Goal: Task Accomplishment & Management: Use online tool/utility

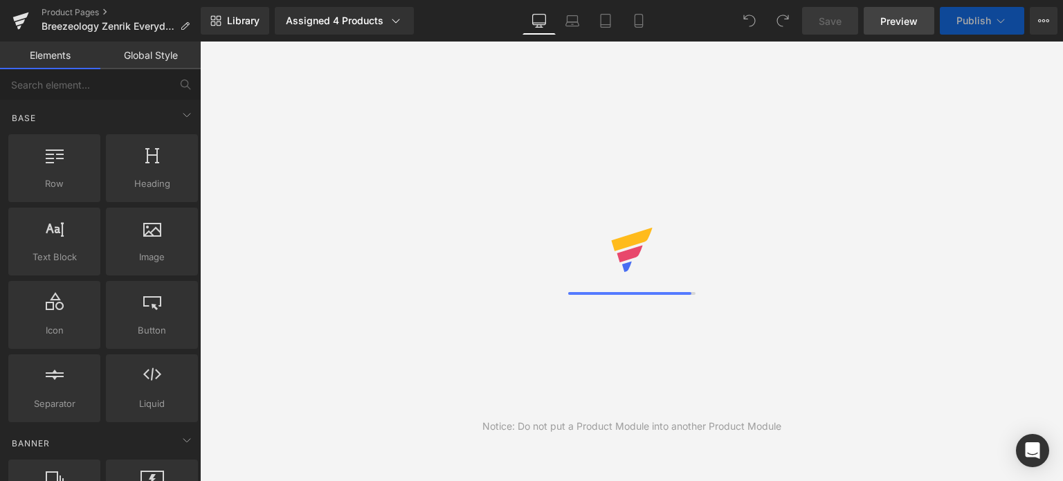
click at [902, 18] on span "Preview" at bounding box center [898, 21] width 37 height 15
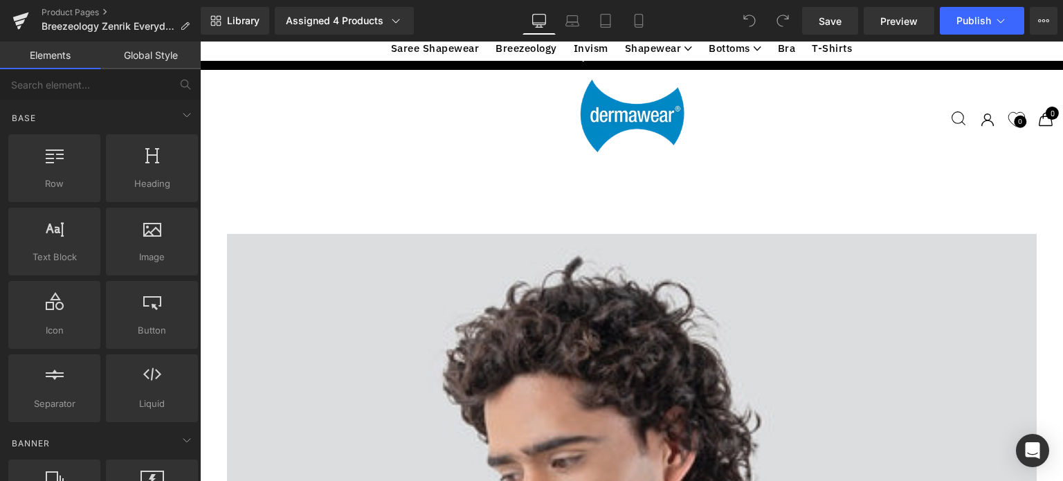
scroll to position [1068, 0]
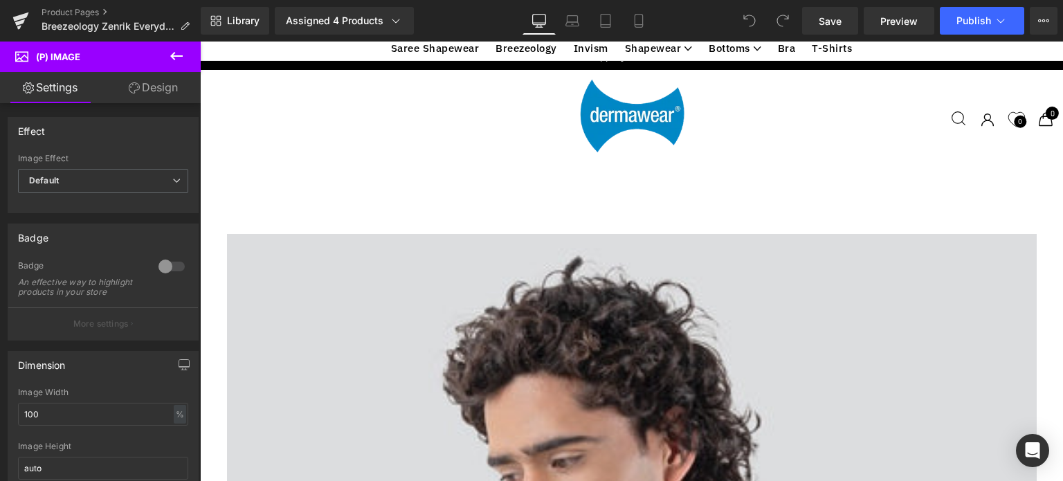
click at [160, 85] on link "Design" at bounding box center [153, 87] width 100 height 31
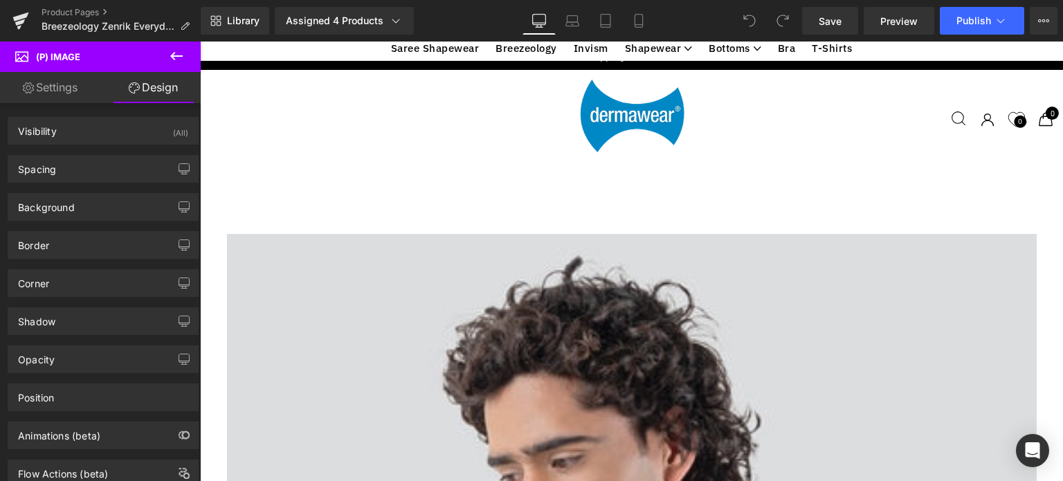
click at [60, 95] on link "Settings" at bounding box center [50, 87] width 100 height 31
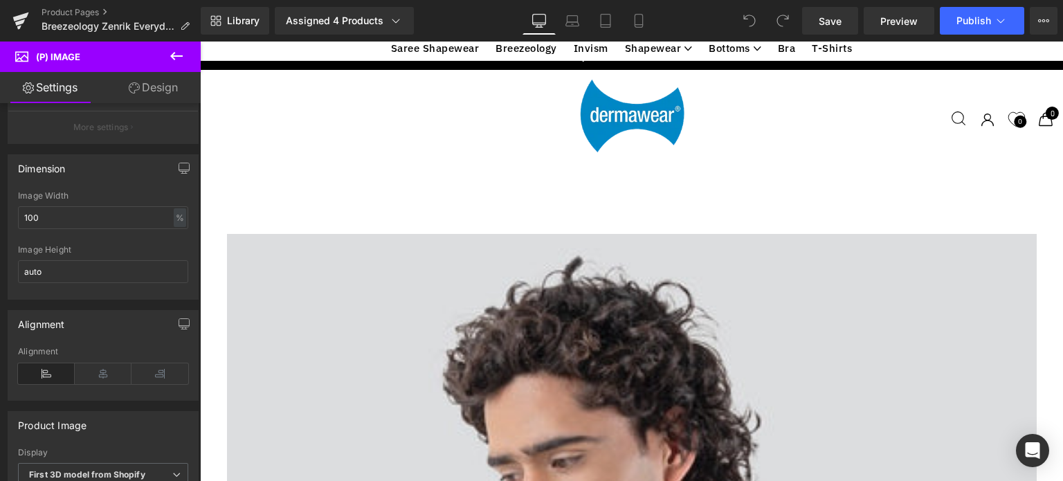
scroll to position [231, 0]
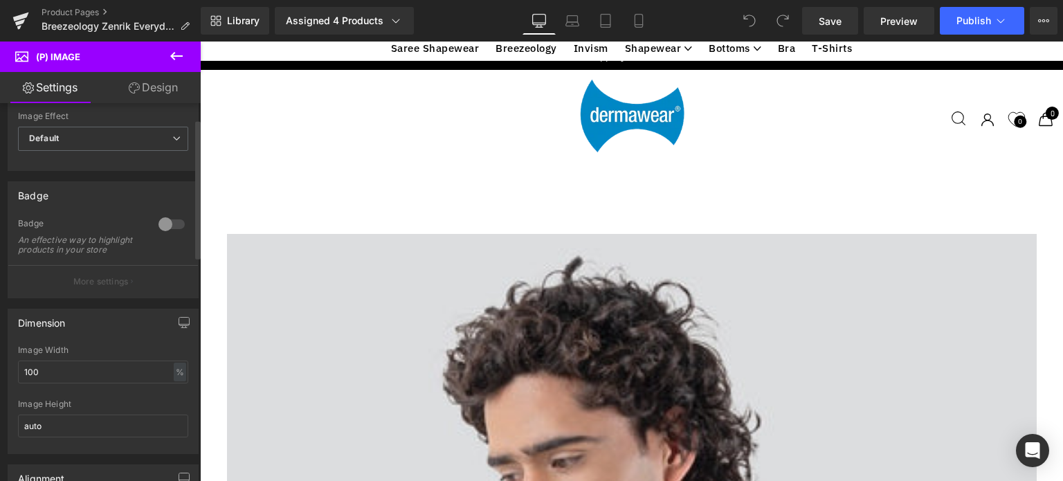
scroll to position [0, 0]
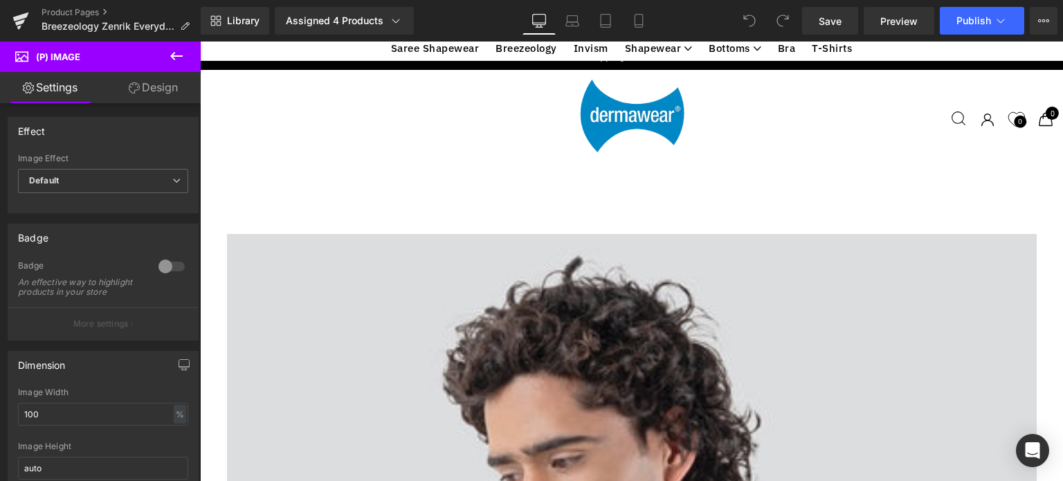
click at [176, 53] on icon at bounding box center [176, 56] width 17 height 17
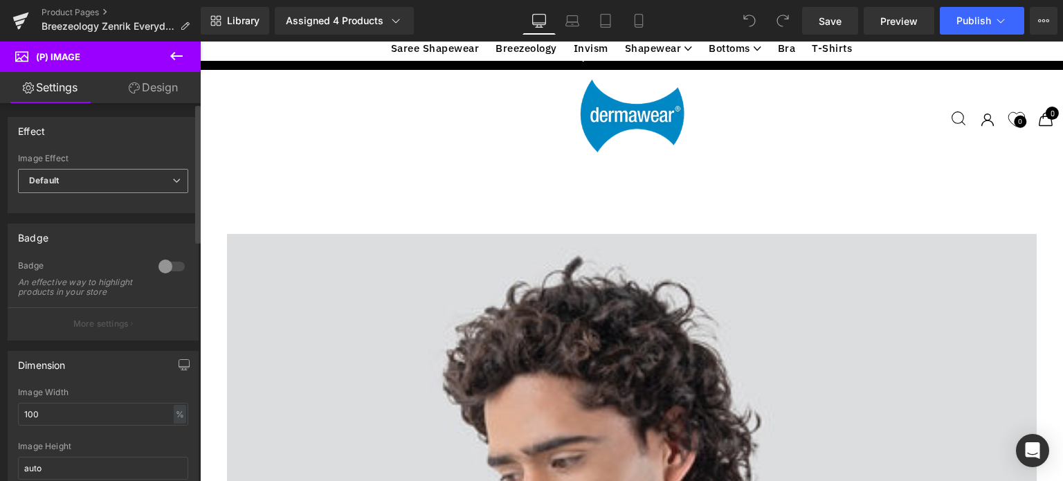
click at [120, 183] on span "Default" at bounding box center [103, 181] width 170 height 24
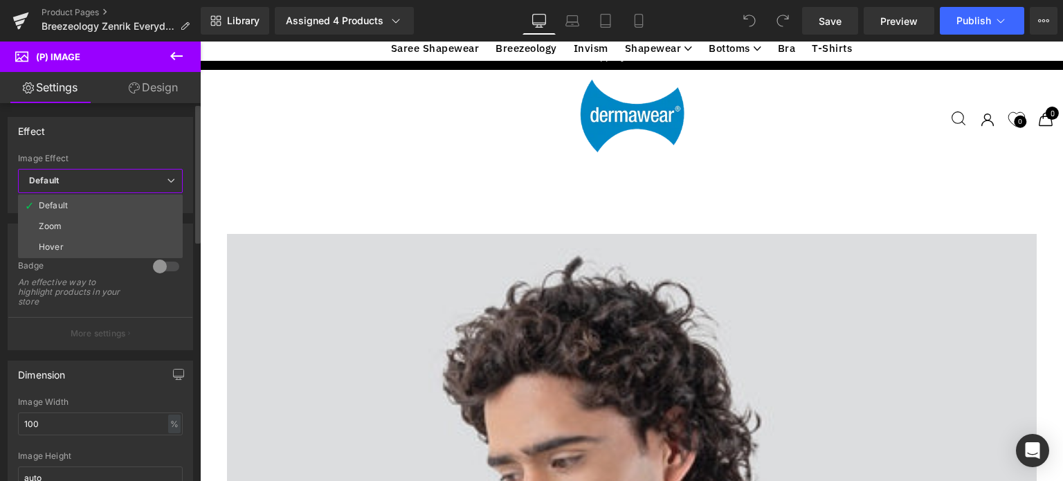
click at [120, 183] on span "Default" at bounding box center [100, 181] width 165 height 24
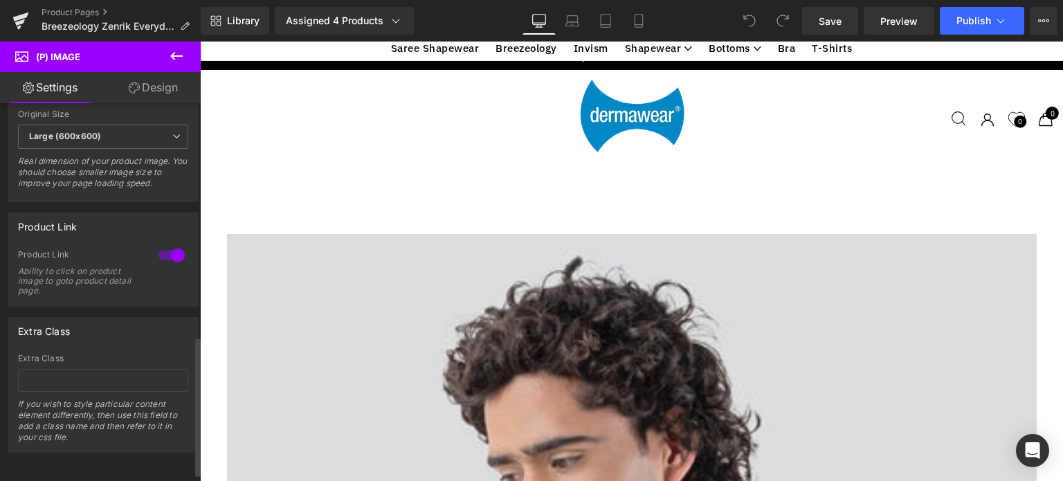
scroll to position [655, 0]
click at [176, 52] on icon at bounding box center [176, 56] width 17 height 17
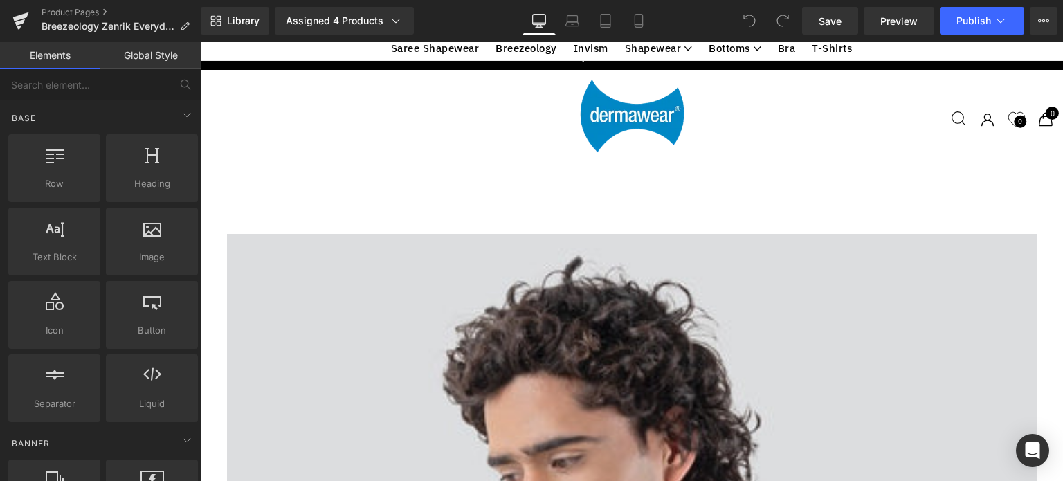
click at [156, 52] on link "Global Style" at bounding box center [150, 56] width 100 height 28
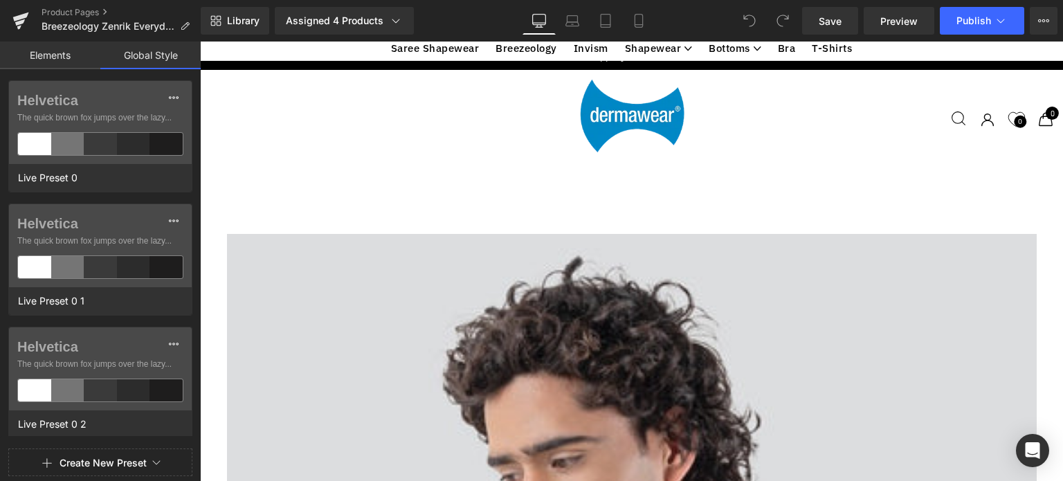
click at [48, 57] on link "Elements" at bounding box center [50, 56] width 100 height 28
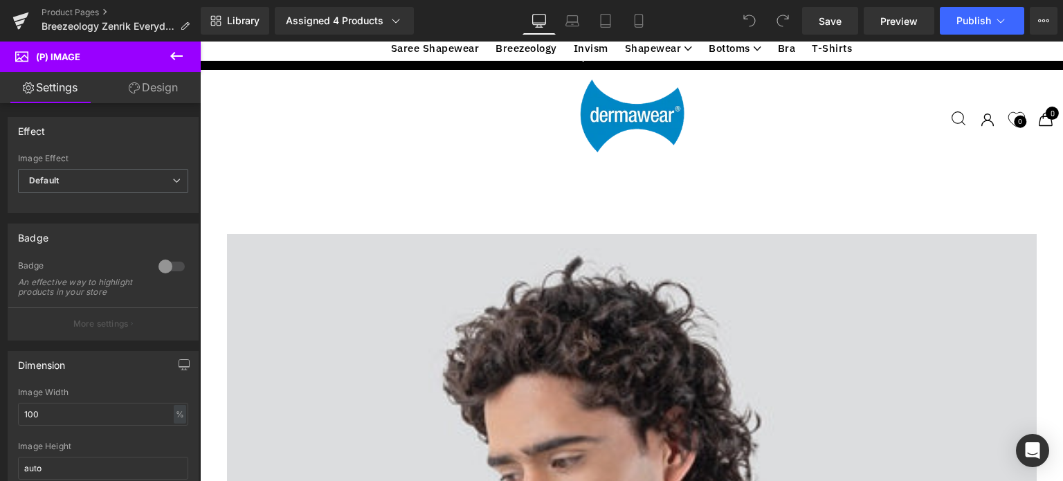
scroll to position [1725, 0]
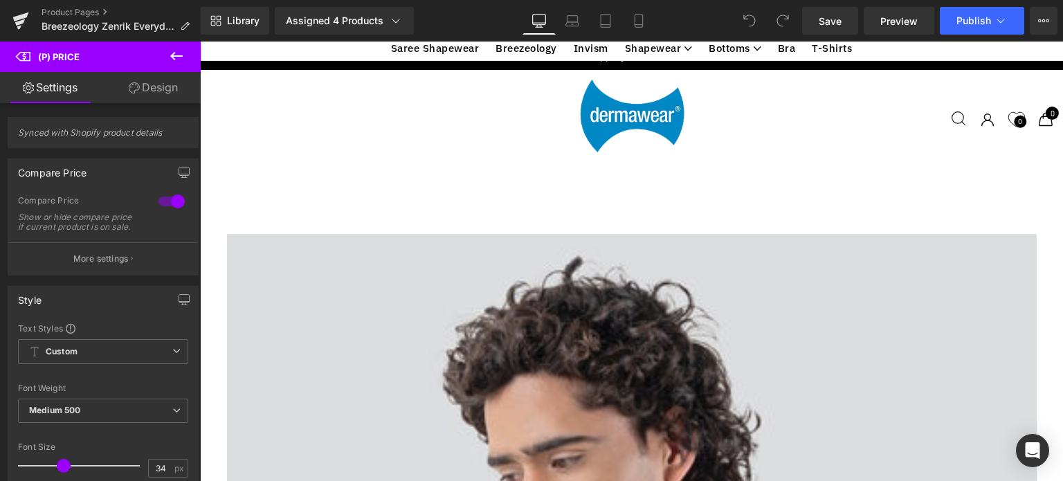
scroll to position [2050, 0]
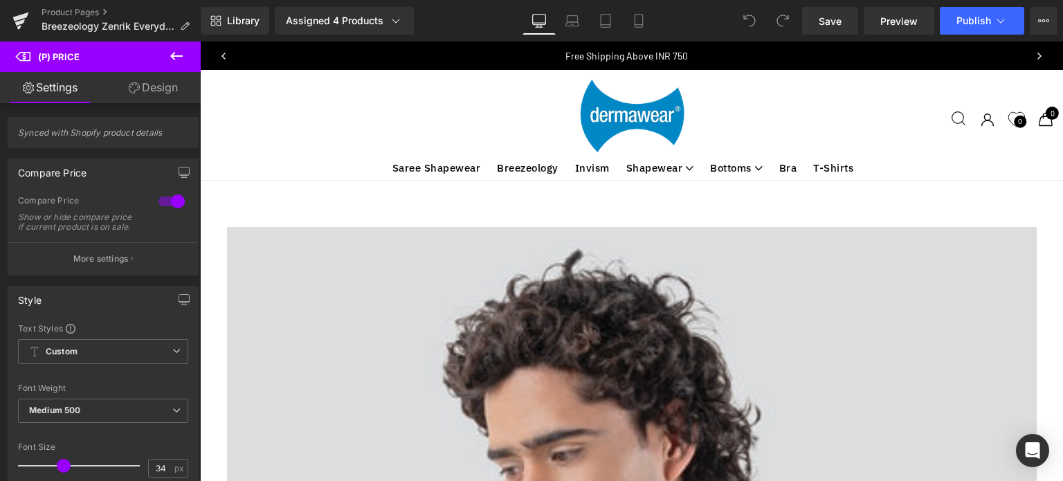
scroll to position [0, 0]
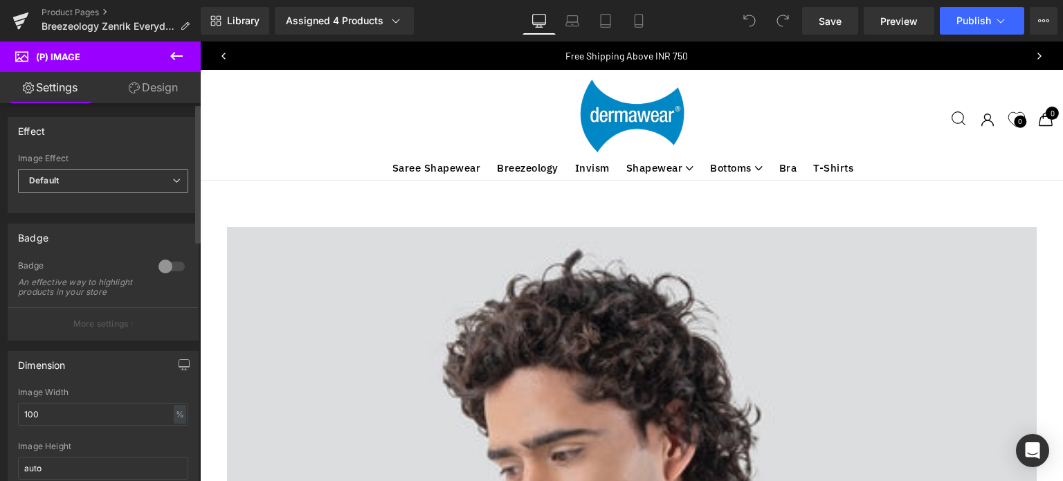
click at [84, 182] on span "Default" at bounding box center [103, 181] width 170 height 24
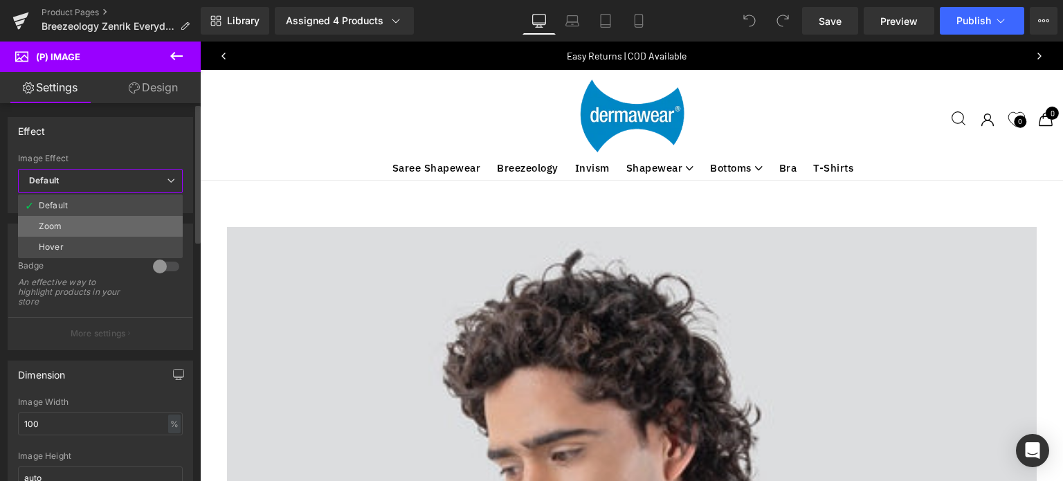
click at [58, 226] on div "Zoom" at bounding box center [51, 226] width 24 height 10
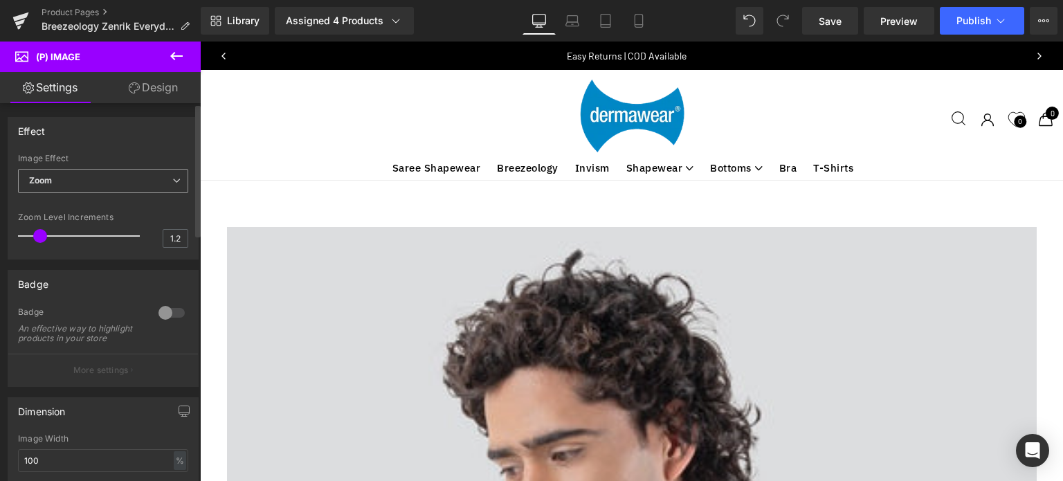
click at [71, 180] on span "Zoom" at bounding box center [103, 181] width 170 height 24
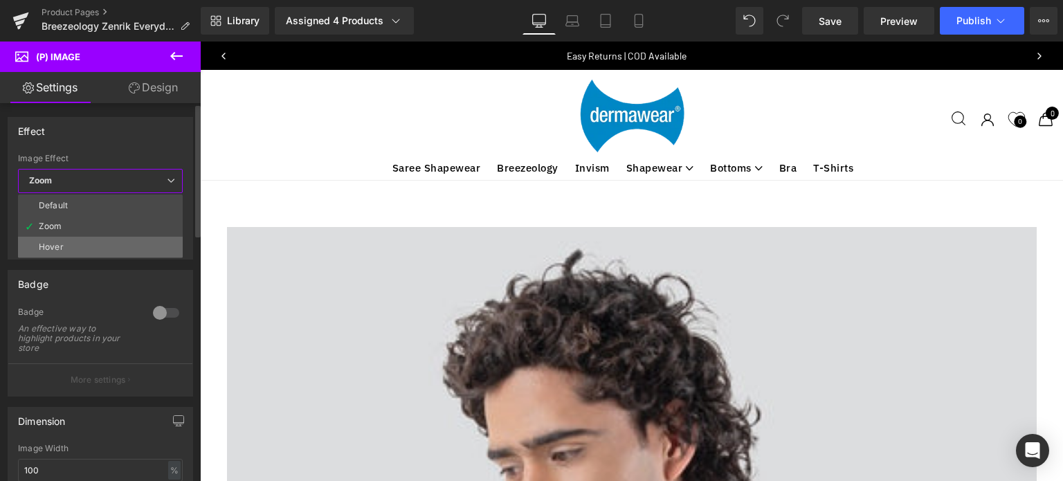
click at [53, 245] on div "Hover" at bounding box center [51, 247] width 25 height 10
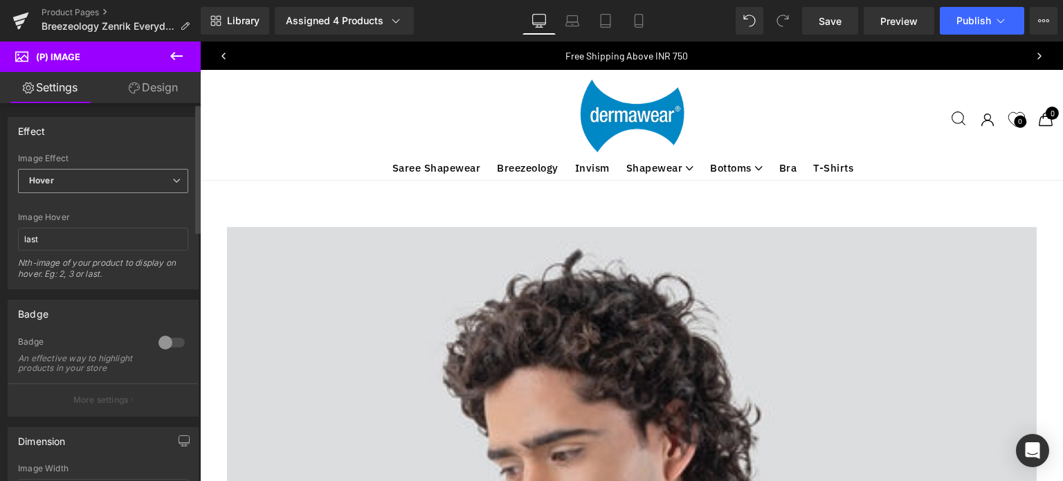
click at [64, 174] on span "Hover" at bounding box center [103, 181] width 170 height 24
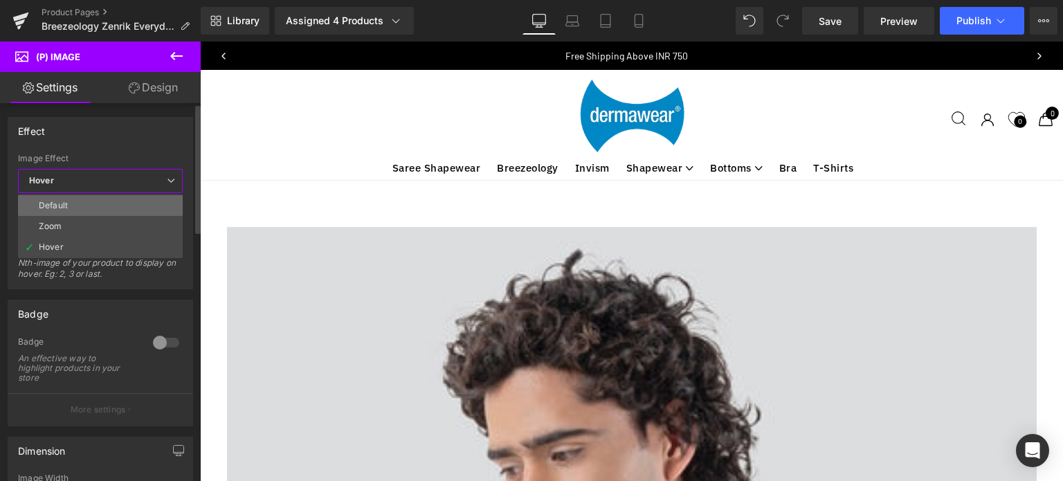
click at [53, 201] on div "Default" at bounding box center [53, 206] width 29 height 10
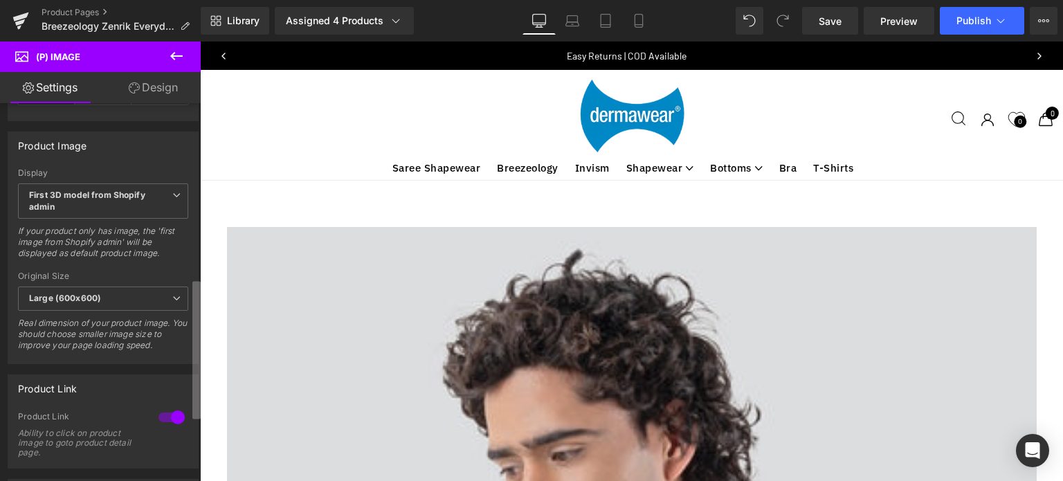
click at [178, 320] on div "Effect Default Zoom Hover Image Effect Default Default Zoom Hover last Image Ho…" at bounding box center [100, 295] width 201 height 384
click at [79, 212] on span "First 3D model from Shopify admin" at bounding box center [103, 198] width 170 height 36
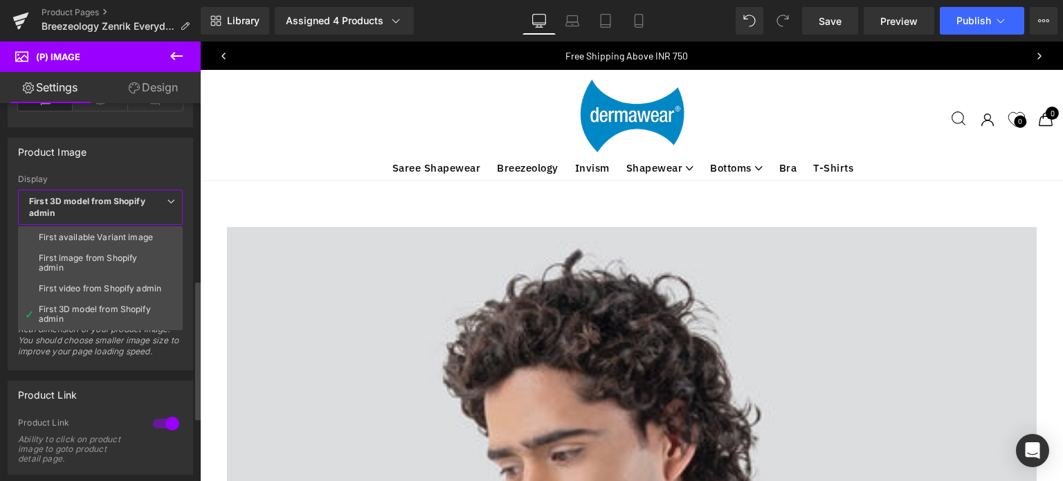
click at [158, 163] on div "Product Image First available Variant image First image from Shopify admin Firs…" at bounding box center [100, 254] width 185 height 232
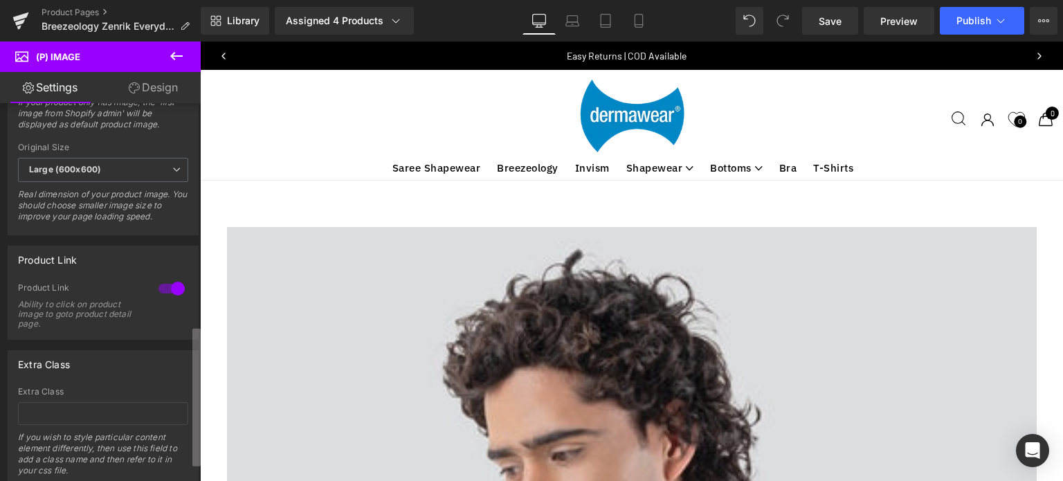
click at [193, 340] on b at bounding box center [196, 398] width 8 height 138
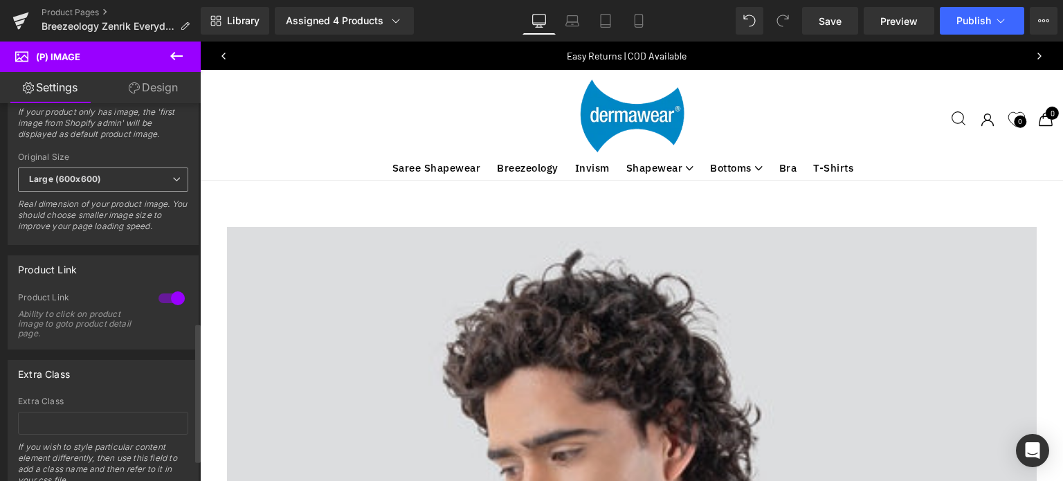
click at [87, 182] on b "Large (600x600)" at bounding box center [65, 179] width 72 height 10
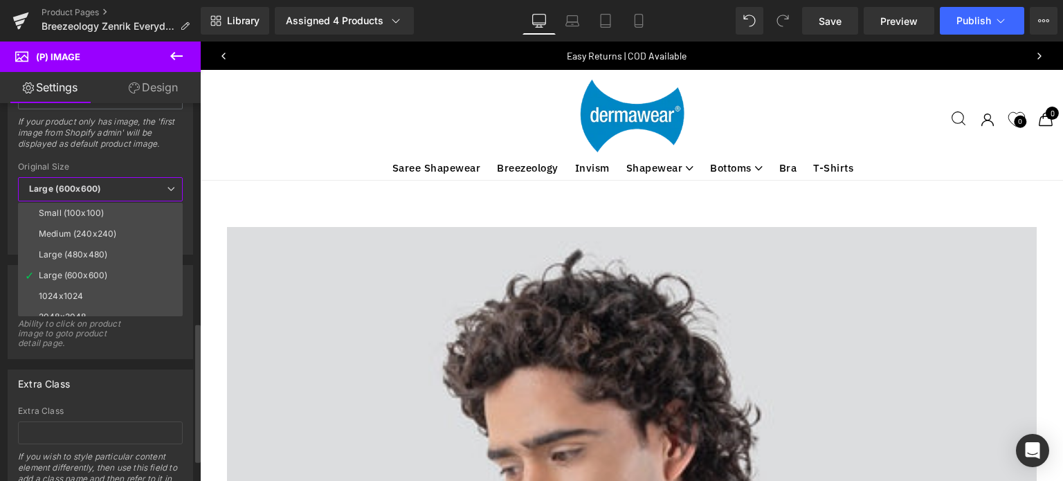
click at [174, 154] on div "If your product only has image, the 'first image from Shopify admin' will be di…" at bounding box center [100, 137] width 165 height 42
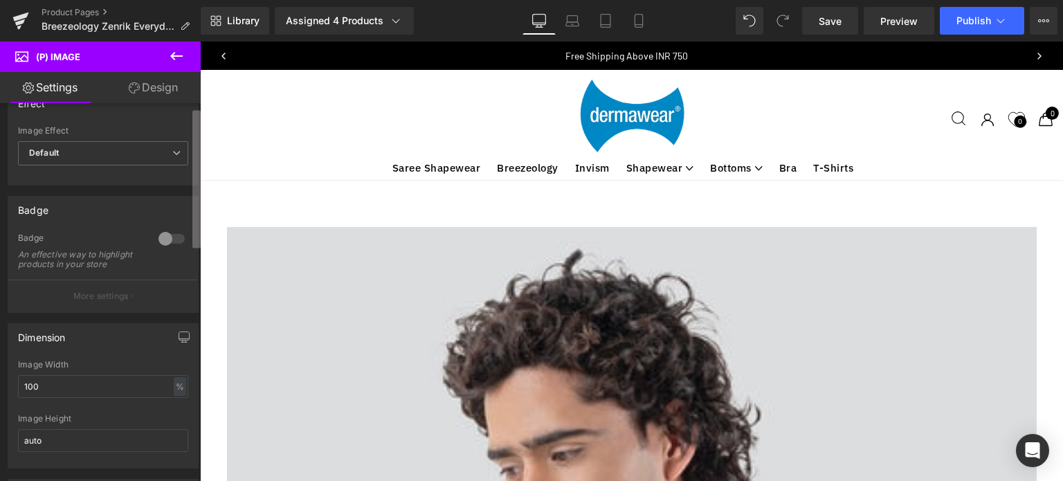
scroll to position [0, 0]
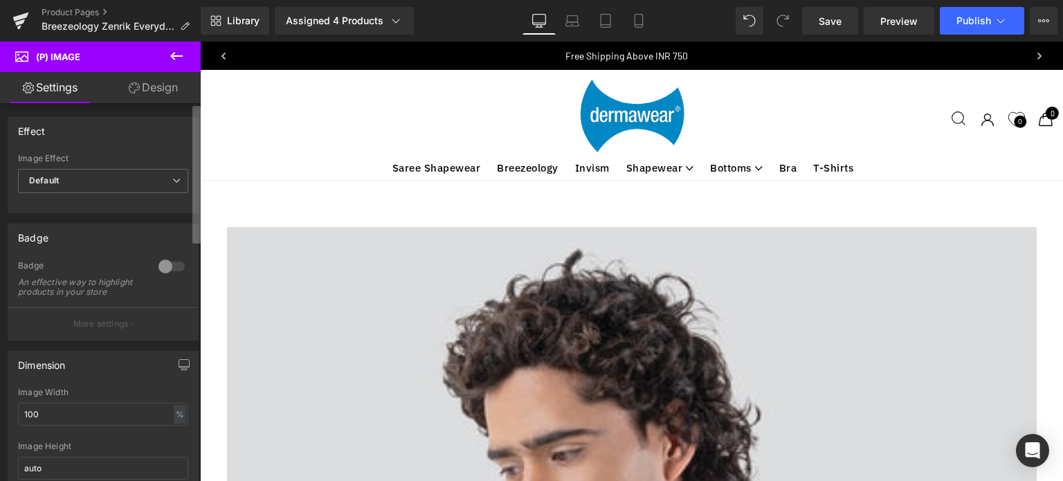
click at [174, 78] on div "Settings Design Effect Default Zoom Hover Image Effect Default Default Zoom Hov…" at bounding box center [100, 295] width 201 height 446
click at [143, 82] on link "Design" at bounding box center [153, 87] width 100 height 31
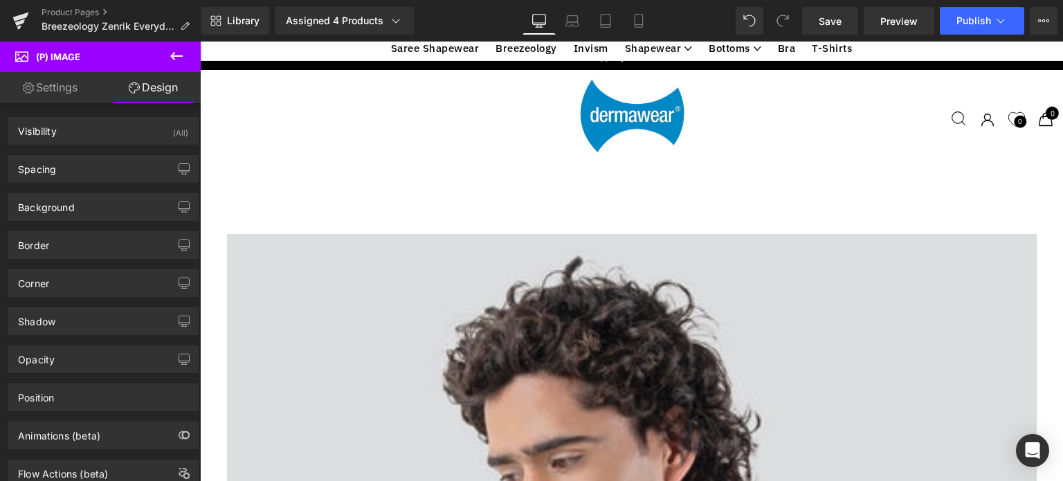
scroll to position [2024, 0]
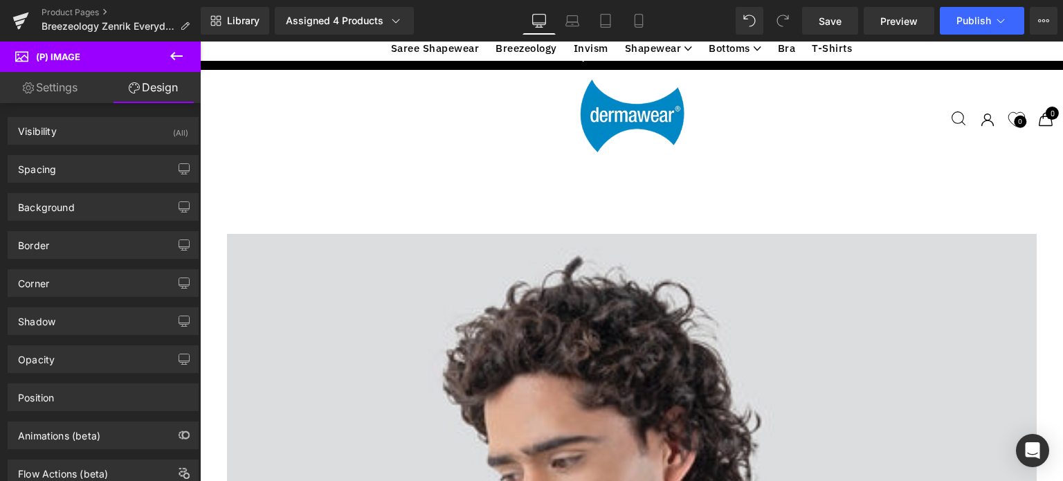
scroll to position [1748, 0]
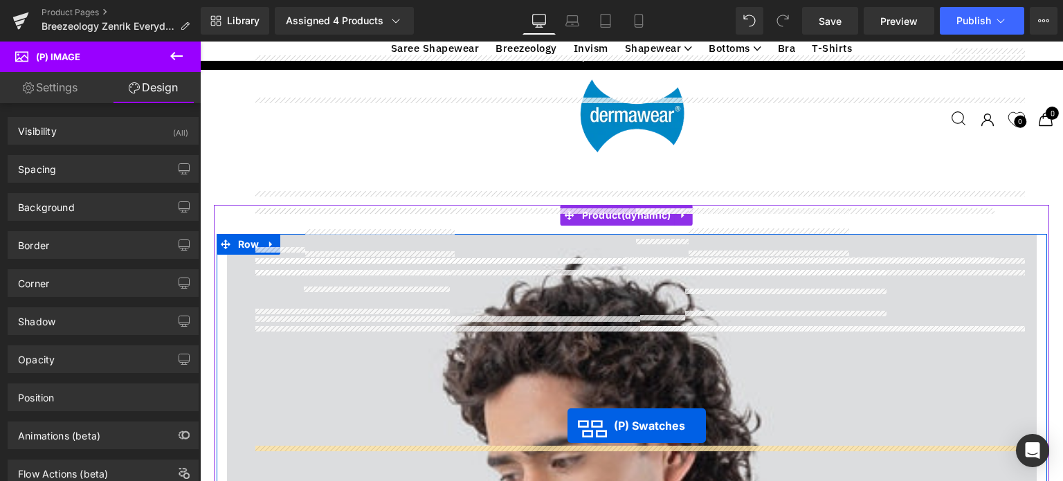
scroll to position [1783, 0]
drag, startPoint x: 566, startPoint y: 448, endPoint x: 567, endPoint y: 439, distance: 8.4
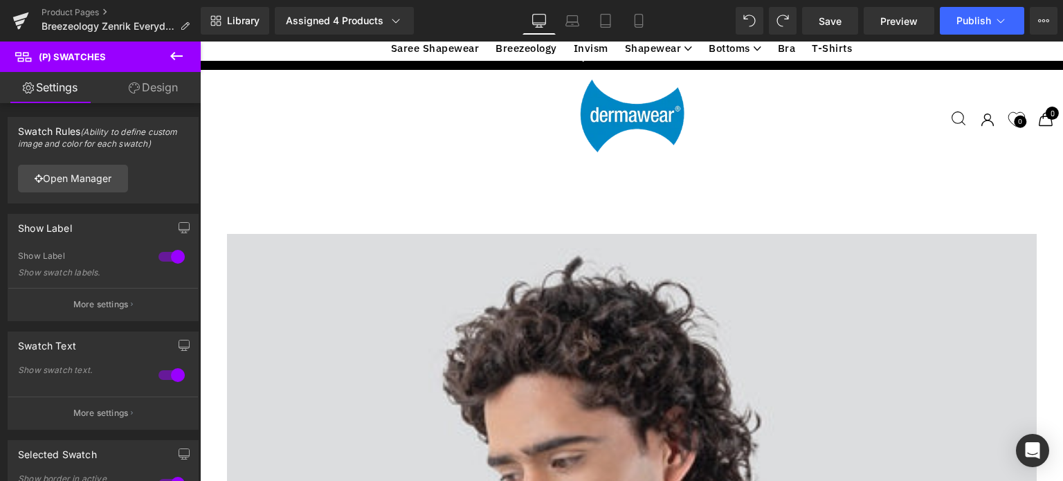
scroll to position [244, 0]
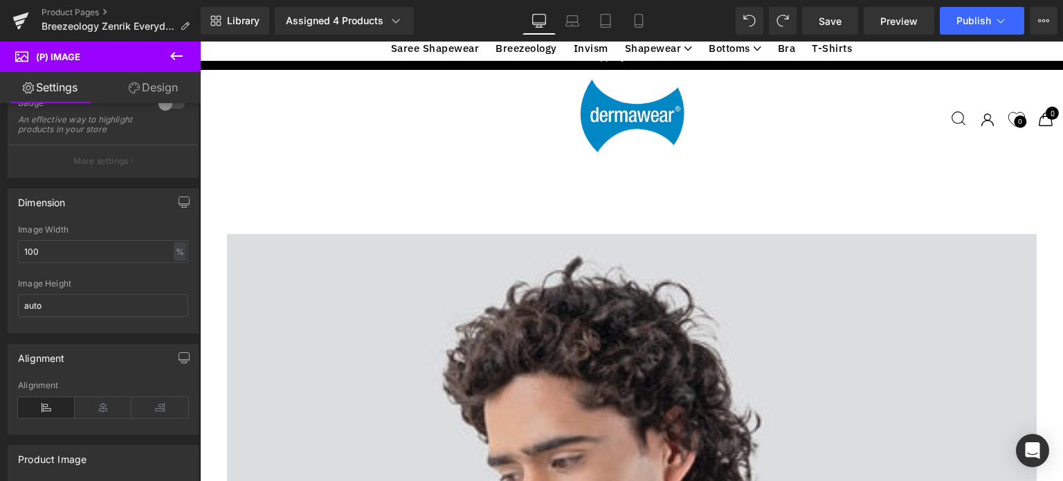
scroll to position [0, 0]
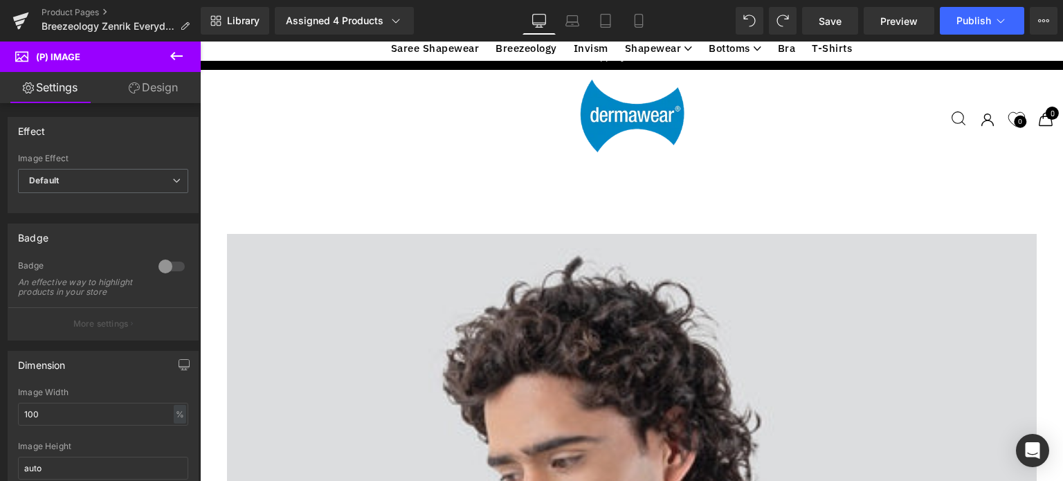
click at [172, 53] on icon at bounding box center [176, 56] width 17 height 17
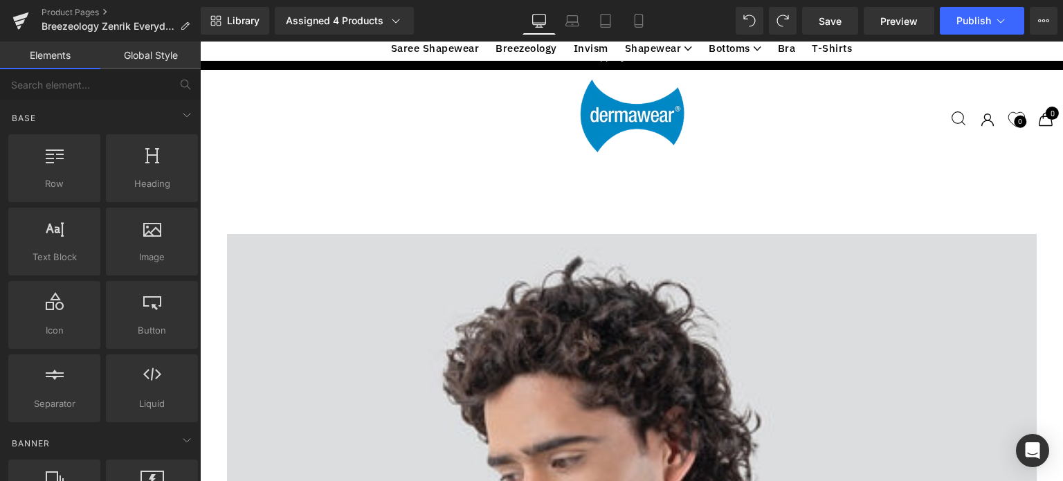
scroll to position [2095, 0]
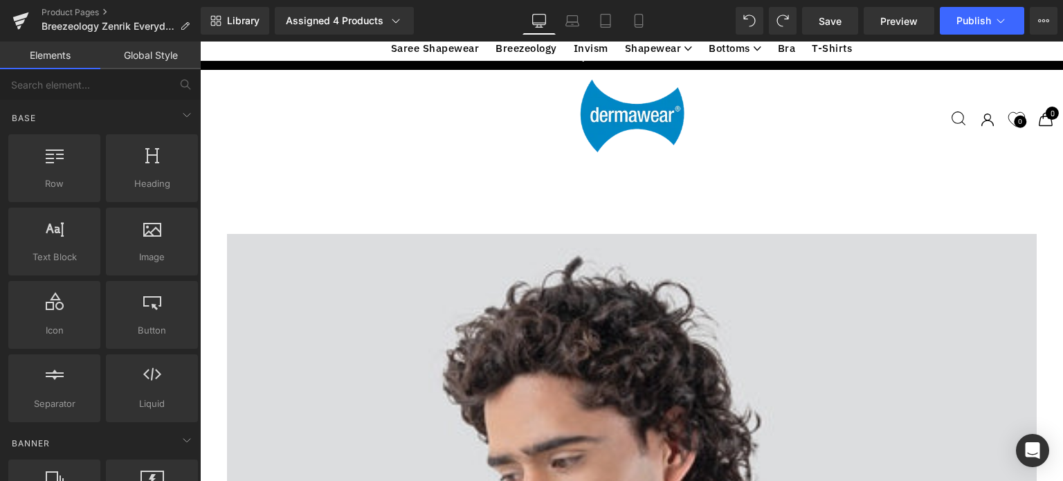
scroll to position [4852, 0]
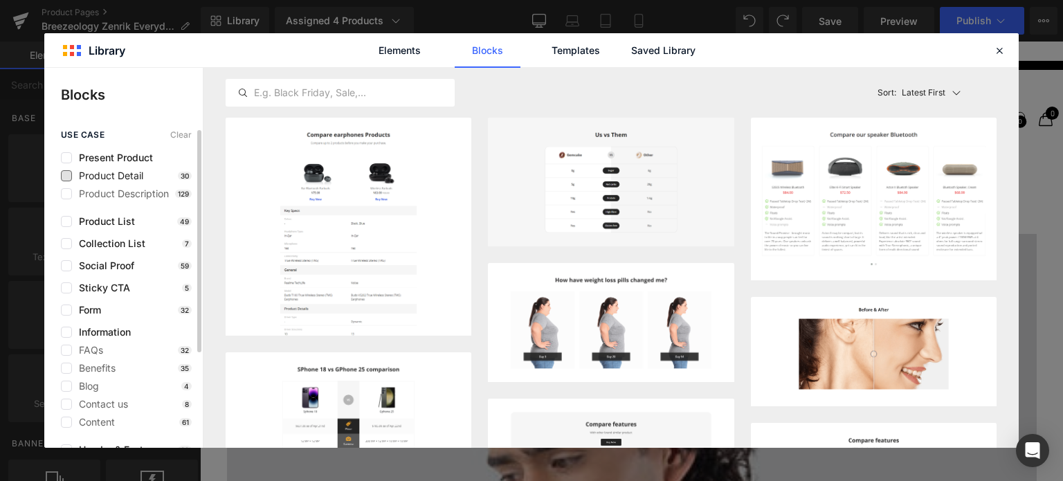
click at [97, 174] on span "Product Detail" at bounding box center [107, 175] width 71 height 11
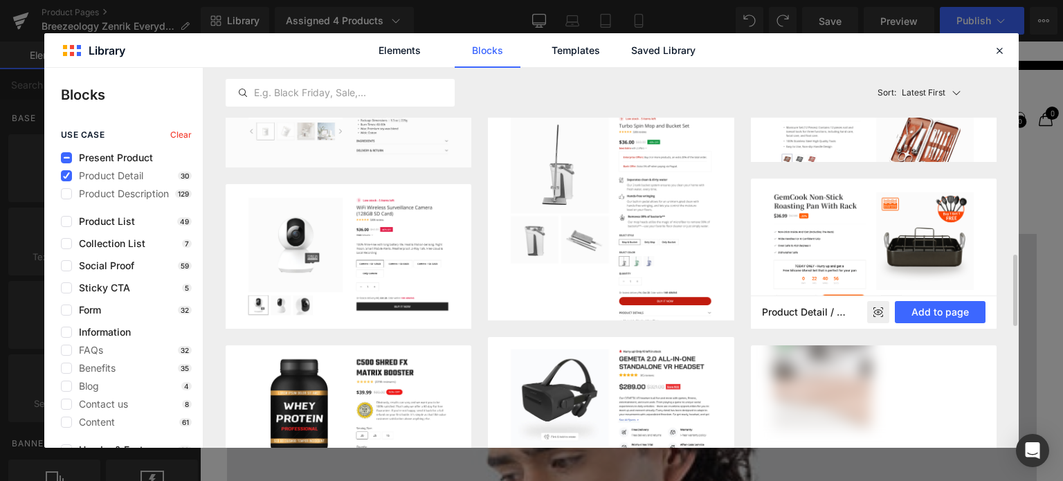
scroll to position [623, 0]
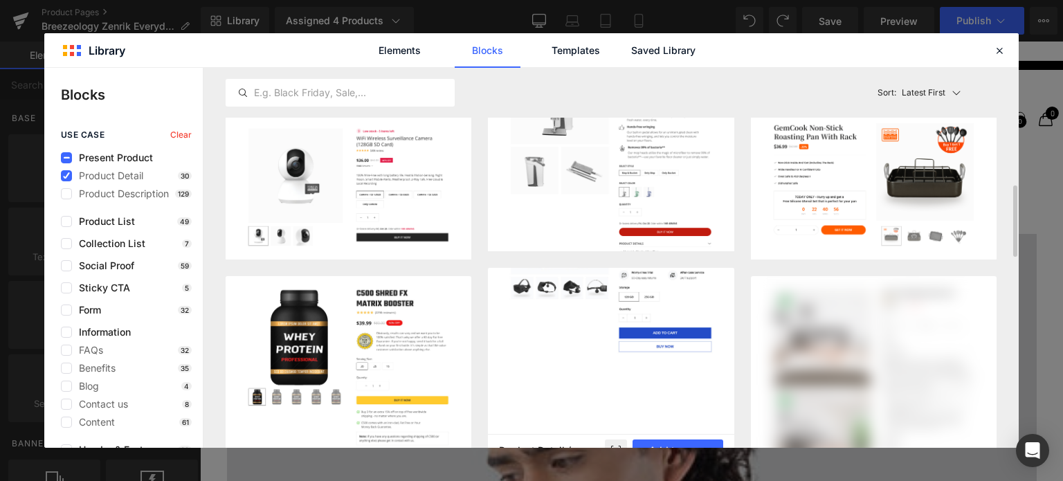
click at [651, 346] on img at bounding box center [611, 265] width 246 height 200
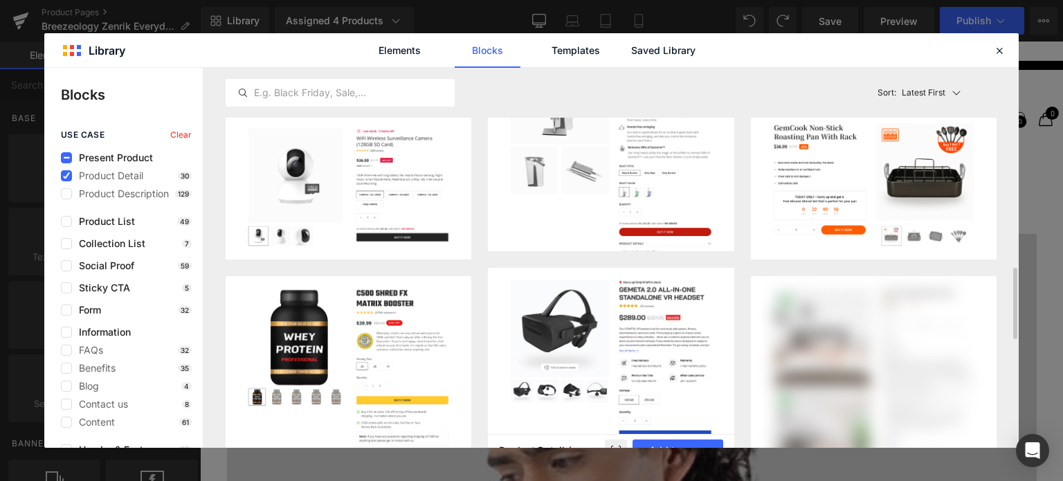
scroll to position [692, 0]
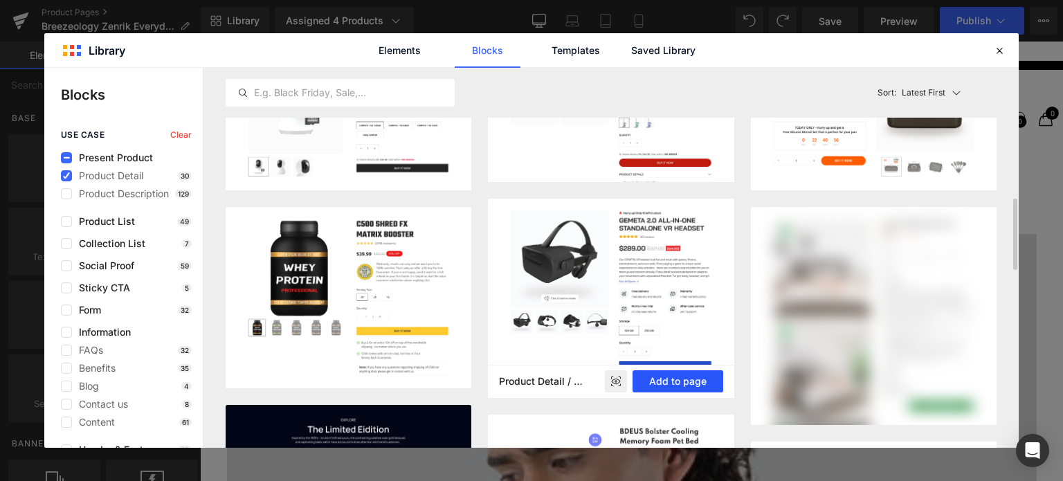
click at [671, 376] on button "Add to page" at bounding box center [677, 381] width 91 height 22
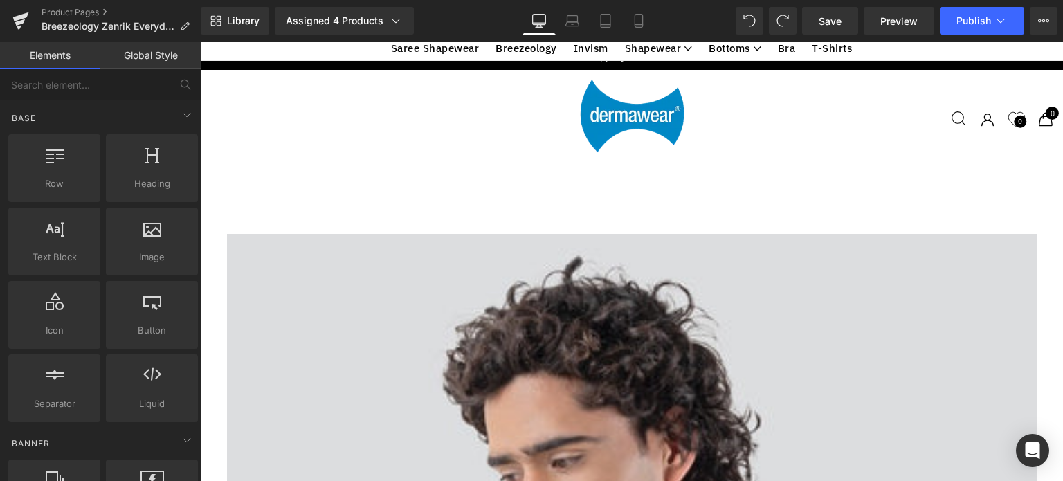
scroll to position [6239, 0]
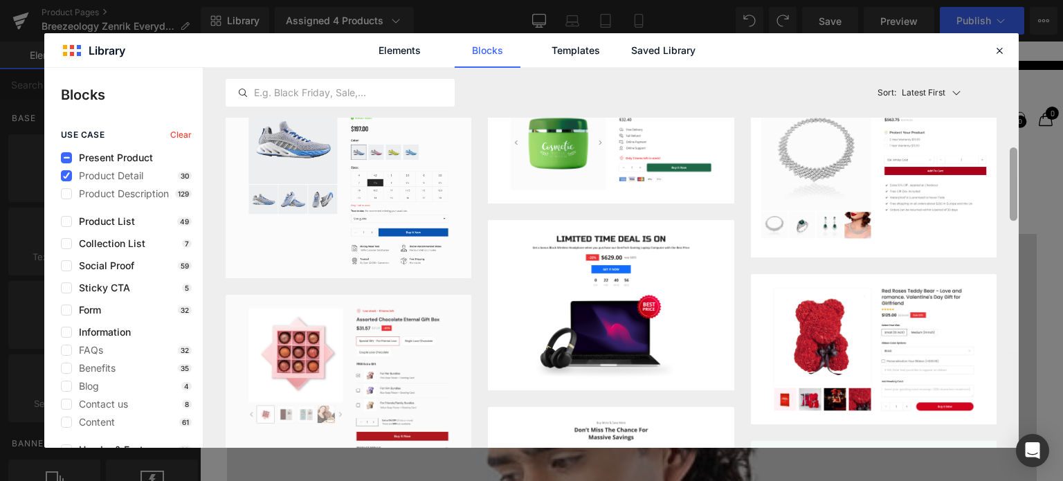
scroll to position [0, 0]
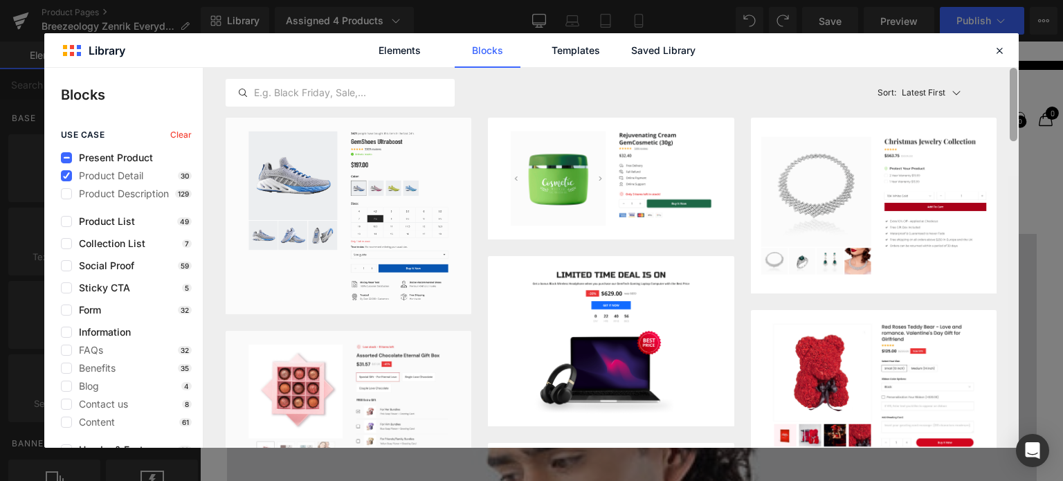
drag, startPoint x: 1016, startPoint y: 250, endPoint x: 1050, endPoint y: 64, distance: 189.9
click at [1050, 64] on div "Library Elements Blocks Templates Saved Library Blocks use case Clear Present P…" at bounding box center [531, 240] width 1063 height 481
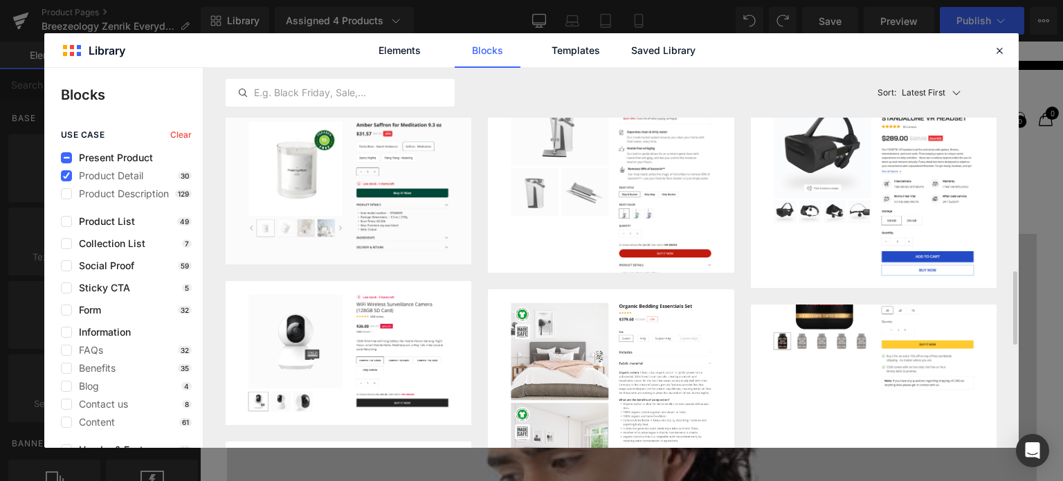
scroll to position [692, 0]
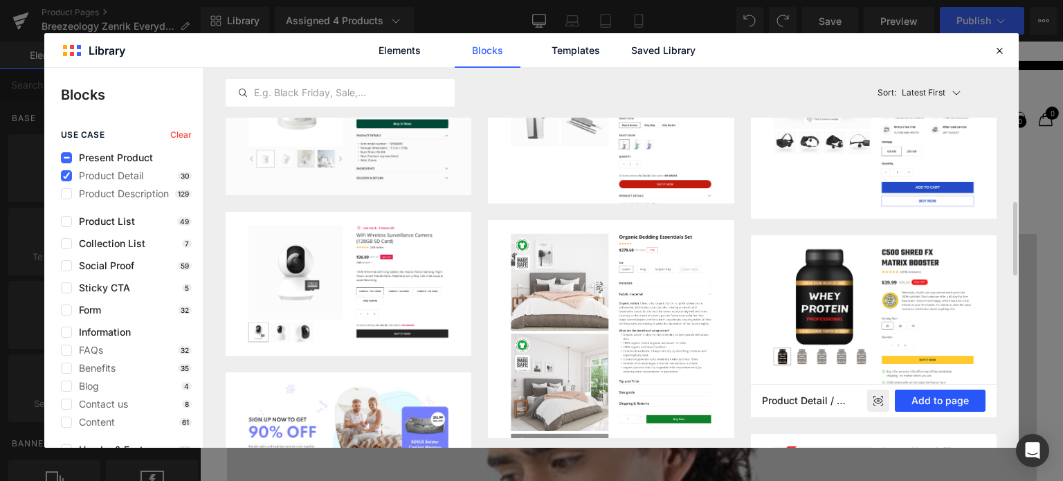
click at [941, 401] on button "Add to page" at bounding box center [940, 401] width 91 height 22
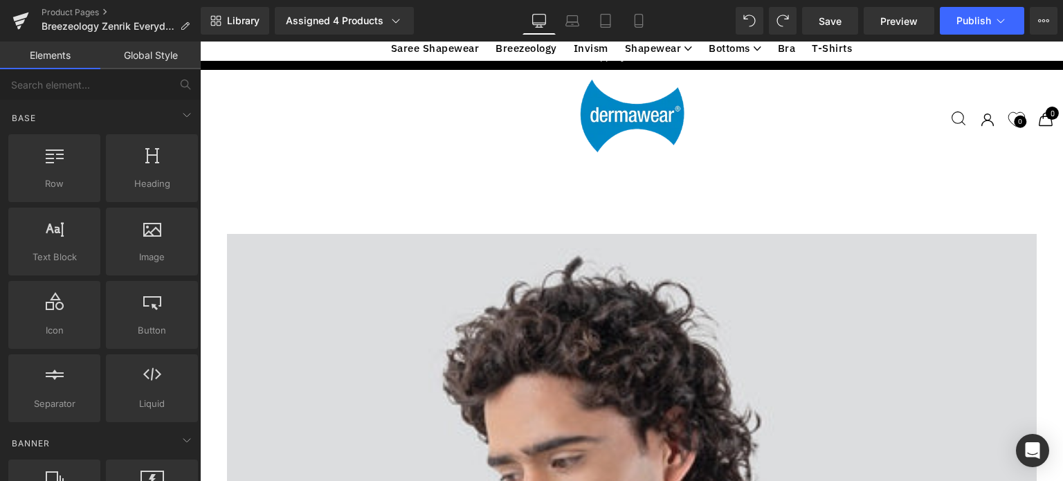
scroll to position [6406, 0]
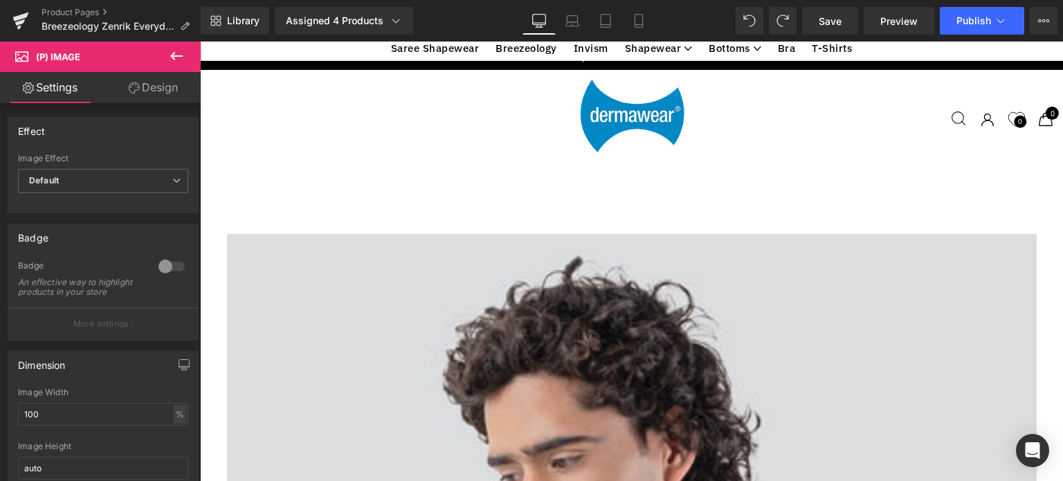
click at [175, 57] on icon at bounding box center [176, 56] width 17 height 17
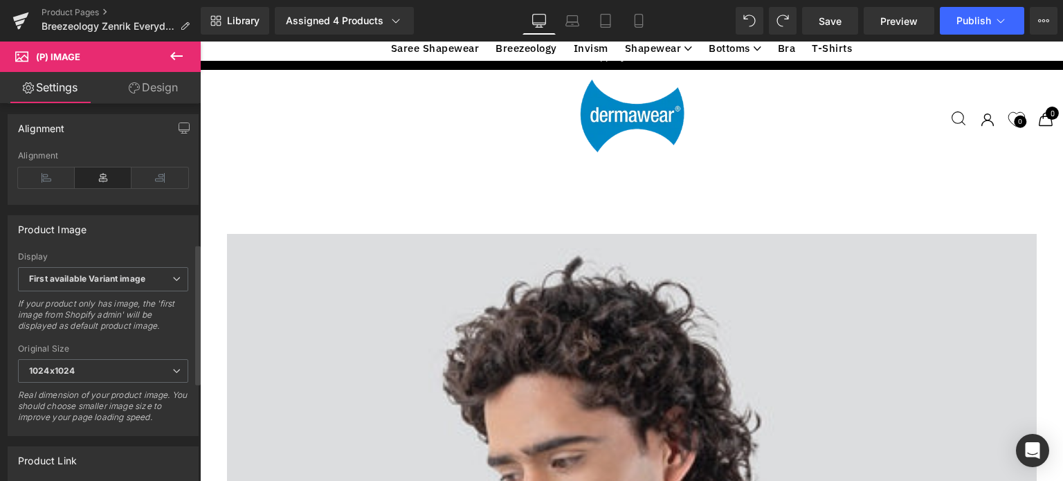
scroll to position [366, 0]
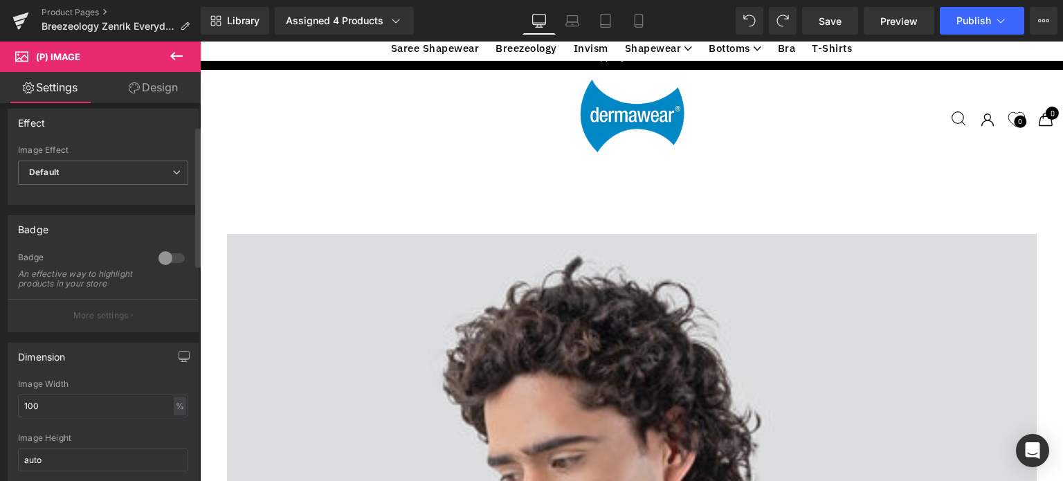
scroll to position [0, 0]
click at [172, 262] on div at bounding box center [171, 266] width 33 height 22
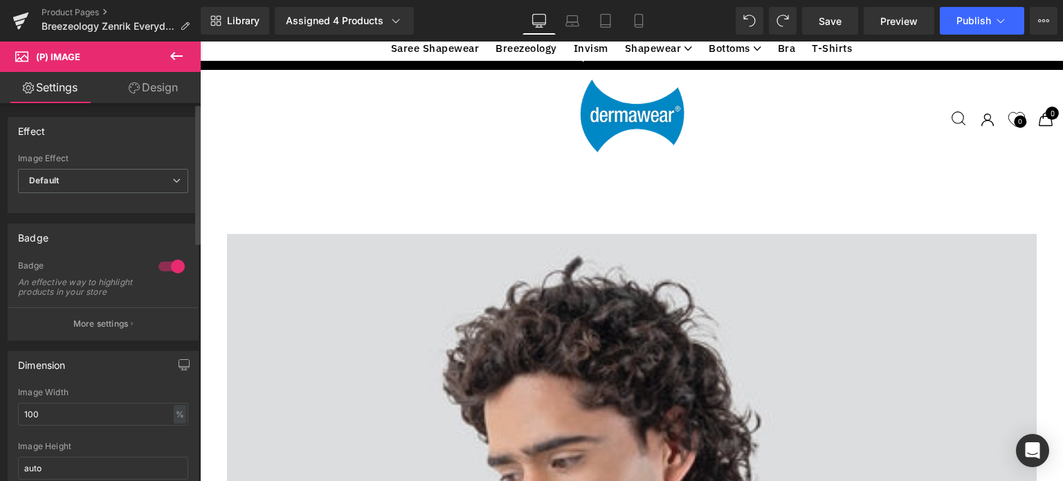
click at [171, 262] on div at bounding box center [171, 266] width 33 height 22
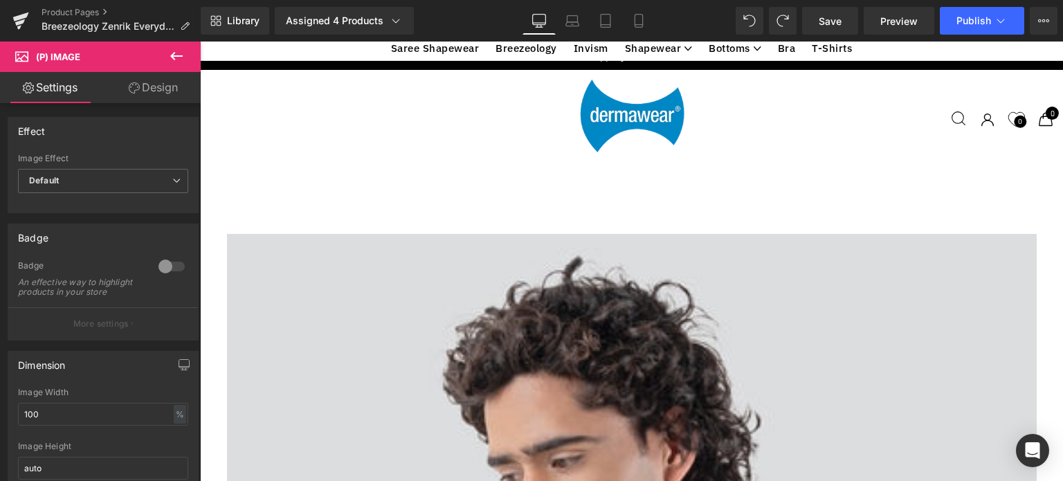
click at [171, 55] on icon at bounding box center [176, 56] width 12 height 8
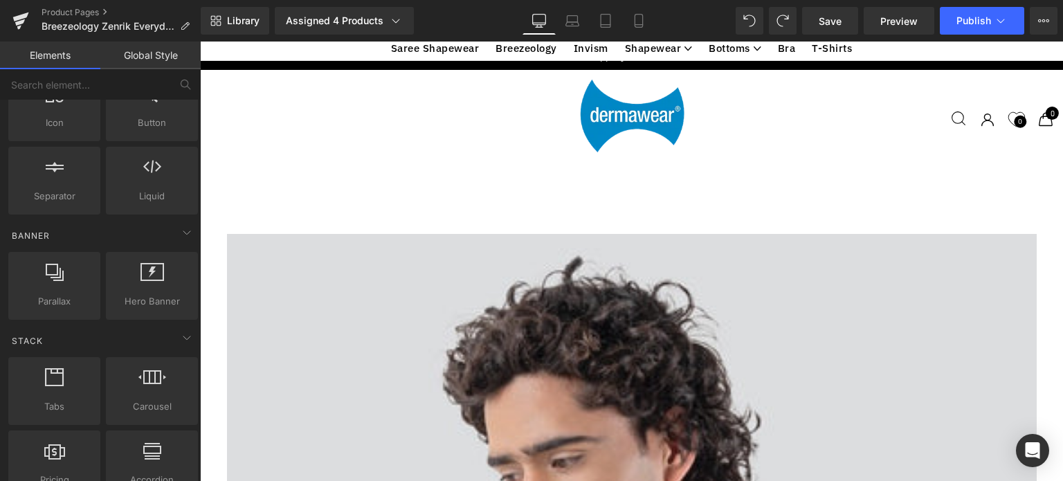
scroll to position [6352, 0]
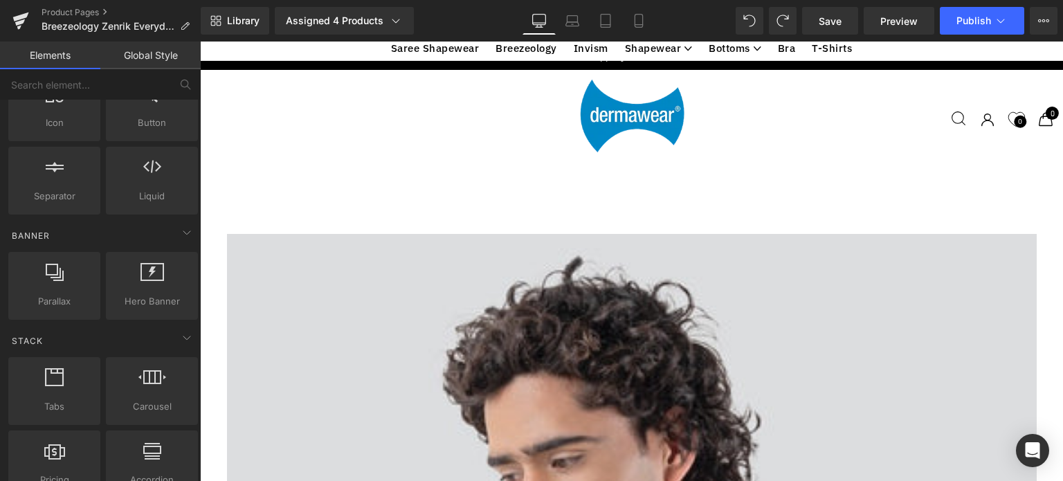
scroll to position [6414, 0]
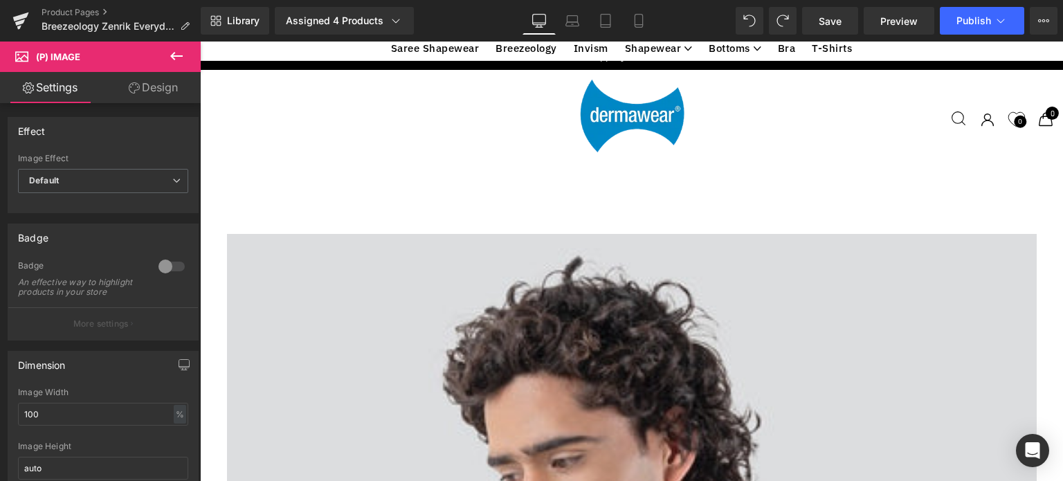
scroll to position [5091, 0]
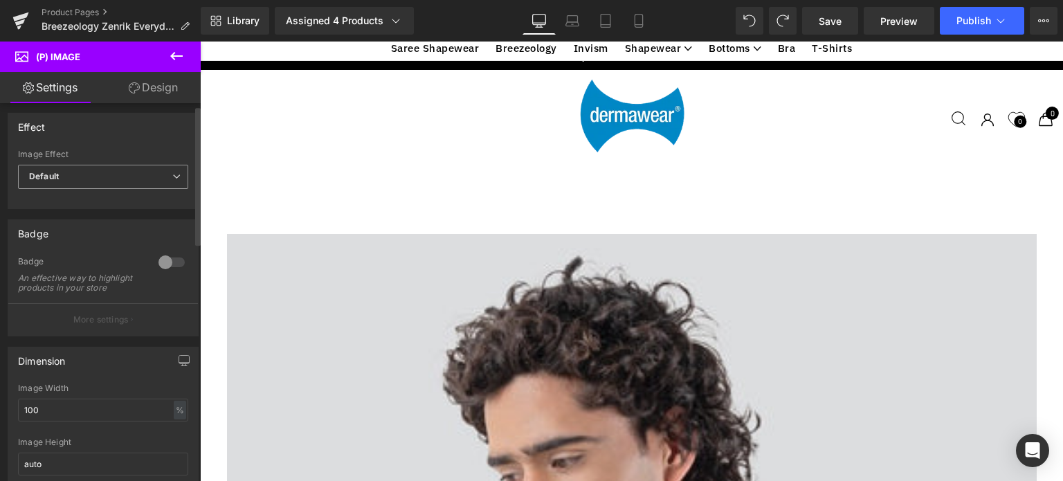
scroll to position [0, 0]
click at [184, 51] on icon at bounding box center [176, 56] width 17 height 17
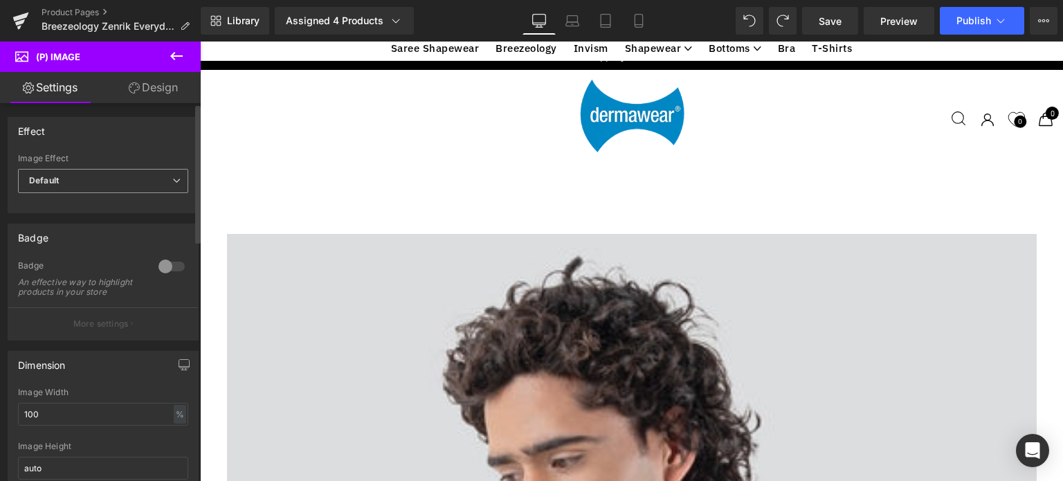
click at [58, 179] on b "Default" at bounding box center [44, 180] width 30 height 10
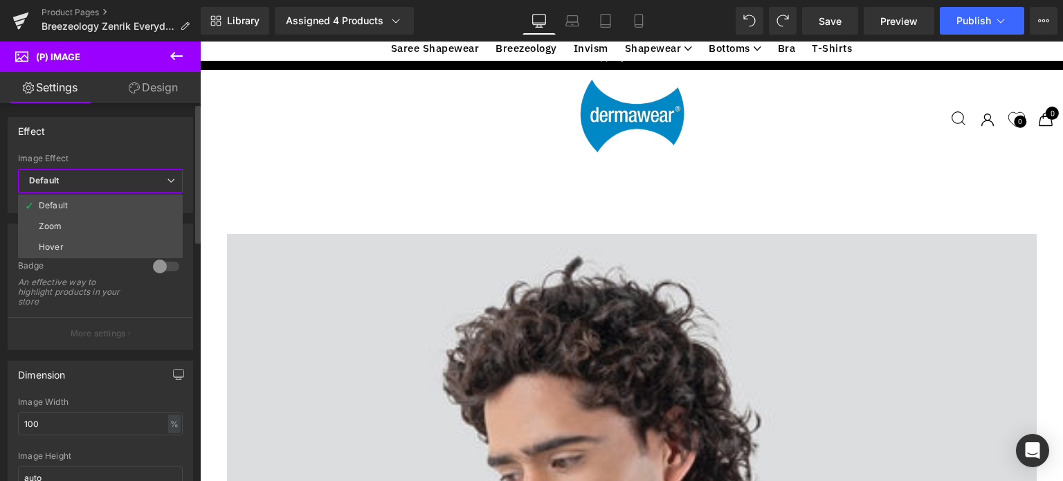
click at [58, 179] on b "Default" at bounding box center [44, 180] width 30 height 10
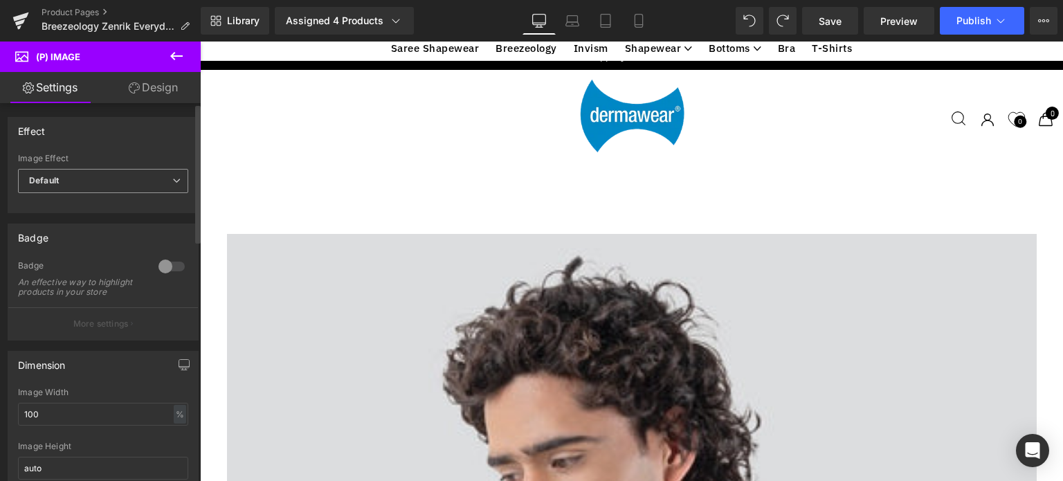
click at [60, 179] on span "Default" at bounding box center [103, 181] width 170 height 24
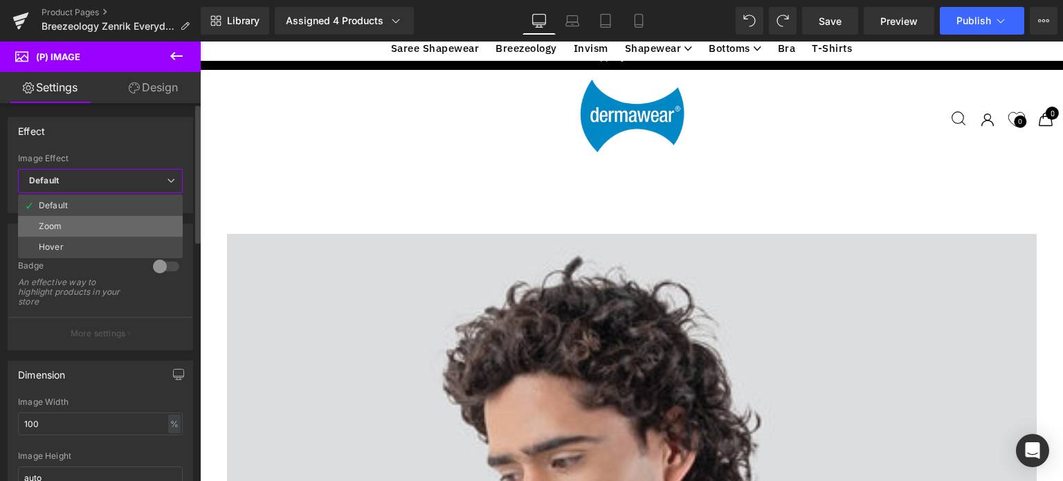
click at [37, 220] on li "Zoom" at bounding box center [100, 226] width 165 height 21
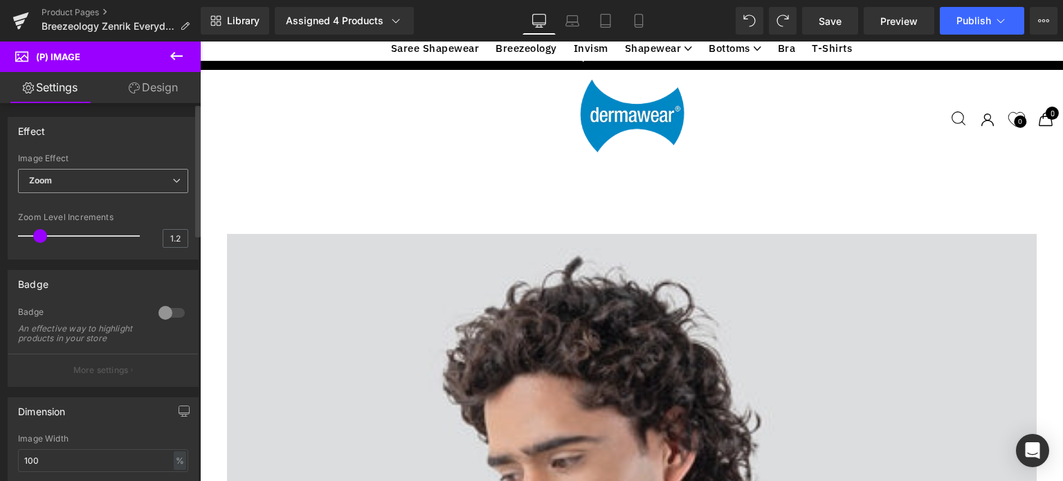
click at [86, 180] on span "Zoom" at bounding box center [103, 181] width 170 height 24
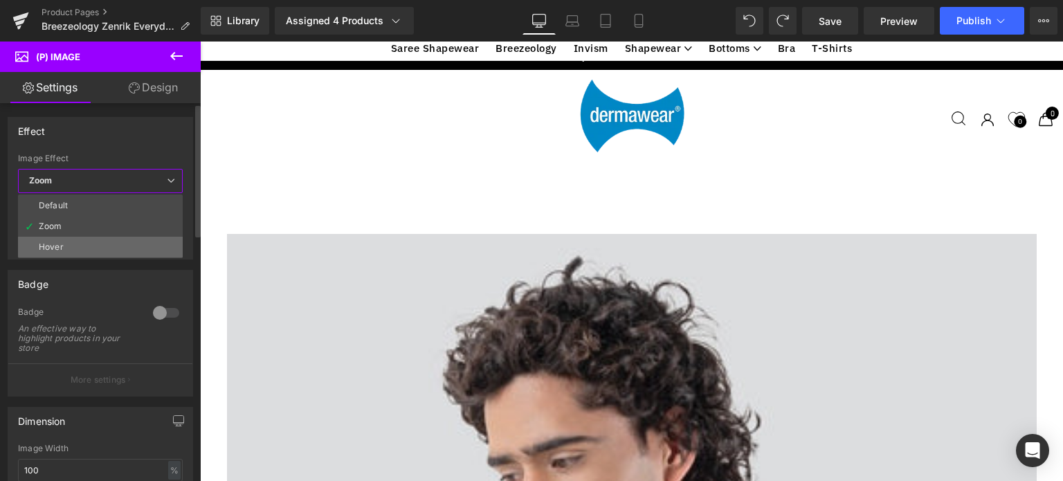
click at [47, 244] on div "Hover" at bounding box center [51, 247] width 25 height 10
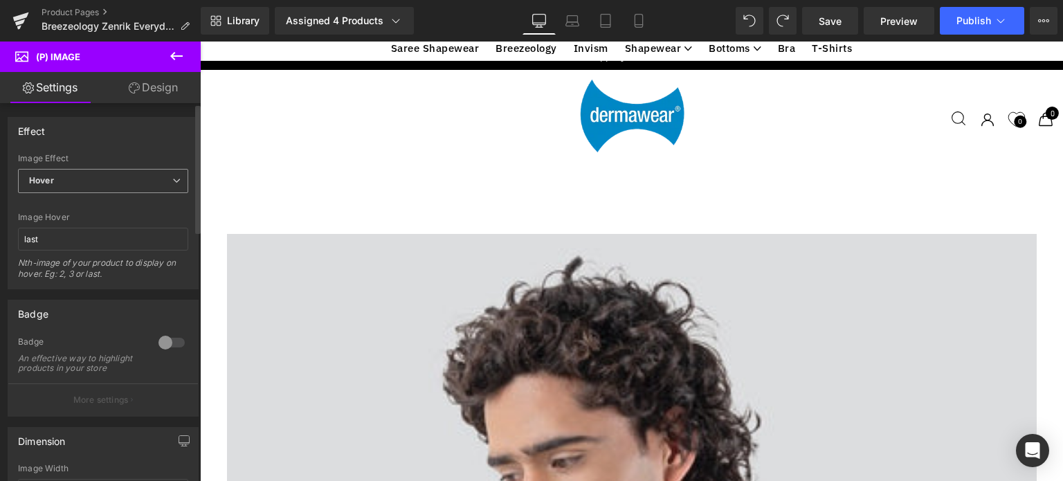
click at [71, 179] on span "Hover" at bounding box center [103, 181] width 170 height 24
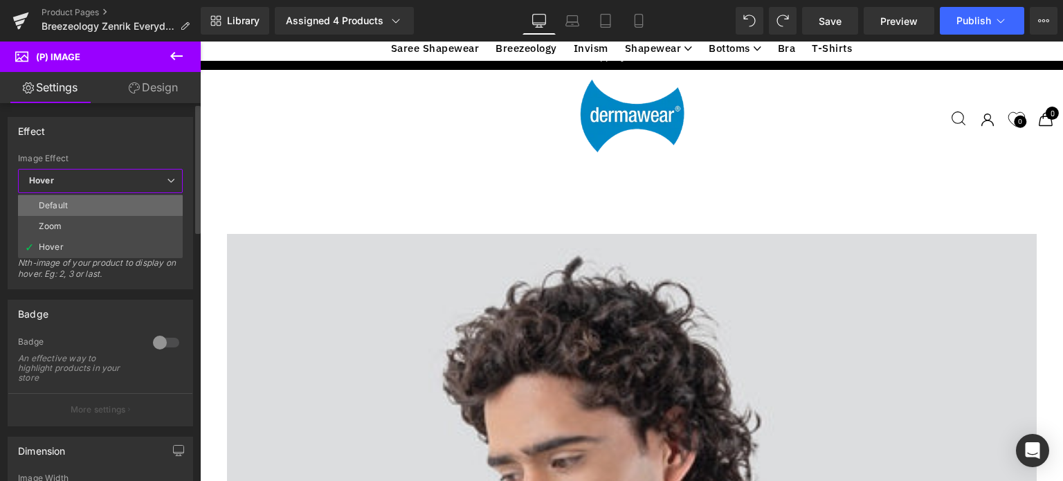
click at [58, 199] on li "Default" at bounding box center [100, 205] width 165 height 21
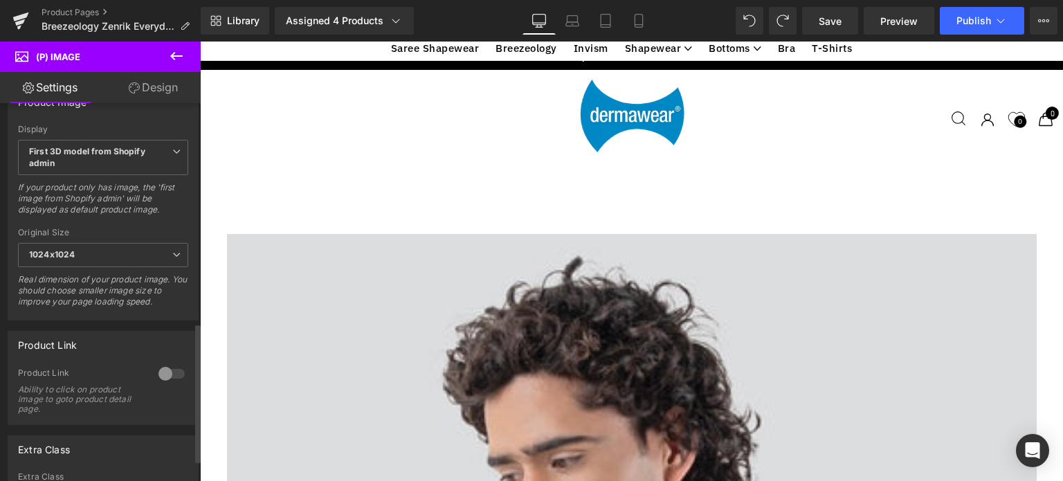
scroll to position [655, 0]
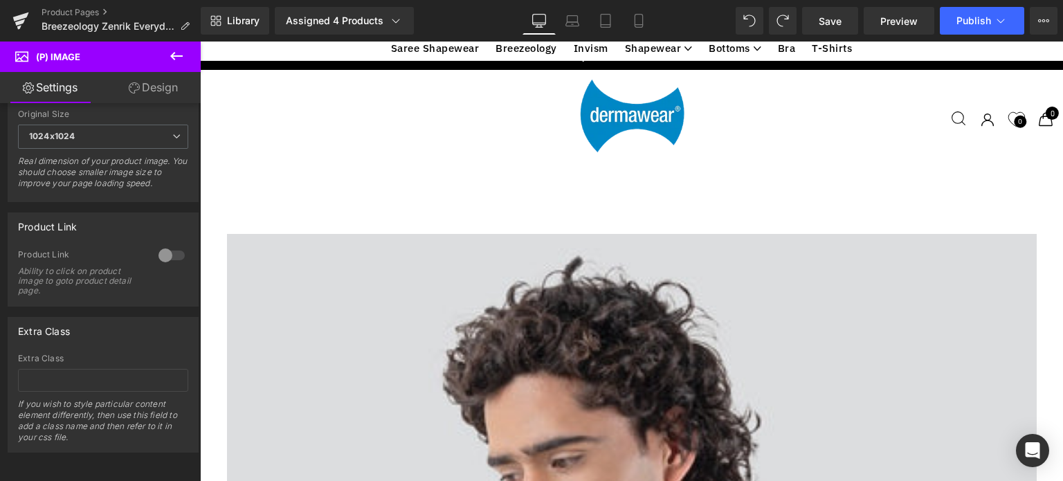
click at [174, 55] on icon at bounding box center [176, 56] width 17 height 17
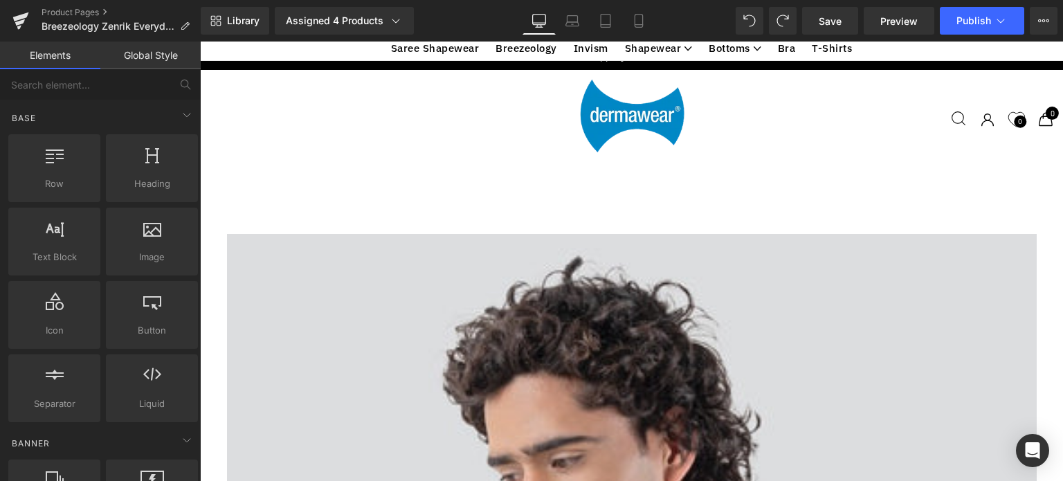
scroll to position [0, 0]
click at [832, 23] on span "Save" at bounding box center [830, 21] width 23 height 15
click at [893, 27] on span "Preview" at bounding box center [898, 21] width 37 height 15
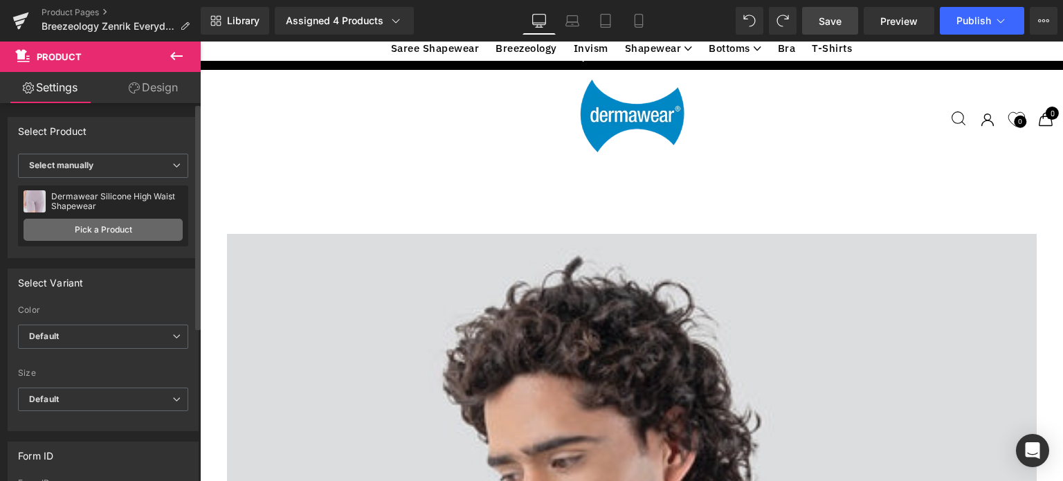
click at [116, 232] on link "Pick a Product" at bounding box center [103, 230] width 159 height 22
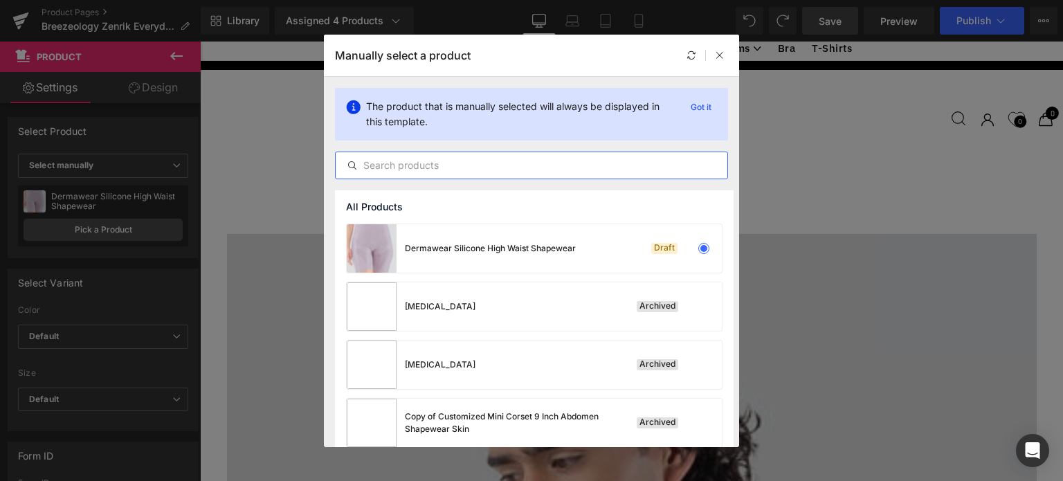
click at [558, 165] on input "text" at bounding box center [532, 165] width 392 height 17
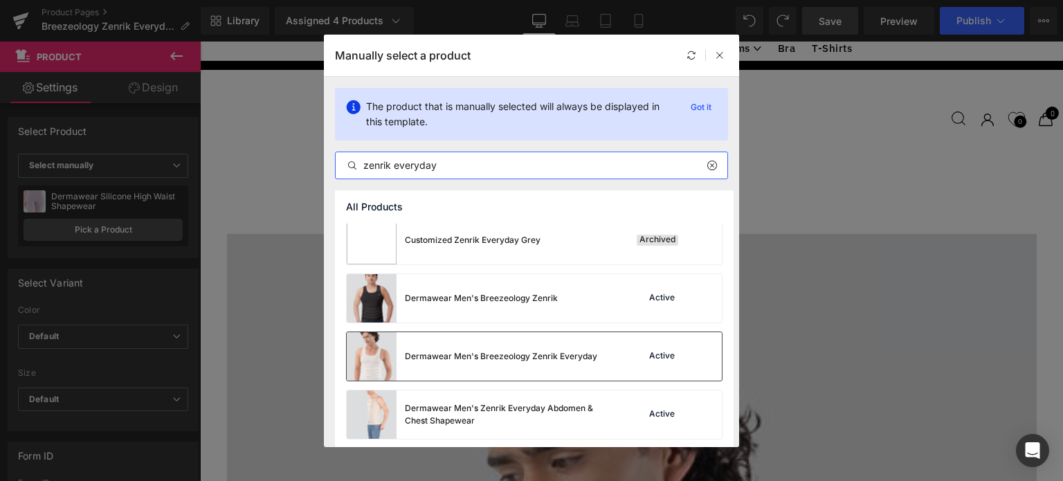
scroll to position [185, 0]
type input "zenrik everyday"
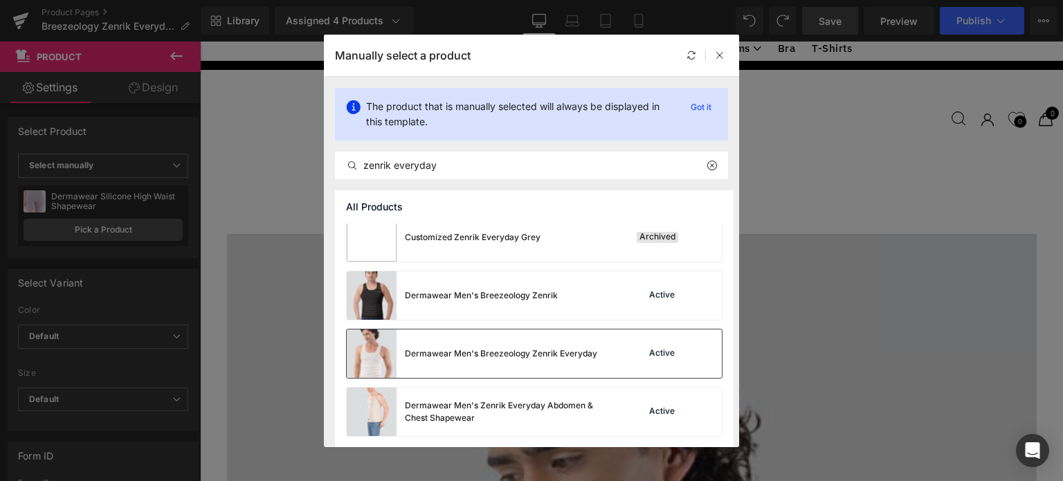
click at [581, 355] on div "Dermawear Men's Breezeology Zenrik Everyday" at bounding box center [501, 353] width 192 height 12
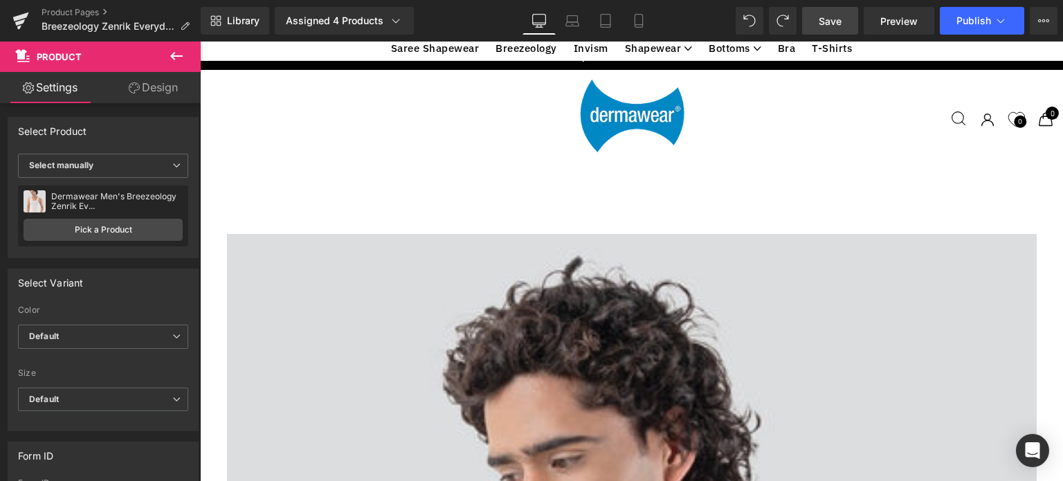
scroll to position [5403, 0]
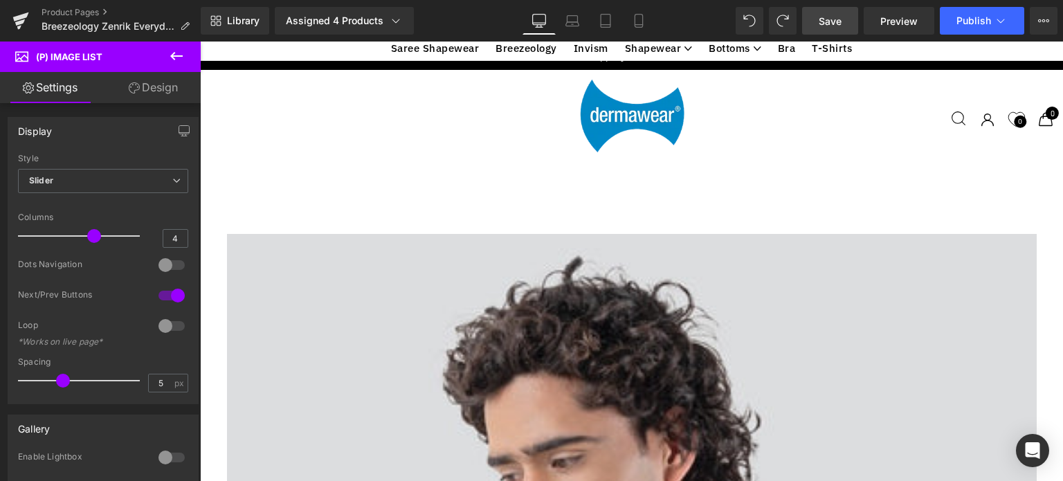
scroll to position [5749, 0]
click at [833, 19] on span "Save" at bounding box center [830, 21] width 23 height 15
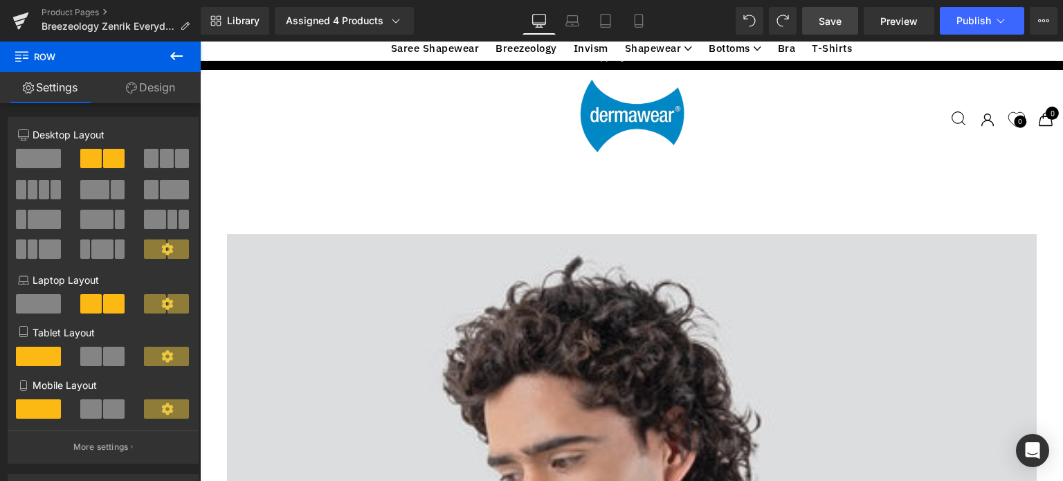
scroll to position [4844, 0]
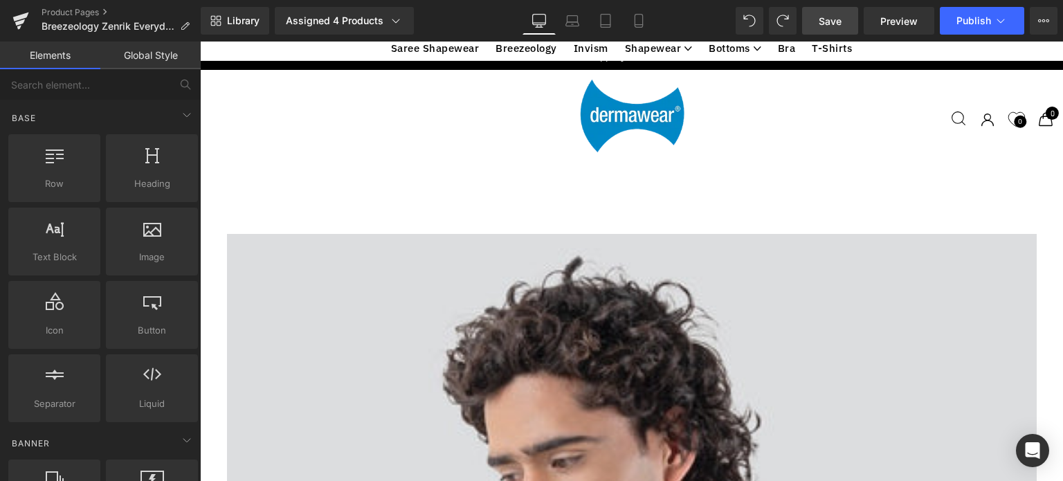
scroll to position [4889, 0]
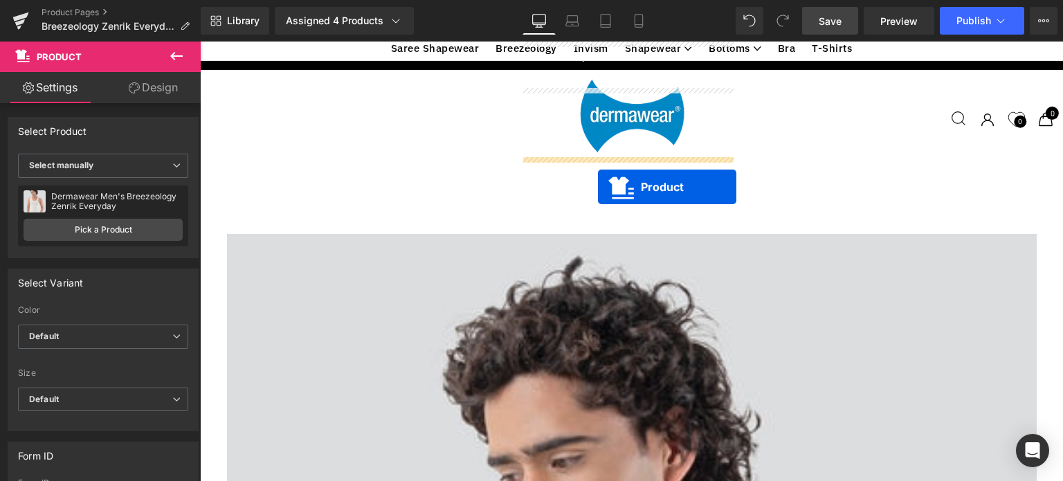
scroll to position [4715, 0]
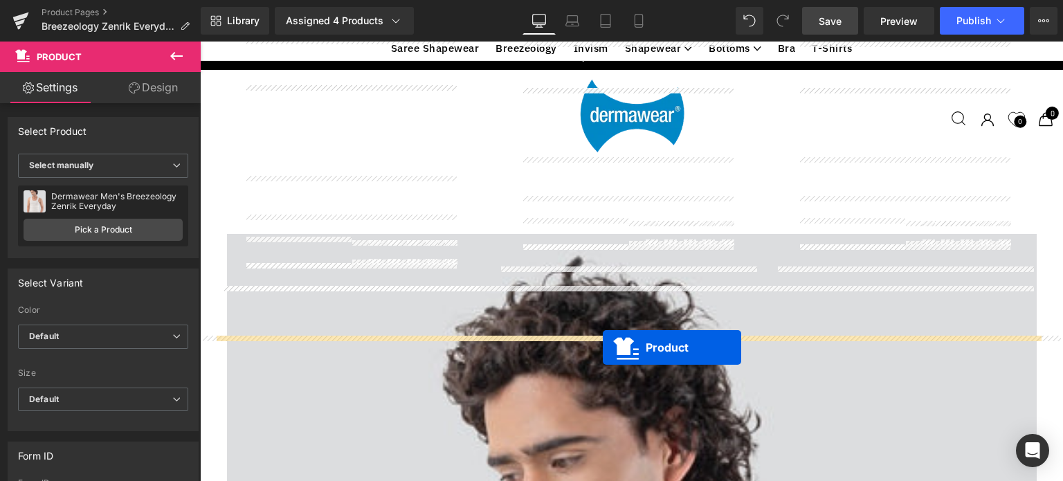
drag, startPoint x: 592, startPoint y: 171, endPoint x: 603, endPoint y: 347, distance: 176.8
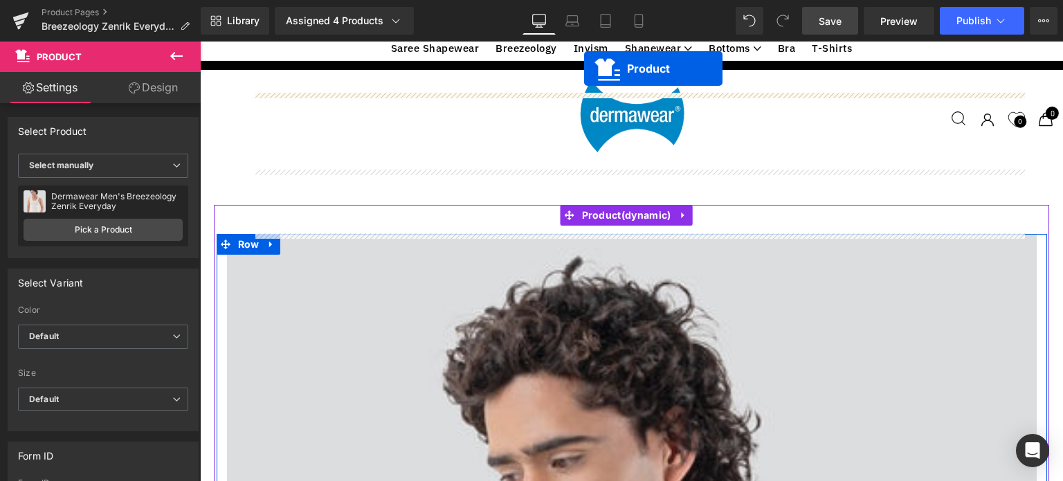
scroll to position [2259, 0]
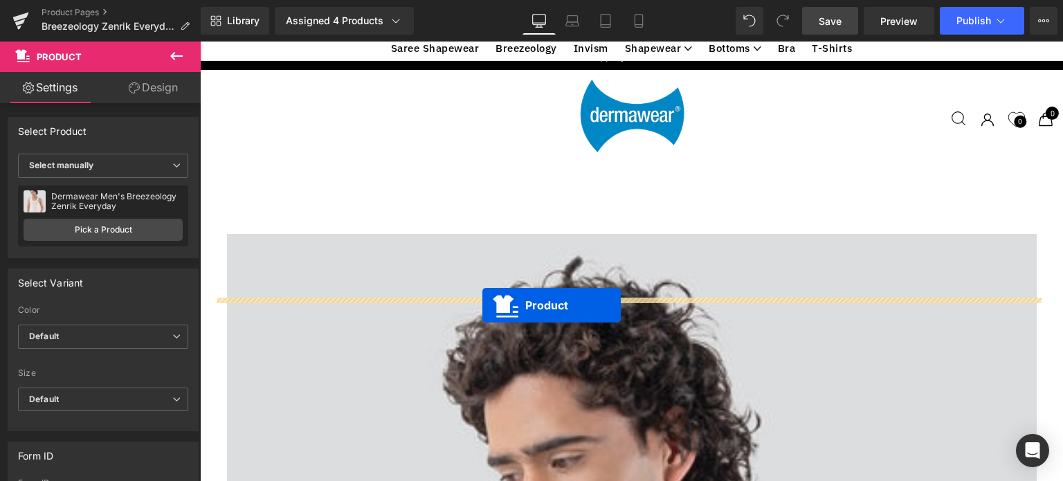
drag, startPoint x: 566, startPoint y: 345, endPoint x: 482, endPoint y: 305, distance: 92.6
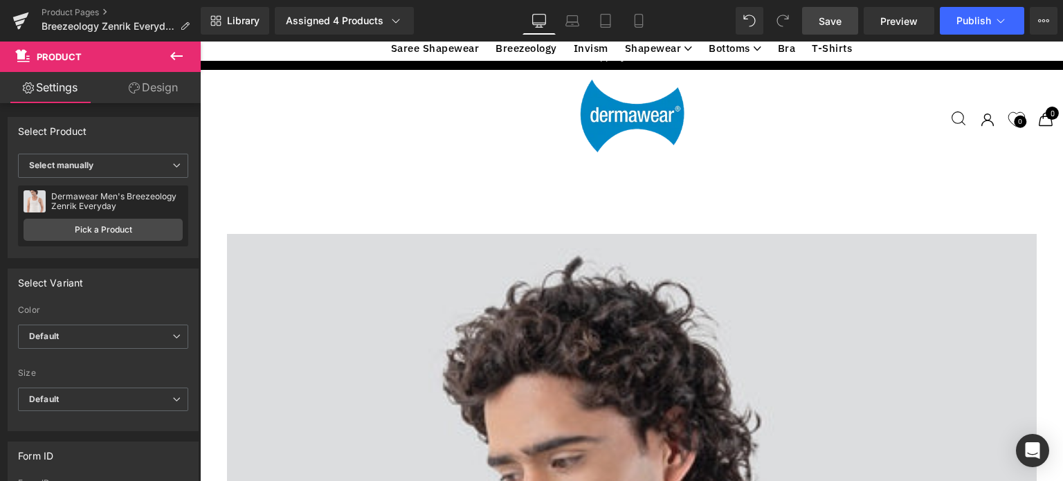
scroll to position [1555, 0]
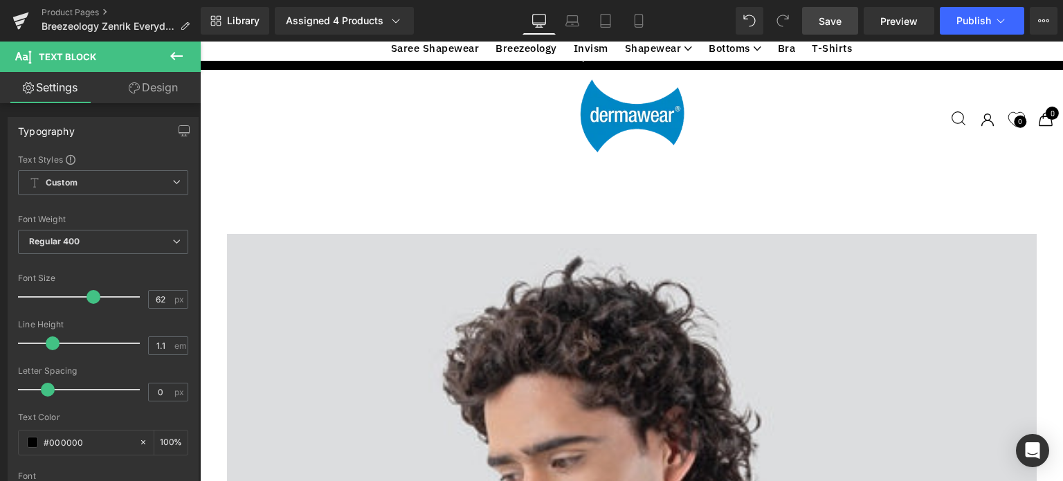
copy ul "Targeted Abdomen Compression : Custom abdominal panel provides focused tummy co…"
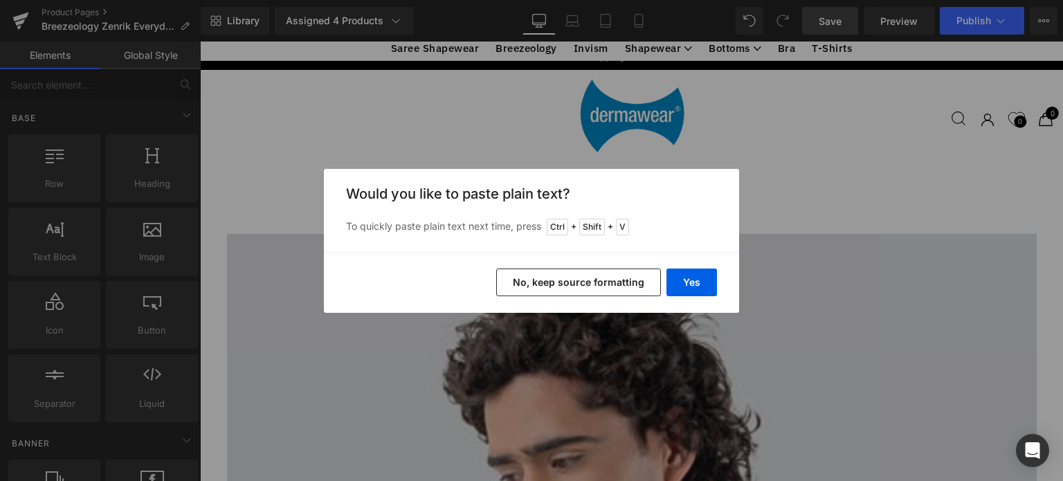
paste div
click at [846, 213] on div "Back to Library Insert Would you like to paste plain text? To quickly paste pla…" at bounding box center [531, 240] width 1063 height 481
click at [684, 276] on button "Yes" at bounding box center [691, 282] width 51 height 28
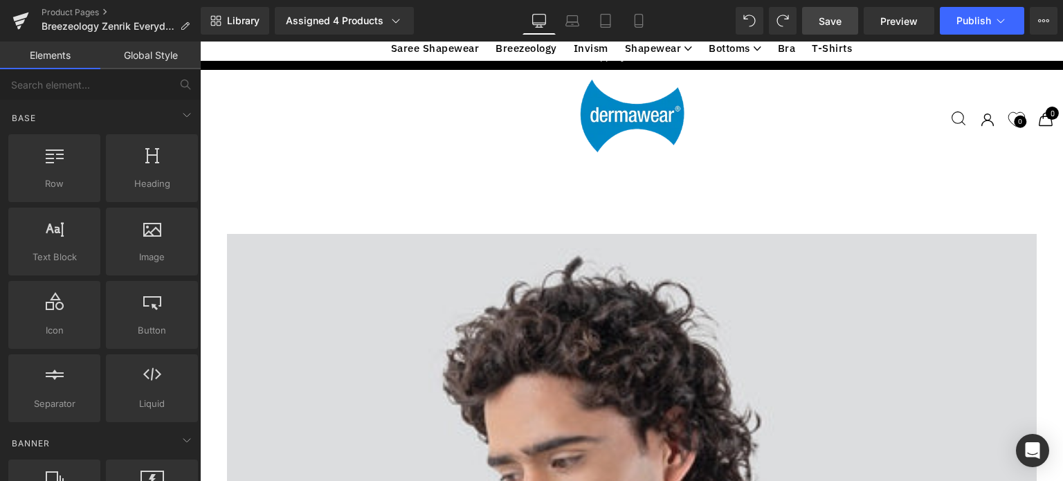
scroll to position [2573, 0]
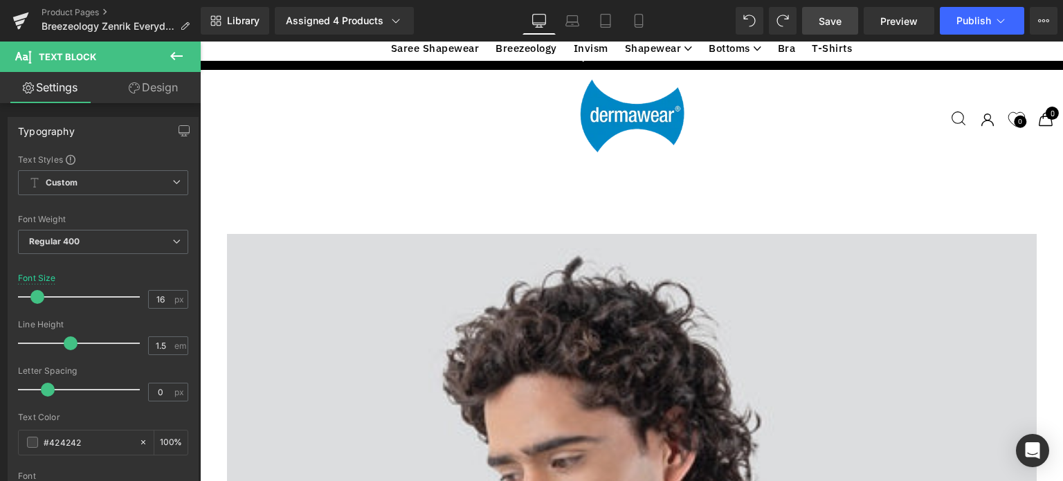
scroll to position [2711, 0]
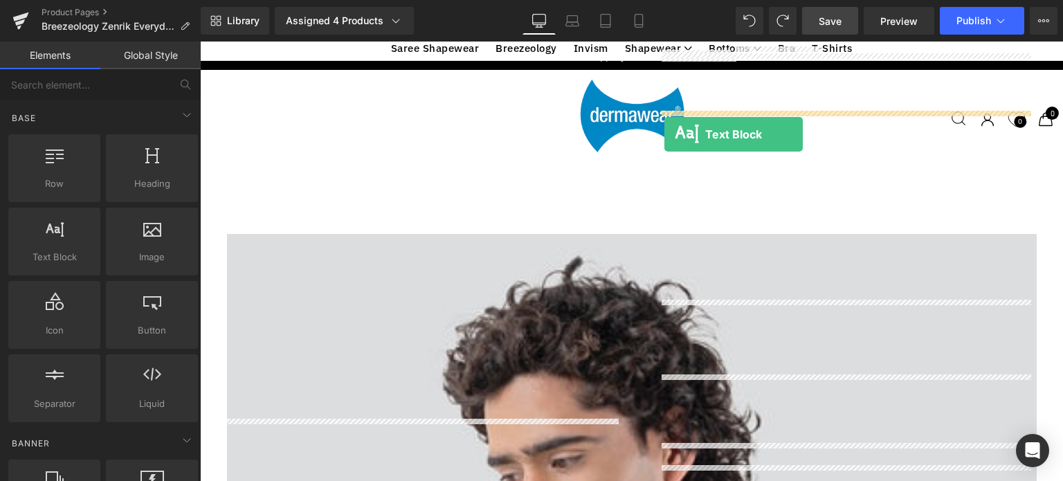
drag, startPoint x: 264, startPoint y: 298, endPoint x: 664, endPoint y: 134, distance: 432.6
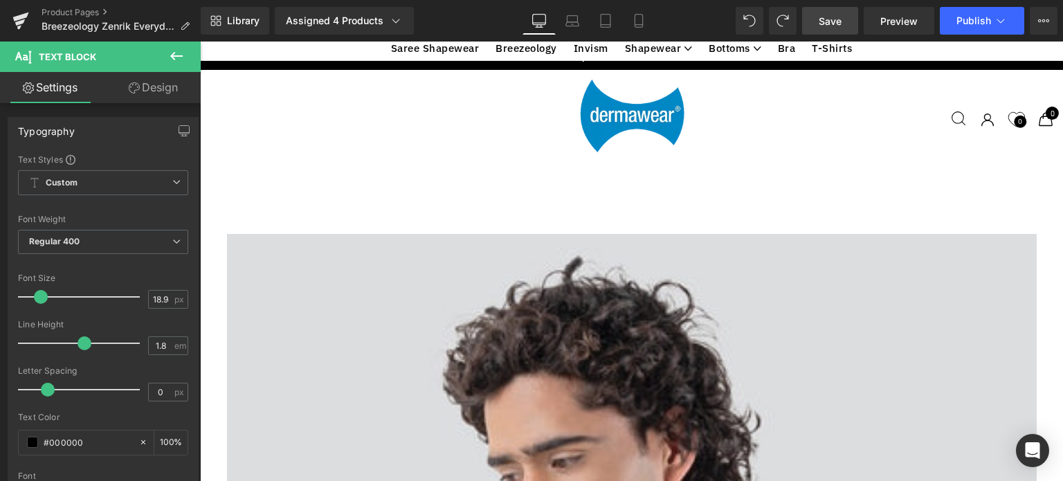
paste div
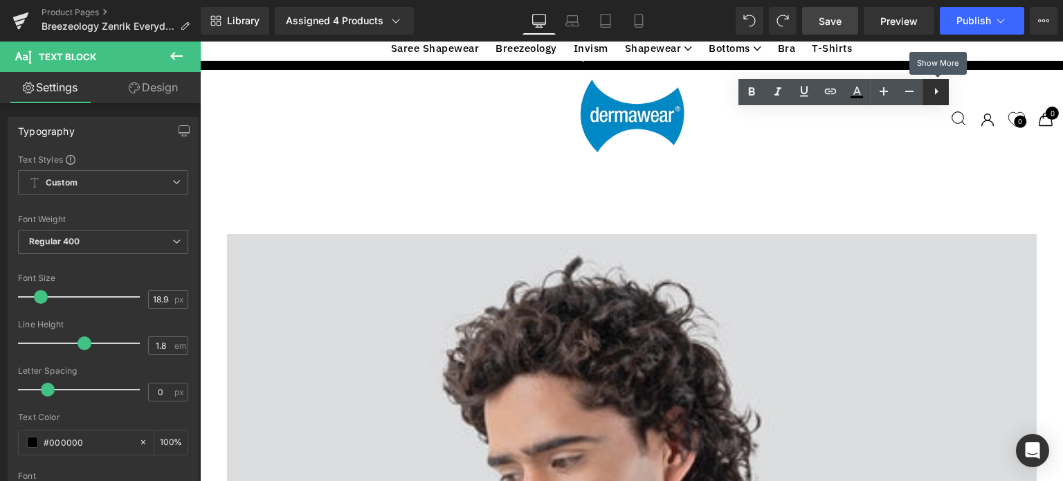
click at [940, 93] on icon at bounding box center [936, 91] width 17 height 17
click at [933, 91] on icon at bounding box center [935, 91] width 17 height 17
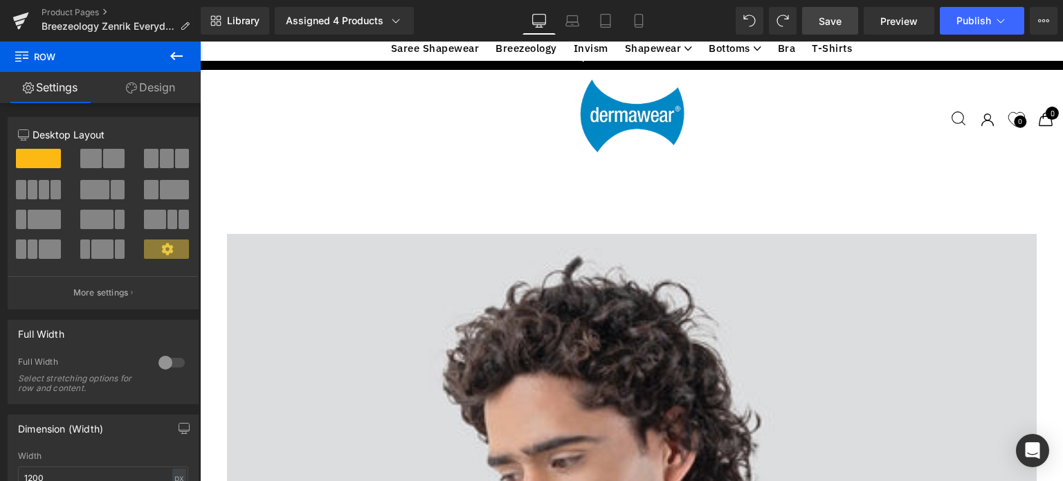
scroll to position [1854, 0]
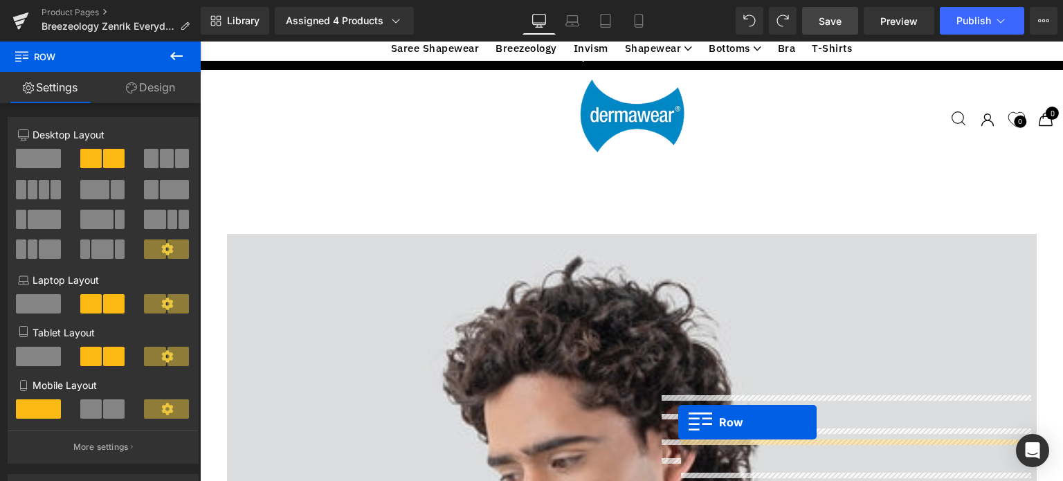
scroll to position [2989, 0]
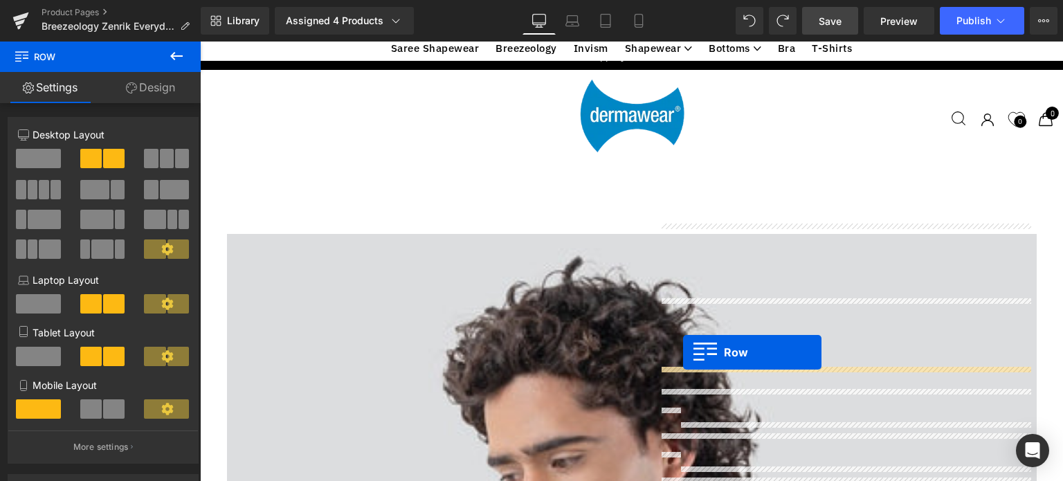
drag, startPoint x: 259, startPoint y: 176, endPoint x: 681, endPoint y: 345, distance: 454.6
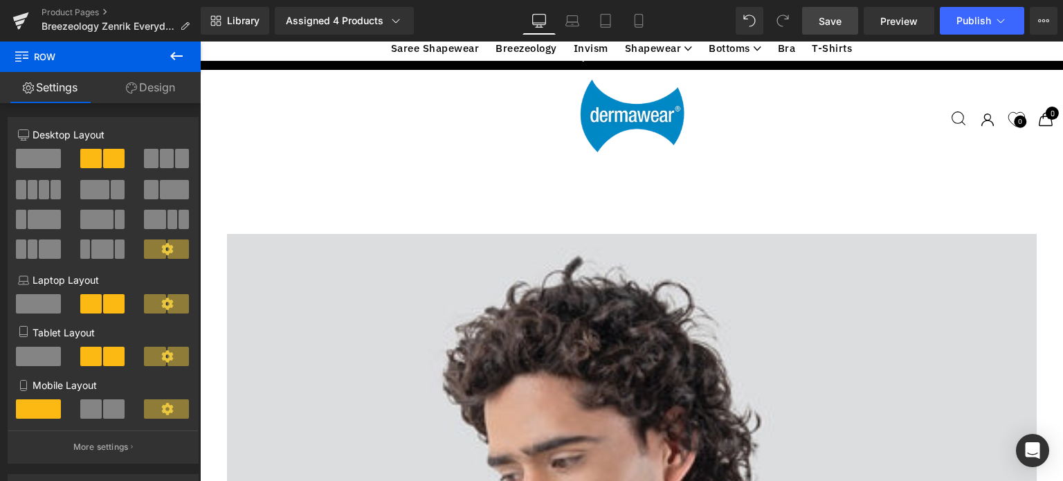
scroll to position [3094, 0]
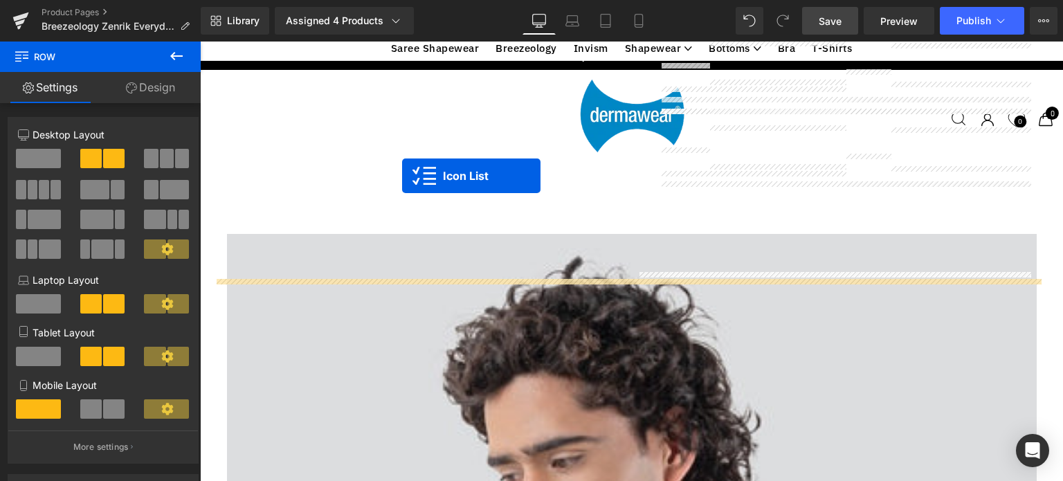
drag, startPoint x: 811, startPoint y: 190, endPoint x: 402, endPoint y: 176, distance: 409.2
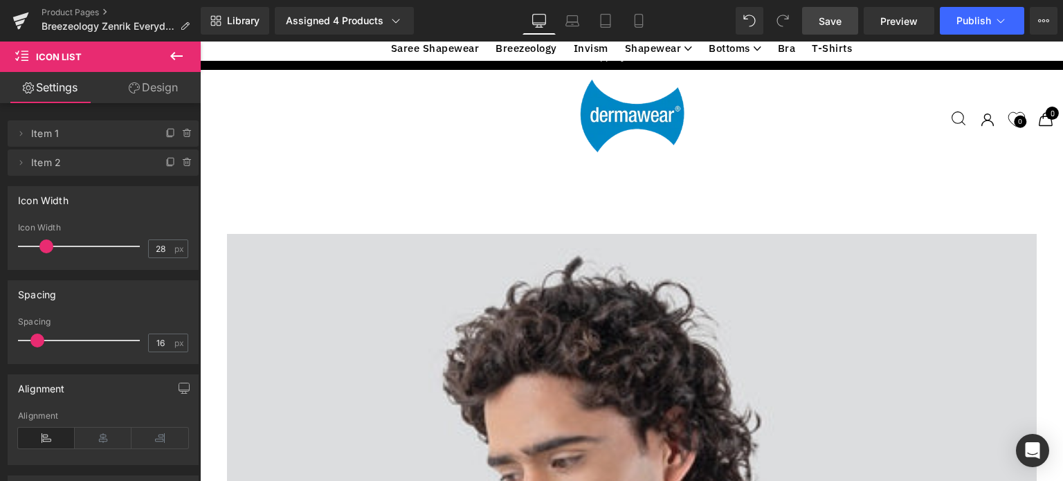
scroll to position [3171, 0]
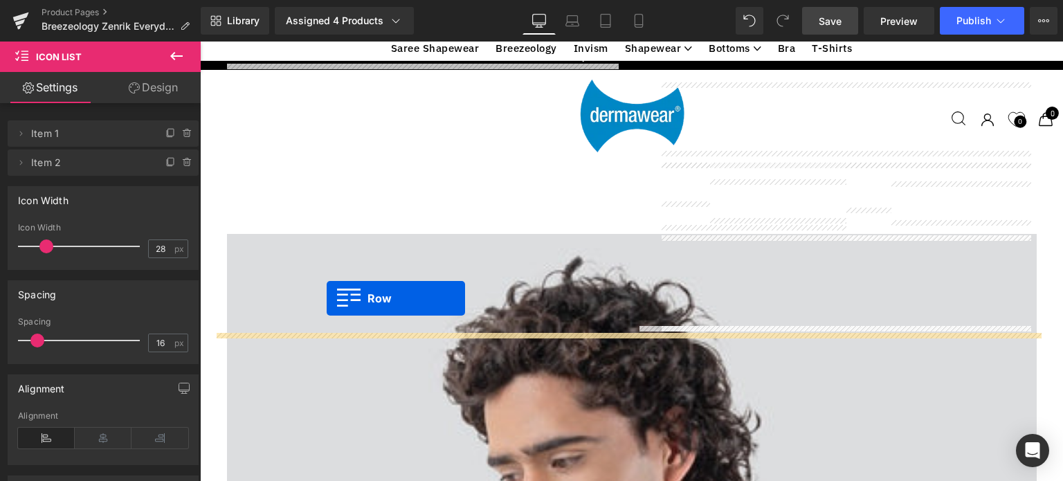
drag, startPoint x: 664, startPoint y: 244, endPoint x: 324, endPoint y: 297, distance: 344.6
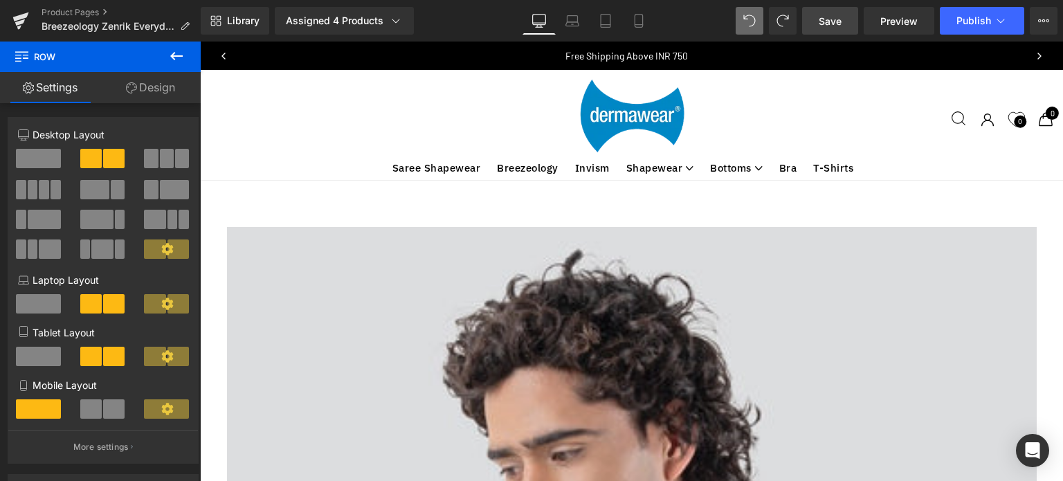
scroll to position [0, 0]
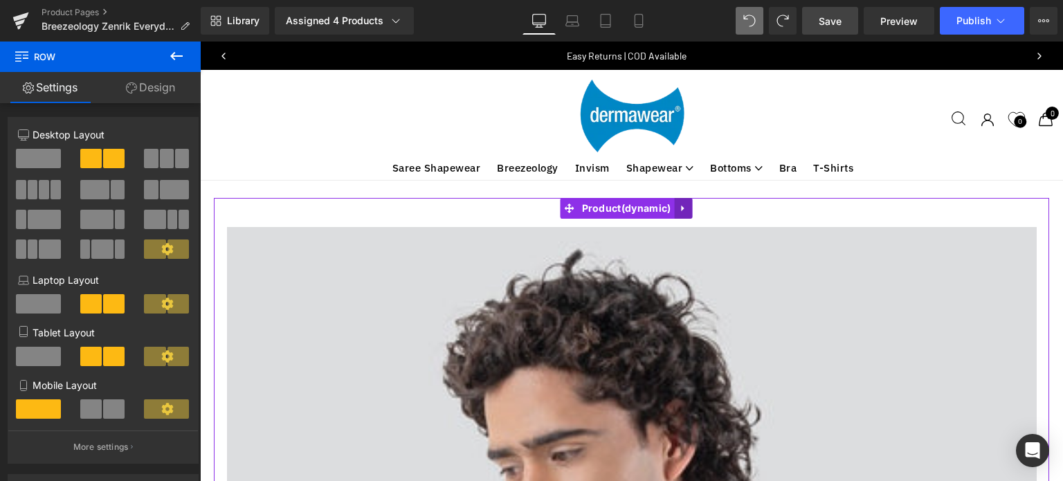
click at [685, 210] on icon at bounding box center [683, 208] width 10 height 10
click at [695, 206] on icon at bounding box center [692, 208] width 10 height 10
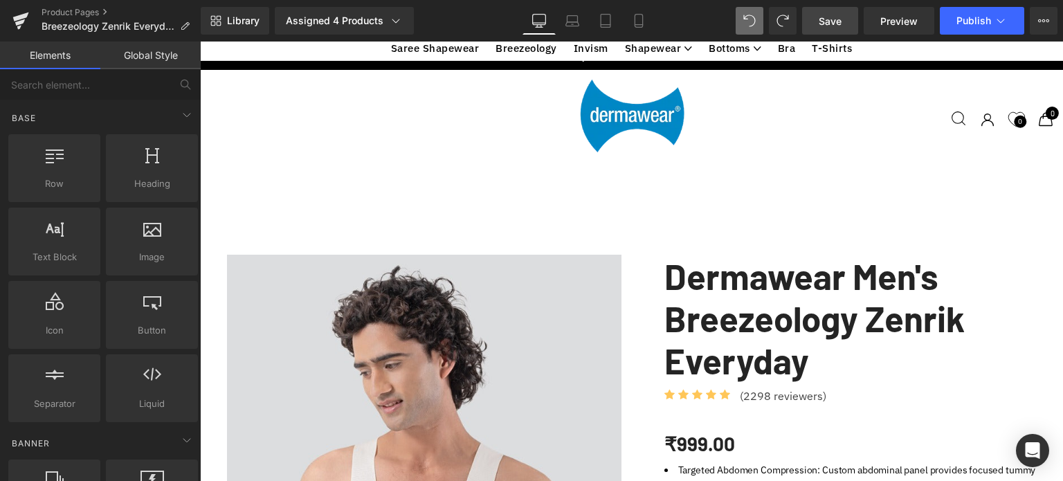
scroll to position [869, 0]
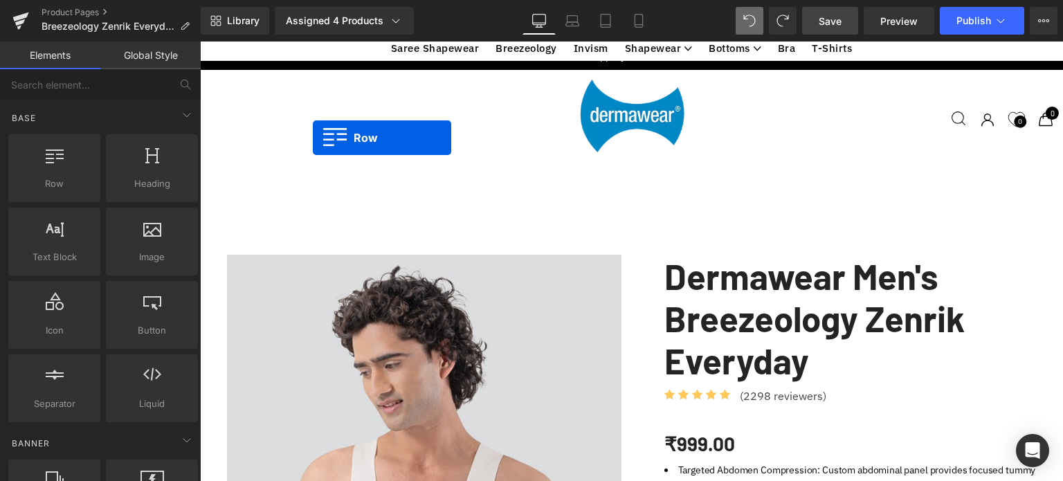
drag, startPoint x: 664, startPoint y: 108, endPoint x: 313, endPoint y: 138, distance: 352.8
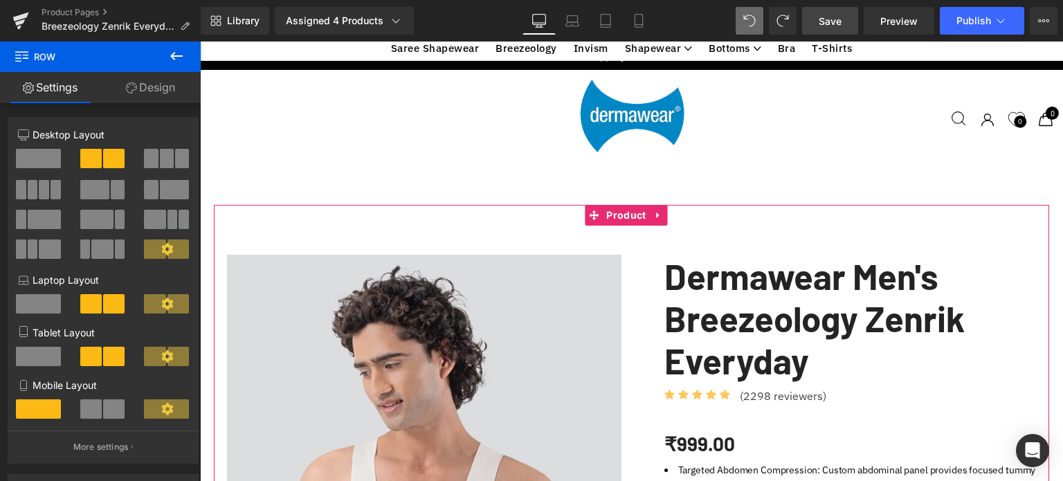
scroll to position [592, 0]
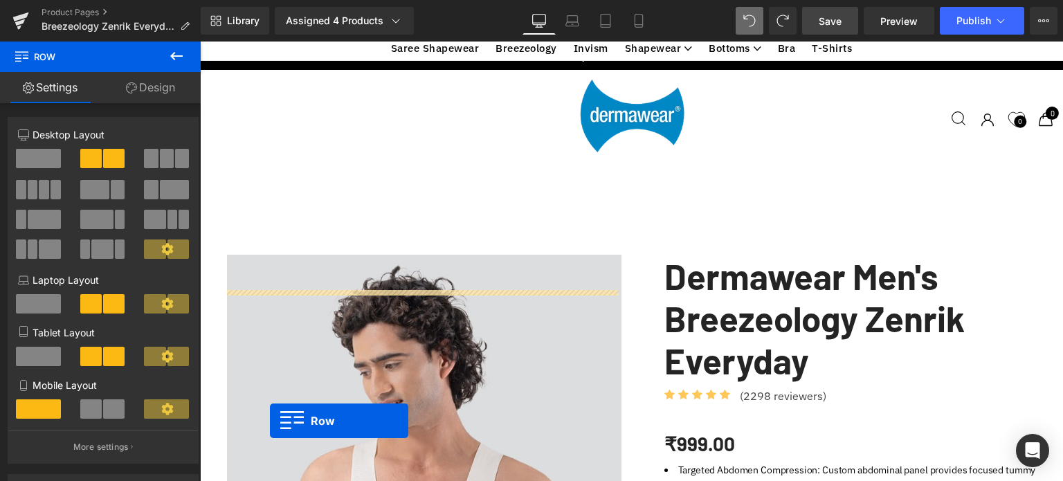
drag, startPoint x: 235, startPoint y: 301, endPoint x: 270, endPoint y: 421, distance: 124.6
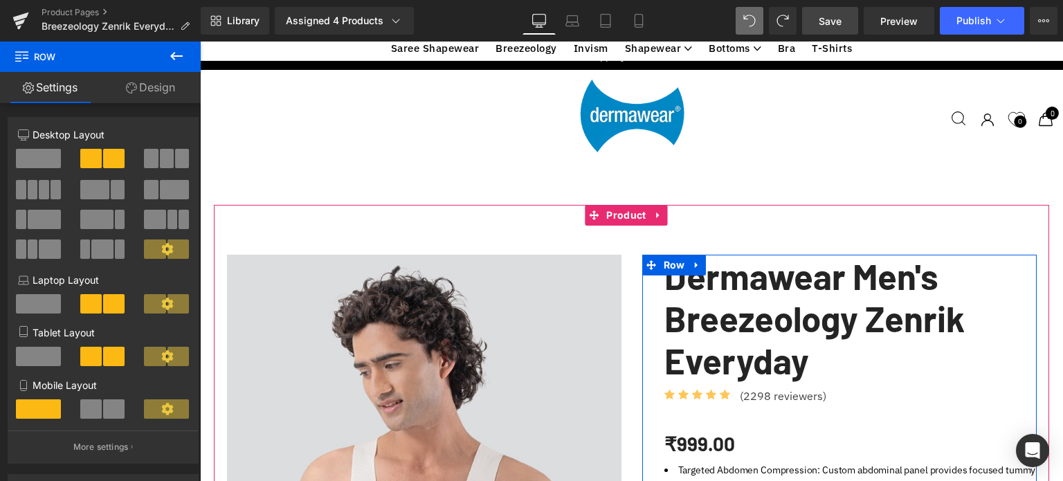
scroll to position [800, 0]
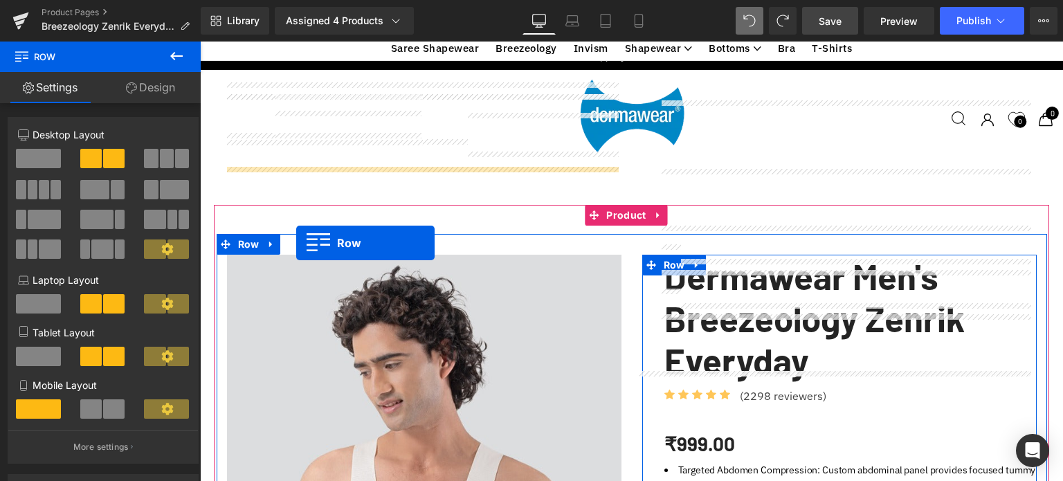
drag, startPoint x: 666, startPoint y: 178, endPoint x: 296, endPoint y: 243, distance: 375.2
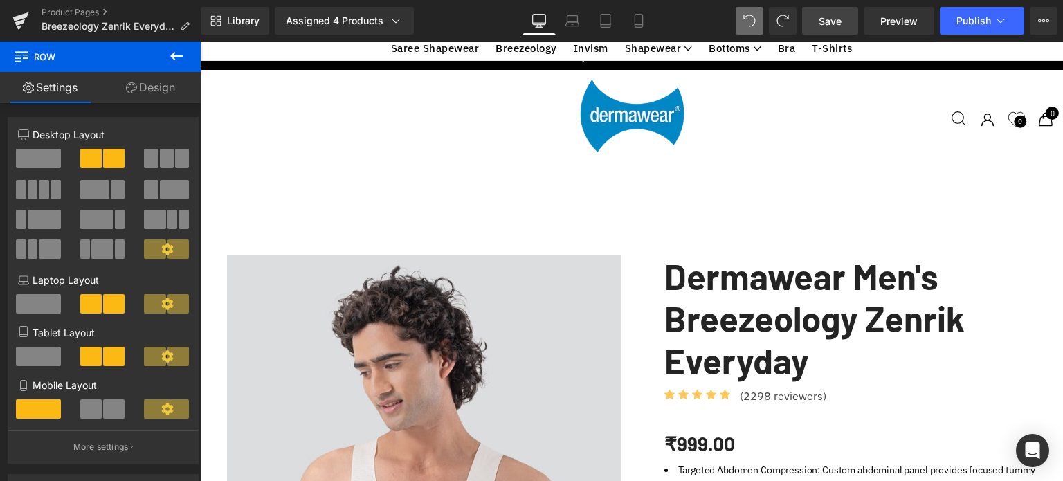
scroll to position [2810, 0]
click at [831, 25] on span "Save" at bounding box center [830, 21] width 23 height 15
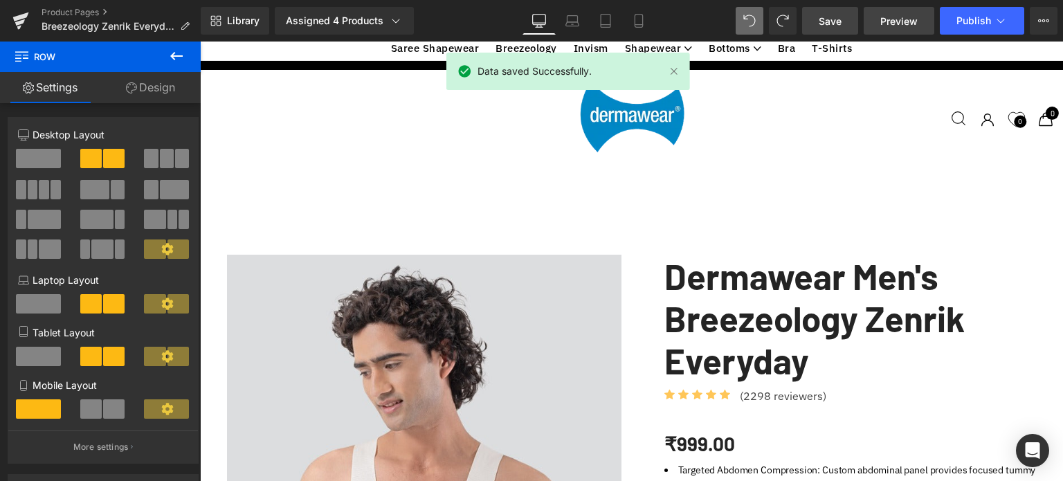
click at [897, 21] on span "Preview" at bounding box center [898, 21] width 37 height 15
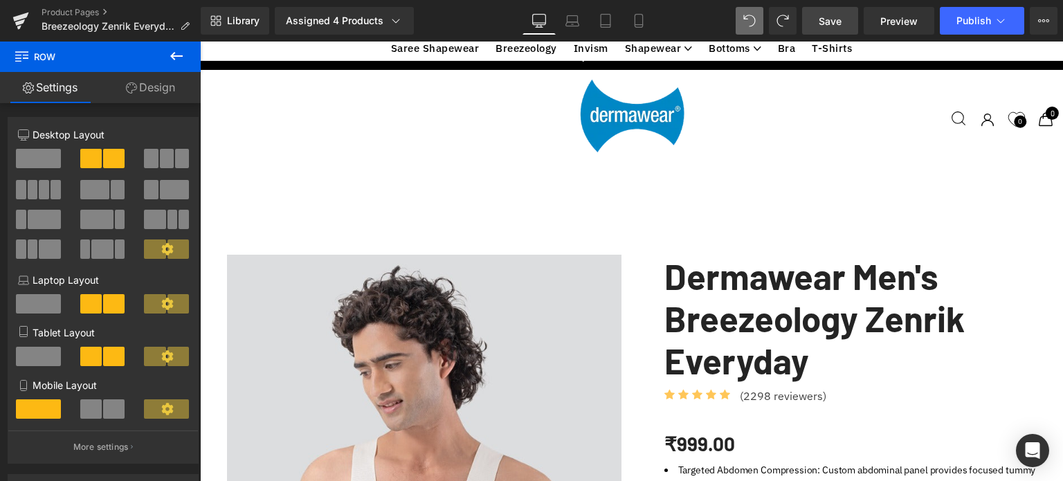
scroll to position [620, 0]
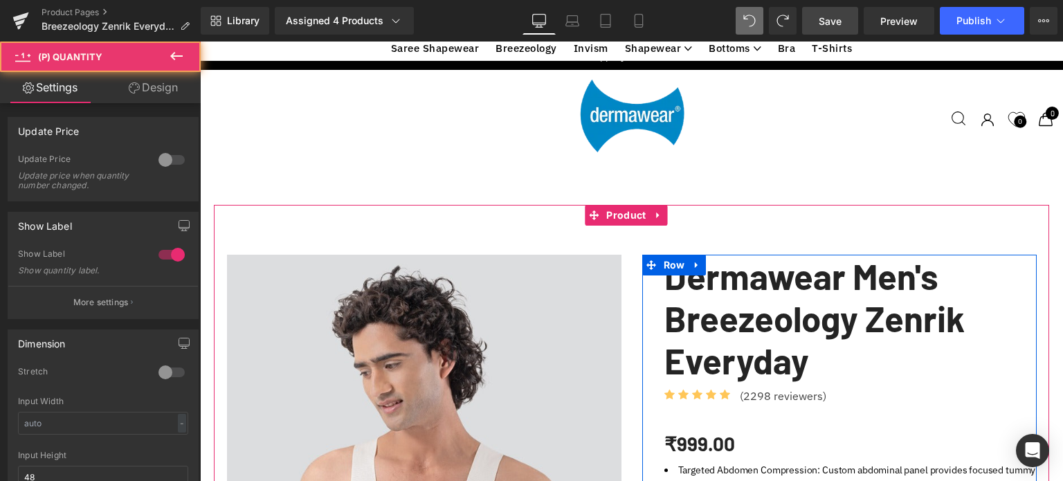
type input "1"
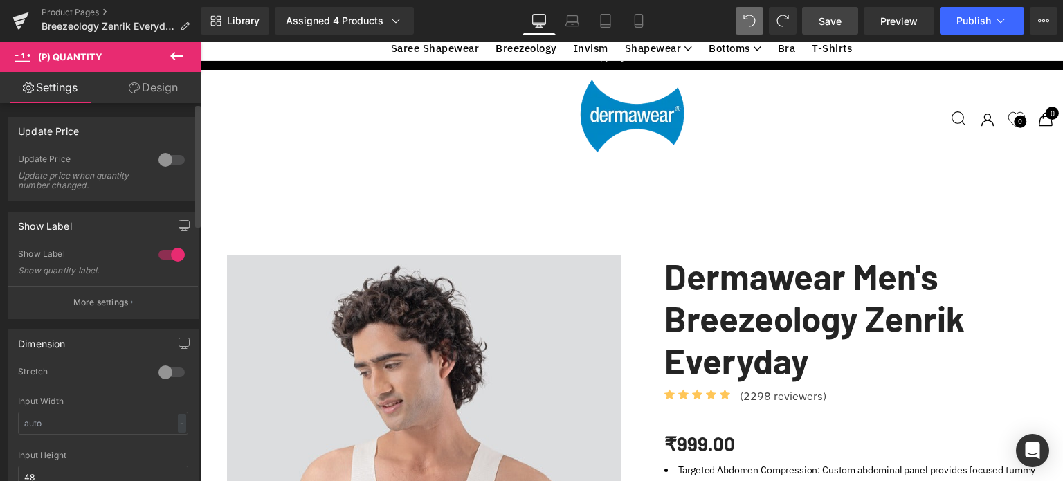
click at [156, 254] on div at bounding box center [171, 255] width 33 height 22
click at [170, 253] on div at bounding box center [171, 255] width 33 height 22
click at [156, 253] on div at bounding box center [171, 255] width 33 height 22
click at [172, 253] on div at bounding box center [171, 255] width 33 height 22
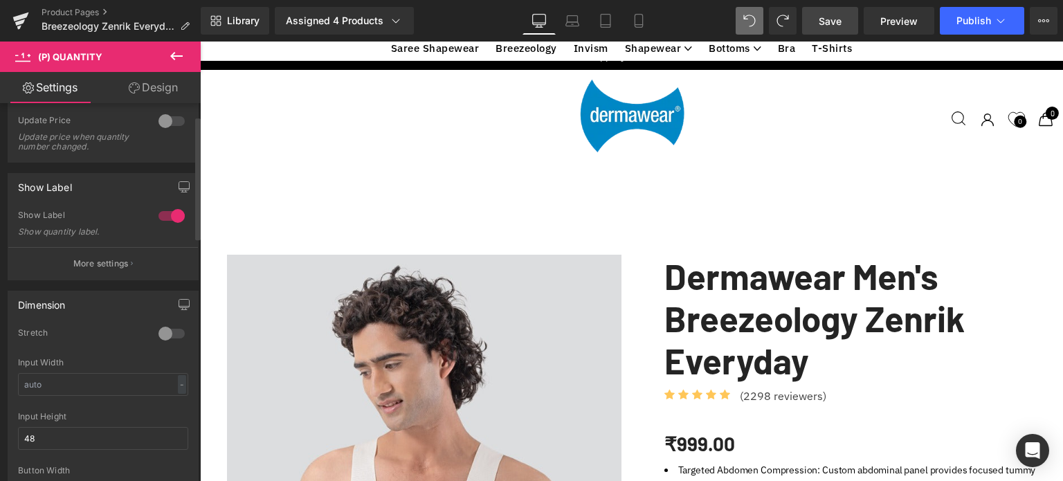
scroll to position [69, 0]
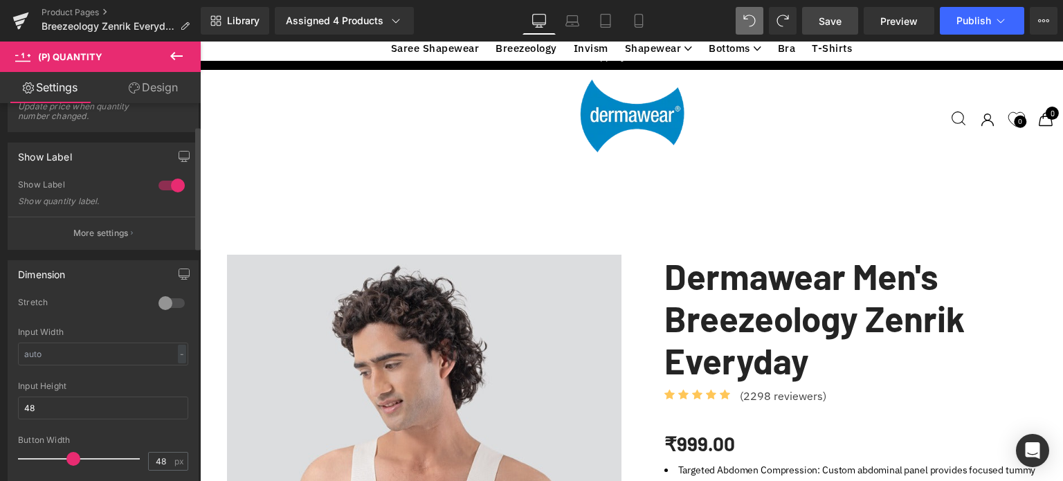
click at [172, 302] on div at bounding box center [171, 303] width 33 height 22
click at [160, 302] on div at bounding box center [171, 303] width 33 height 22
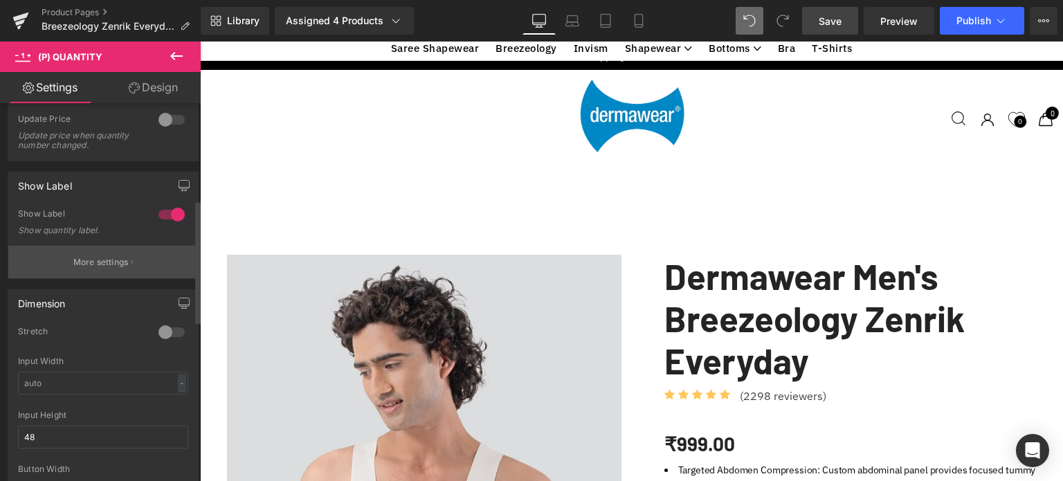
scroll to position [0, 0]
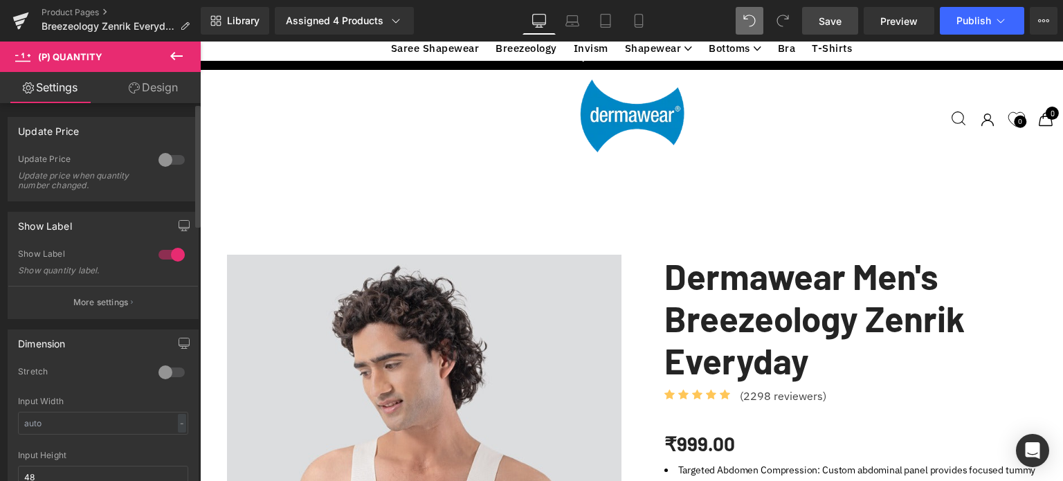
click at [174, 158] on div at bounding box center [171, 160] width 33 height 22
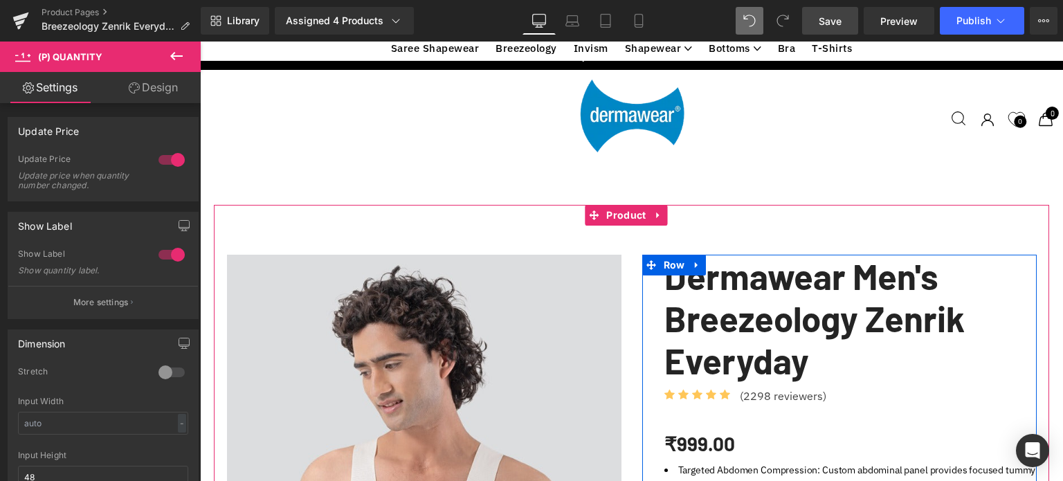
scroll to position [205, 0]
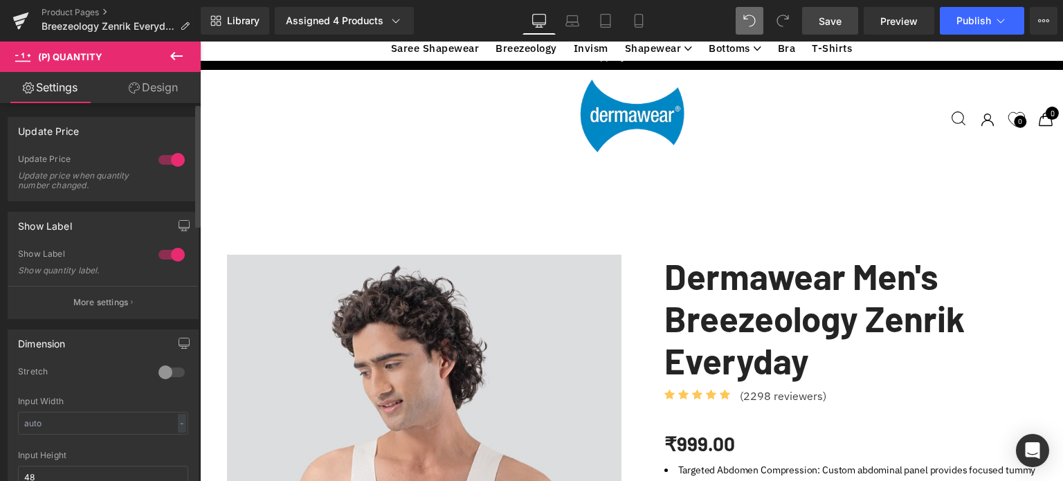
click at [156, 156] on div at bounding box center [171, 160] width 33 height 22
click at [163, 255] on div at bounding box center [171, 255] width 33 height 22
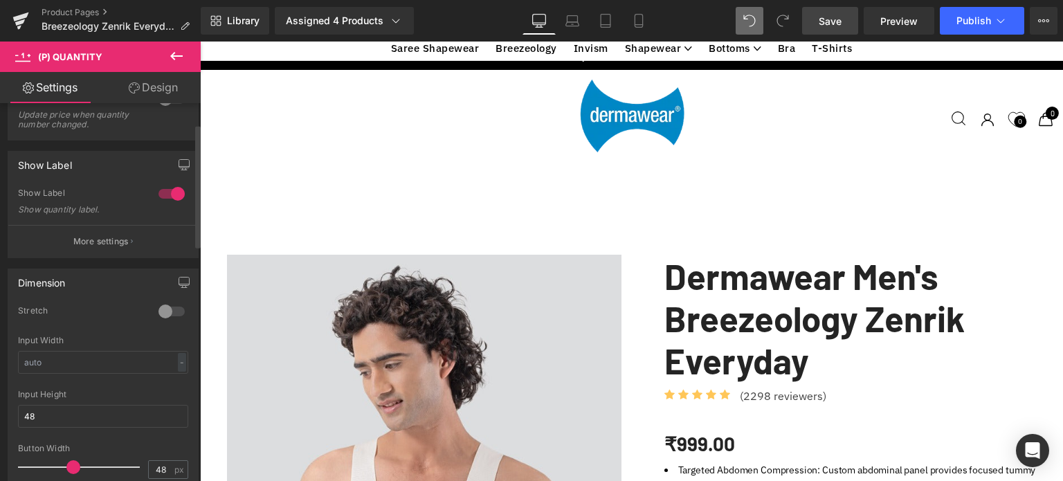
scroll to position [0, 0]
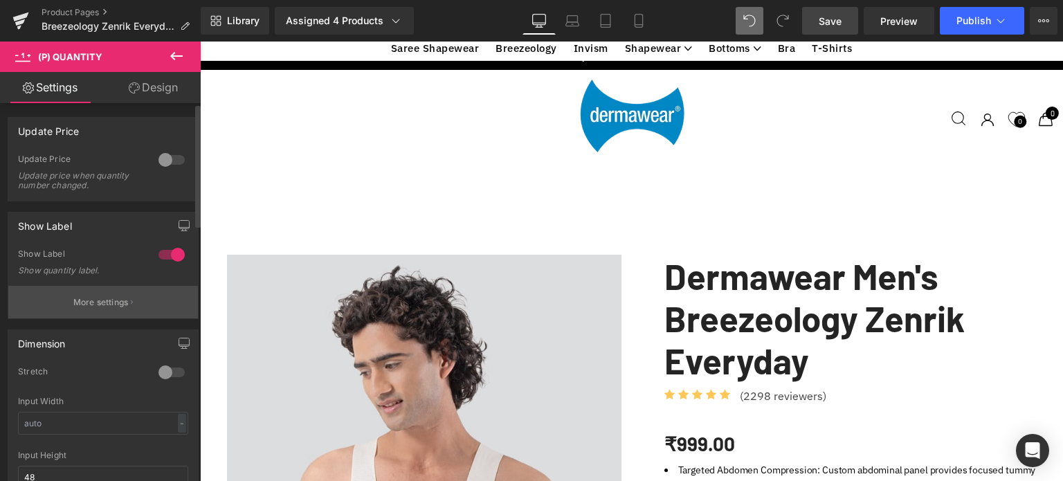
click at [107, 298] on p "More settings" at bounding box center [100, 302] width 55 height 12
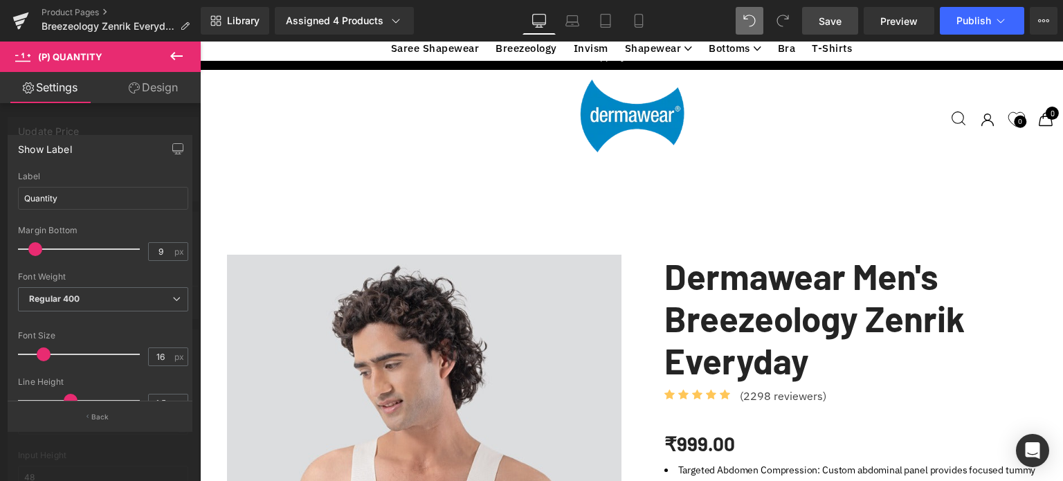
scroll to position [620, 0]
click at [181, 50] on icon at bounding box center [176, 56] width 17 height 17
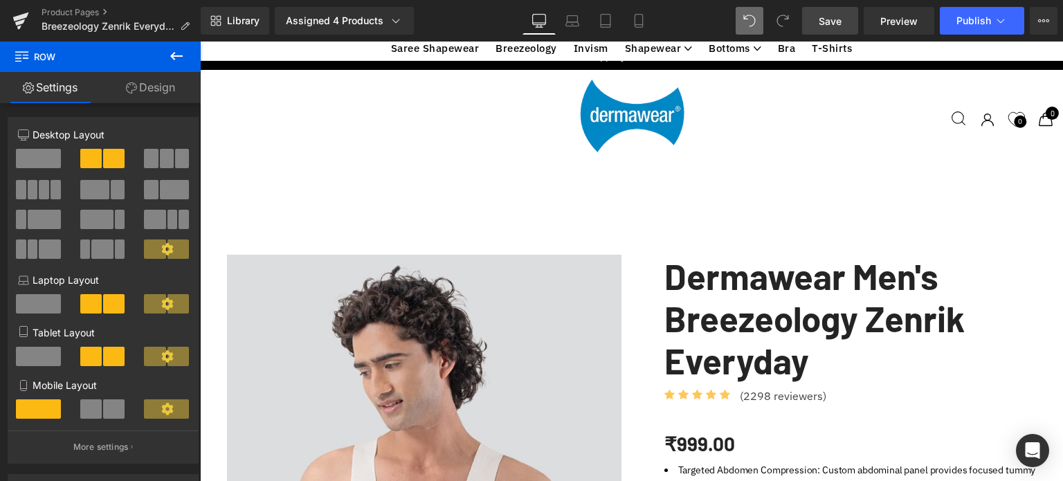
click at [836, 19] on span "Save" at bounding box center [830, 21] width 23 height 15
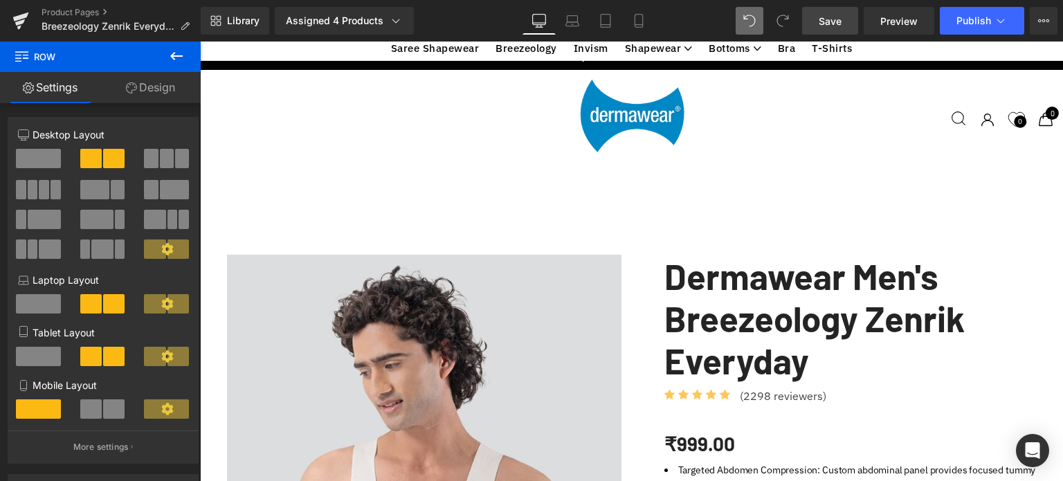
click at [174, 57] on icon at bounding box center [176, 56] width 17 height 17
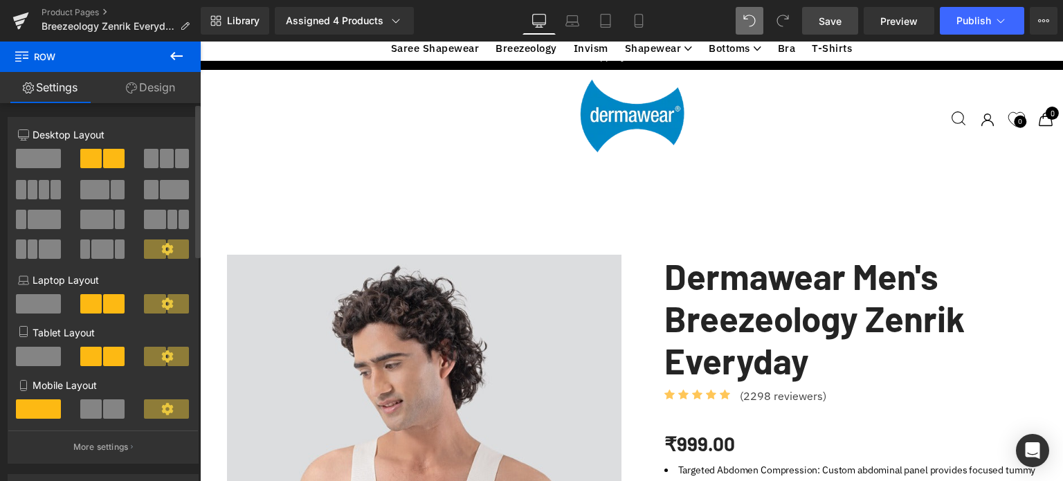
click at [151, 157] on span at bounding box center [151, 158] width 14 height 19
click at [116, 156] on span at bounding box center [113, 158] width 21 height 19
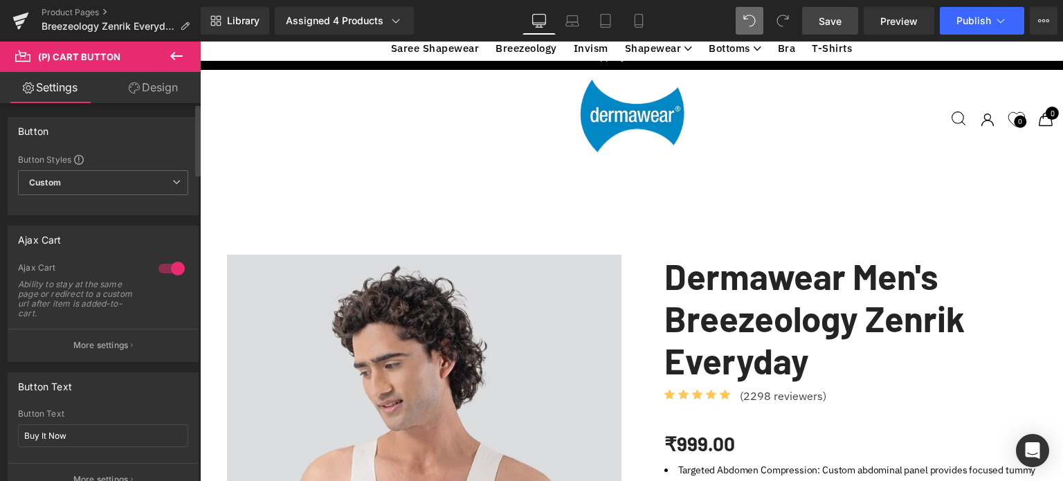
click at [158, 265] on div at bounding box center [171, 268] width 33 height 22
click at [166, 265] on div at bounding box center [171, 268] width 33 height 22
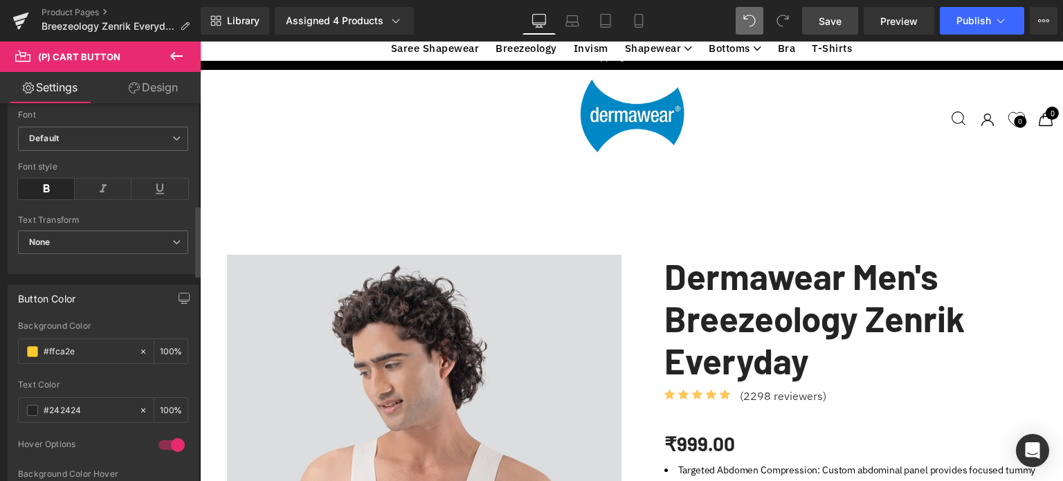
scroll to position [554, 0]
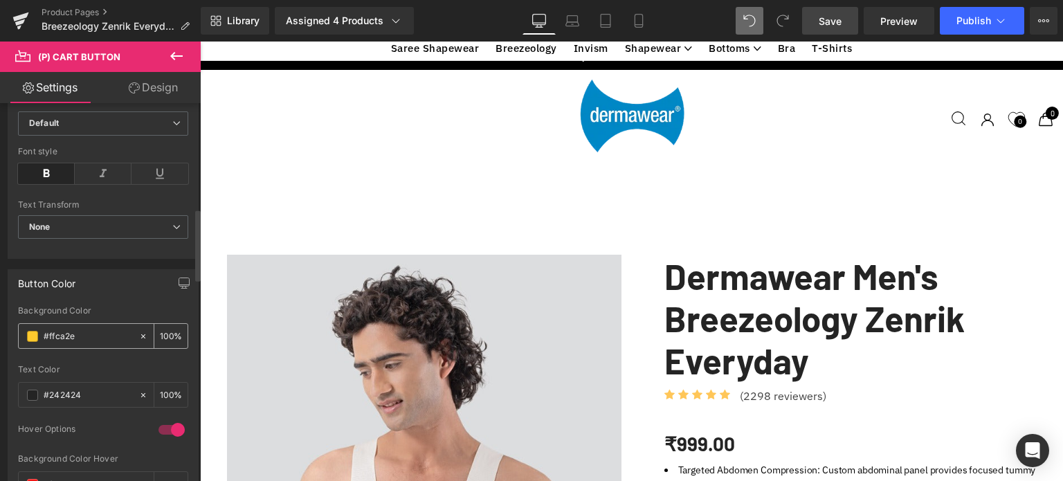
click at [139, 331] on icon at bounding box center [143, 336] width 10 height 10
drag, startPoint x: 108, startPoint y: 392, endPoint x: 24, endPoint y: 390, distance: 84.4
click at [32, 391] on div "#242424" at bounding box center [79, 395] width 120 height 24
click at [30, 390] on span at bounding box center [32, 395] width 11 height 11
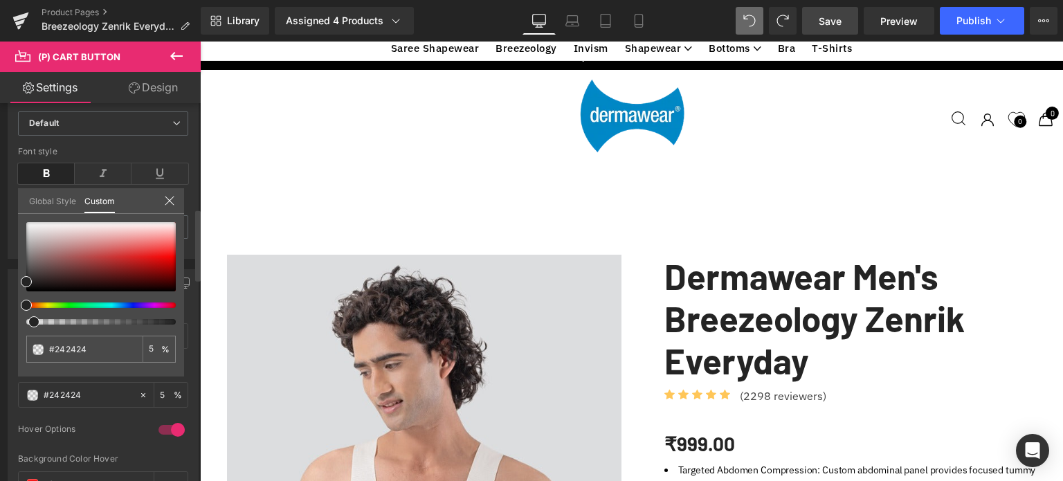
click at [28, 320] on div at bounding box center [95, 322] width 149 height 6
click at [80, 261] on div at bounding box center [100, 256] width 149 height 69
click at [61, 226] on div at bounding box center [100, 256] width 149 height 69
click at [66, 251] on div at bounding box center [100, 256] width 149 height 69
click at [44, 226] on div at bounding box center [100, 256] width 149 height 69
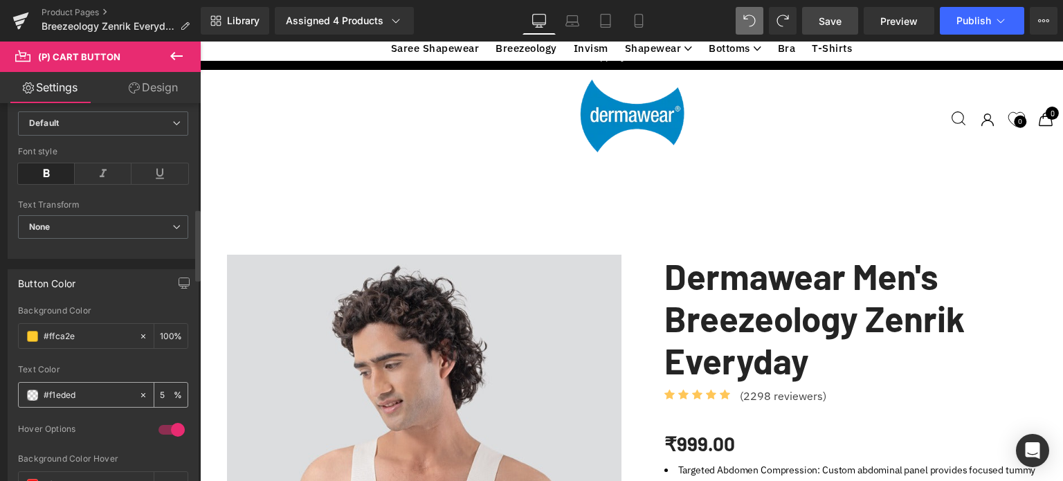
click at [86, 388] on input "#242424" at bounding box center [88, 394] width 89 height 15
paste input "FFFFFF"
click at [116, 358] on div at bounding box center [103, 360] width 170 height 9
click at [84, 392] on input "#f1eded" at bounding box center [88, 394] width 89 height 15
paste input "FFFFFF"
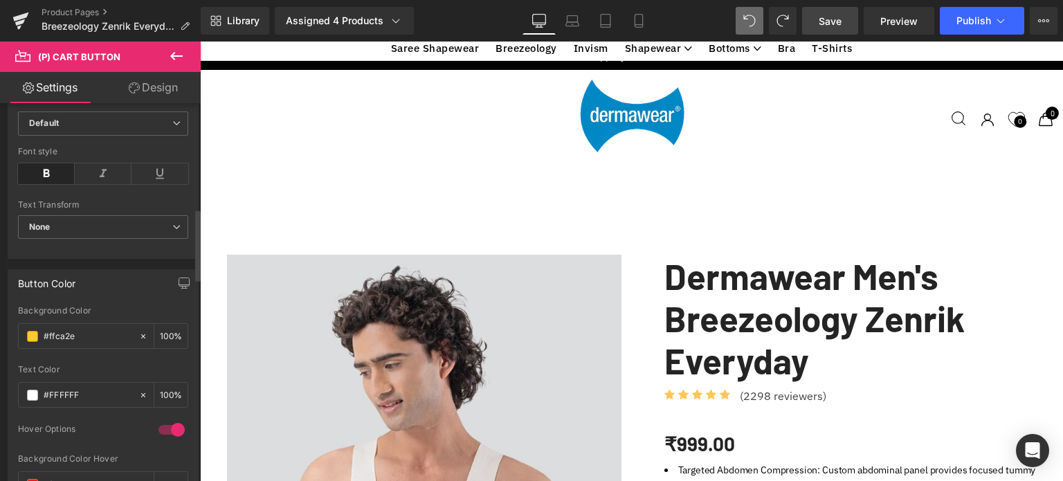
type input "#FFFFFF"
click at [102, 361] on div at bounding box center [103, 360] width 170 height 9
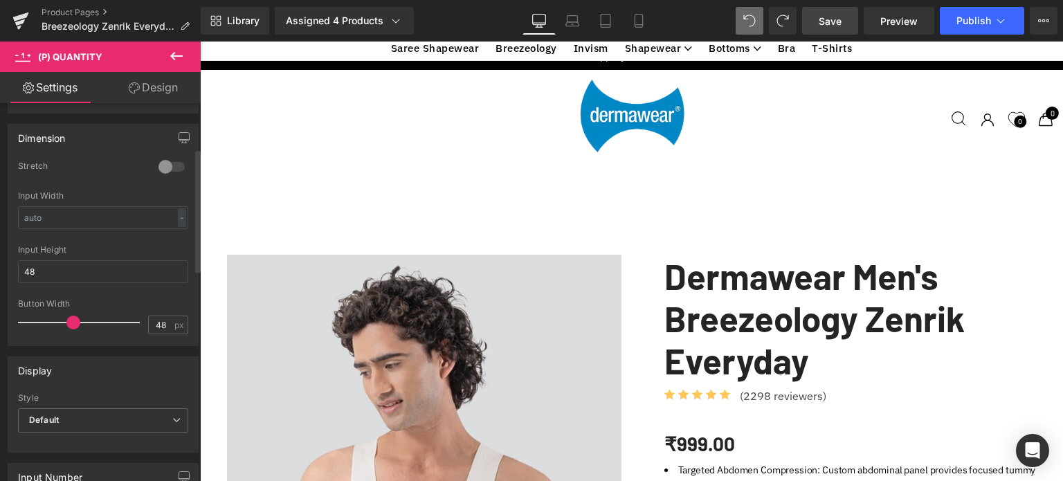
scroll to position [208, 0]
drag, startPoint x: 71, startPoint y: 318, endPoint x: 72, endPoint y: 325, distance: 7.7
click at [72, 325] on span at bounding box center [75, 320] width 14 height 14
click at [158, 318] on input "48" at bounding box center [161, 322] width 24 height 17
click at [97, 328] on div at bounding box center [82, 321] width 115 height 28
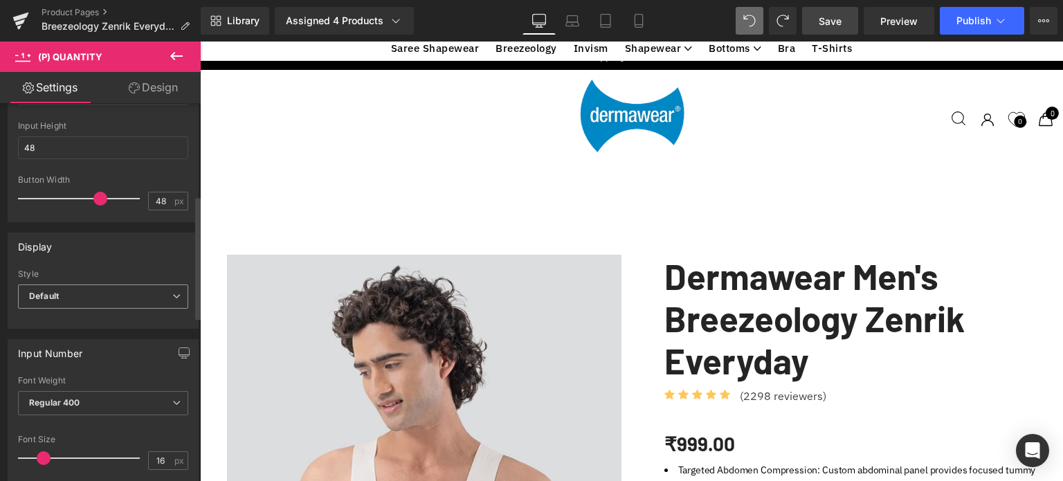
scroll to position [346, 0]
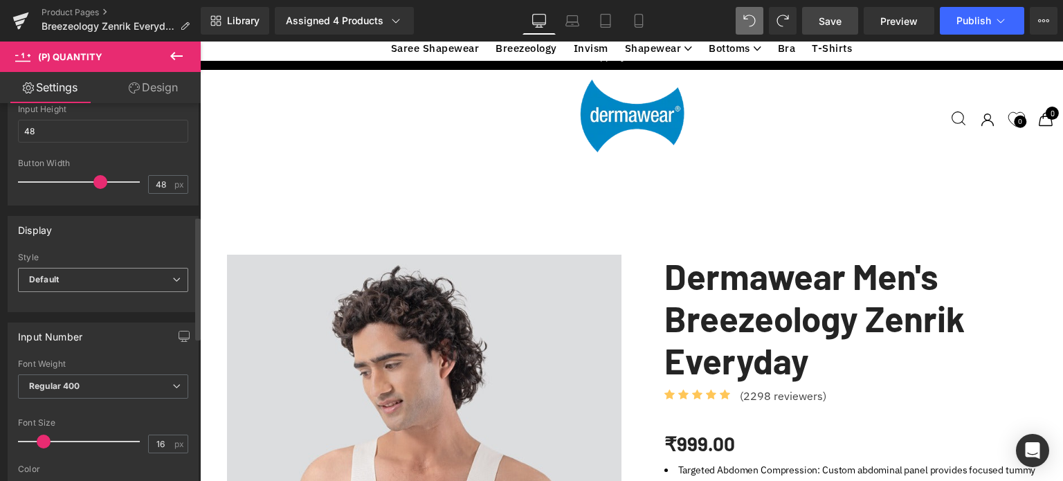
click at [75, 279] on span "Default" at bounding box center [103, 280] width 170 height 24
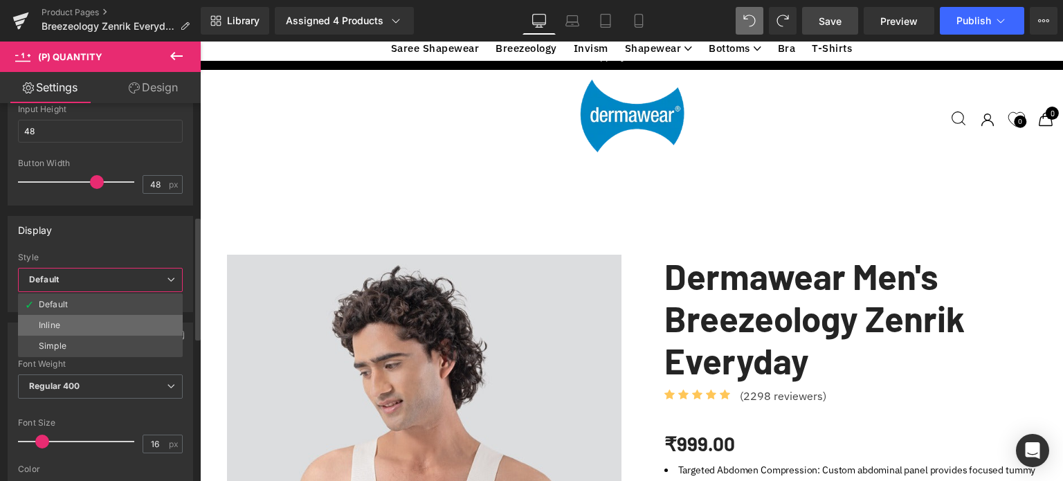
click at [57, 322] on div "Inline" at bounding box center [49, 325] width 21 height 10
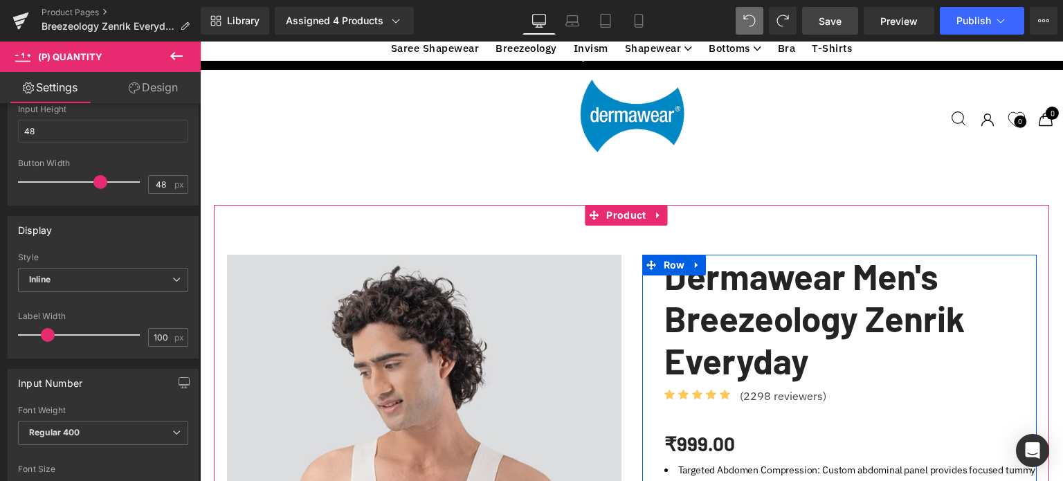
scroll to position [631, 0]
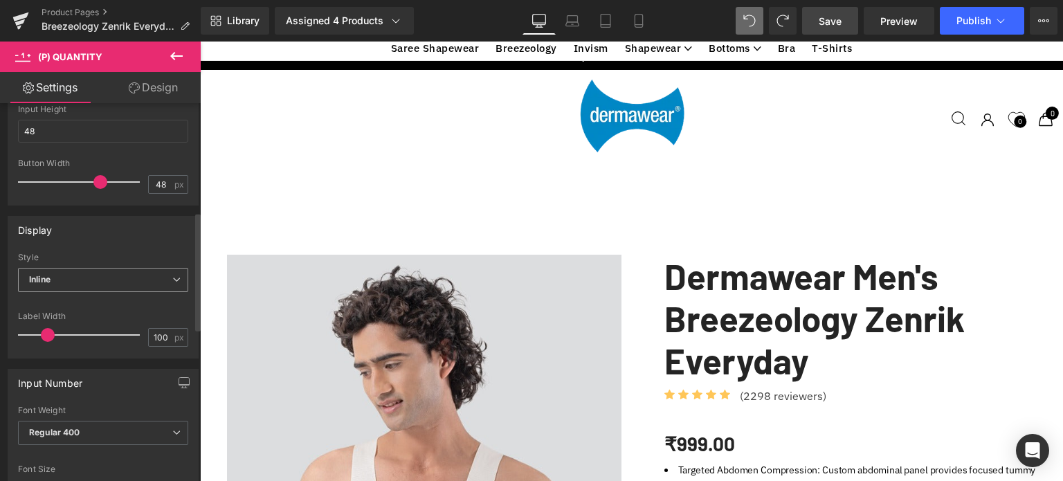
click at [114, 273] on span "Inline" at bounding box center [103, 280] width 170 height 24
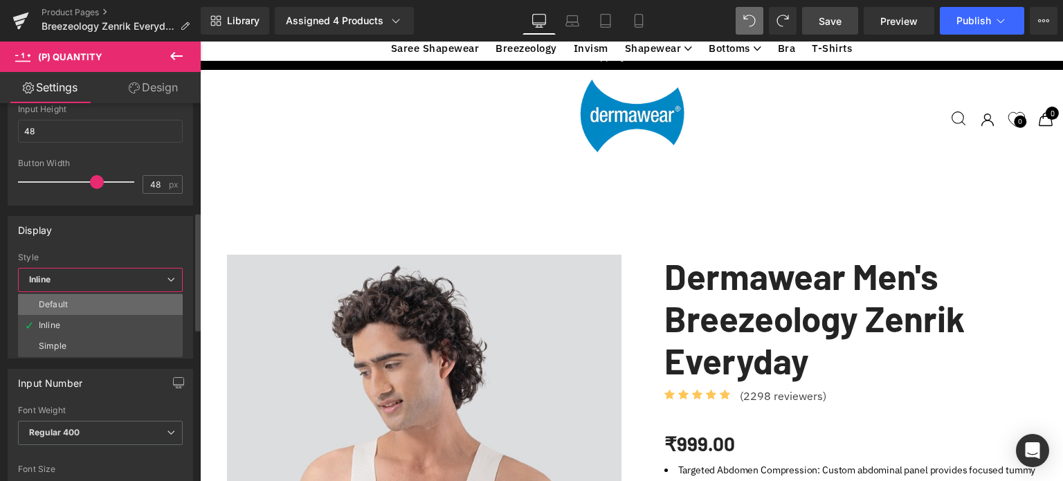
click at [57, 306] on div "Default" at bounding box center [53, 305] width 29 height 10
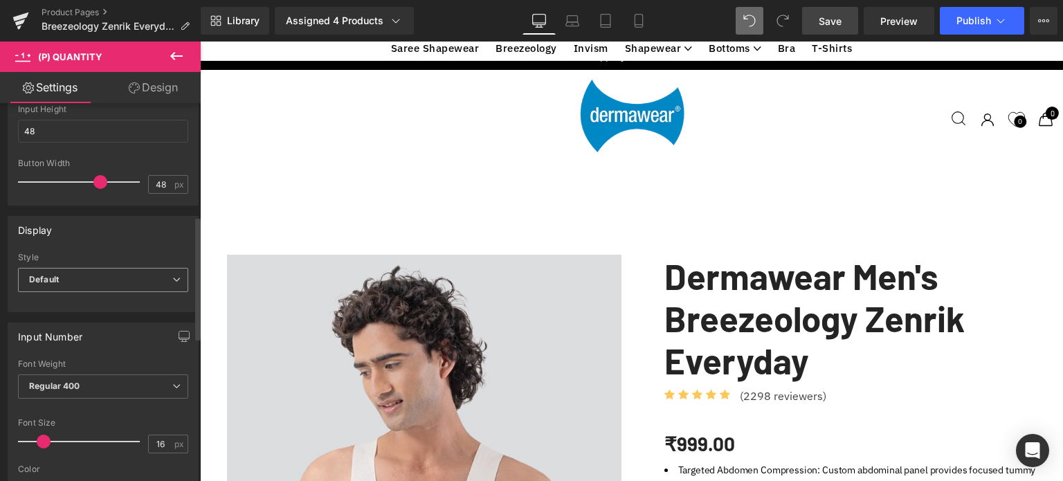
click at [89, 276] on span "Default" at bounding box center [103, 280] width 170 height 24
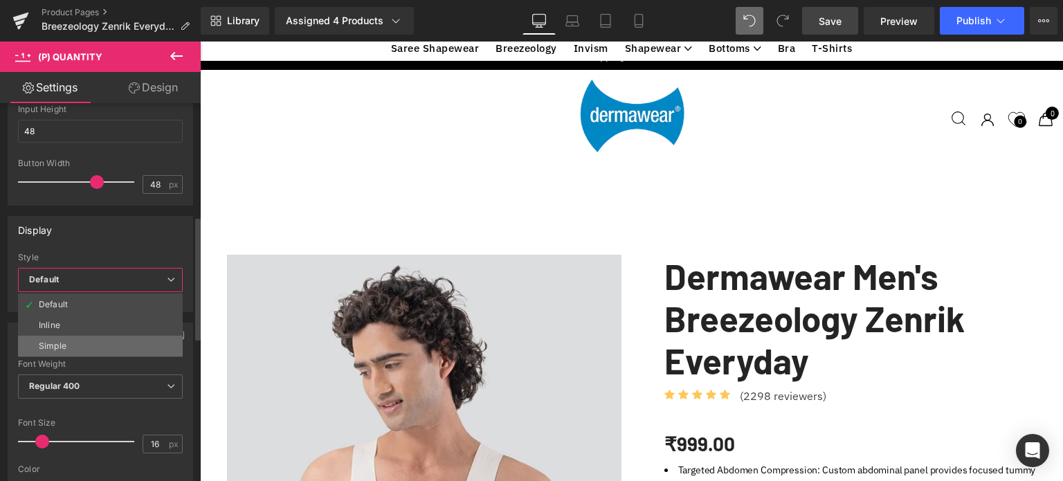
click at [66, 343] on li "Simple" at bounding box center [100, 346] width 165 height 21
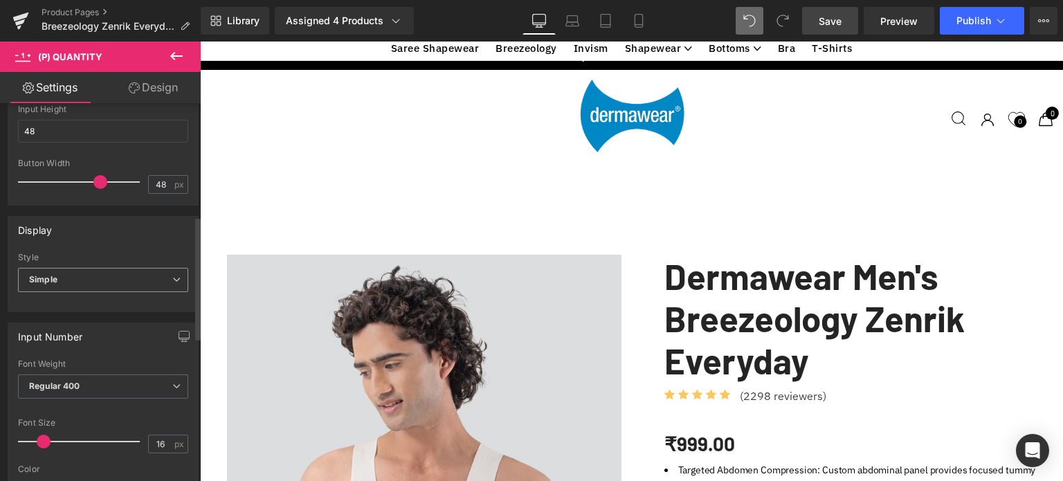
click at [102, 273] on span "Simple" at bounding box center [103, 280] width 170 height 24
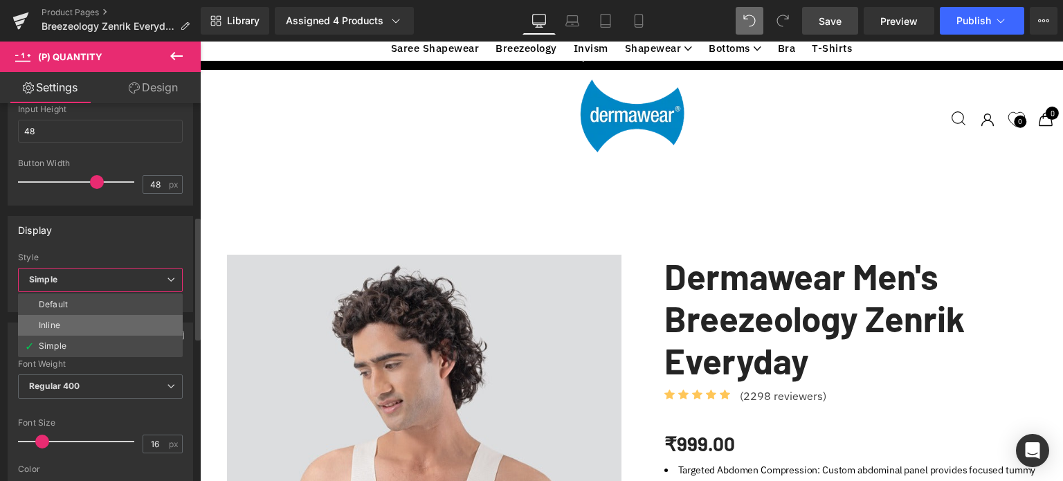
click at [61, 320] on li "Inline" at bounding box center [100, 325] width 165 height 21
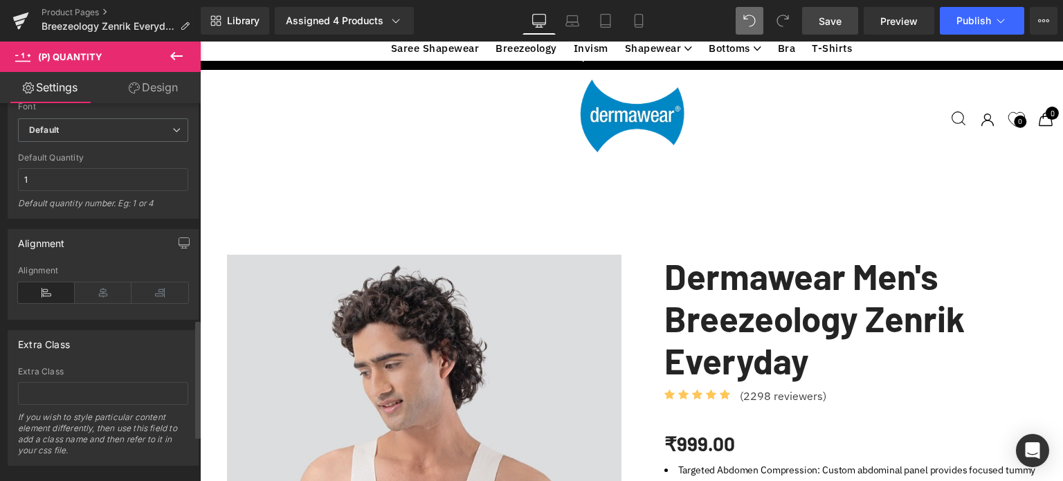
scroll to position [830, 0]
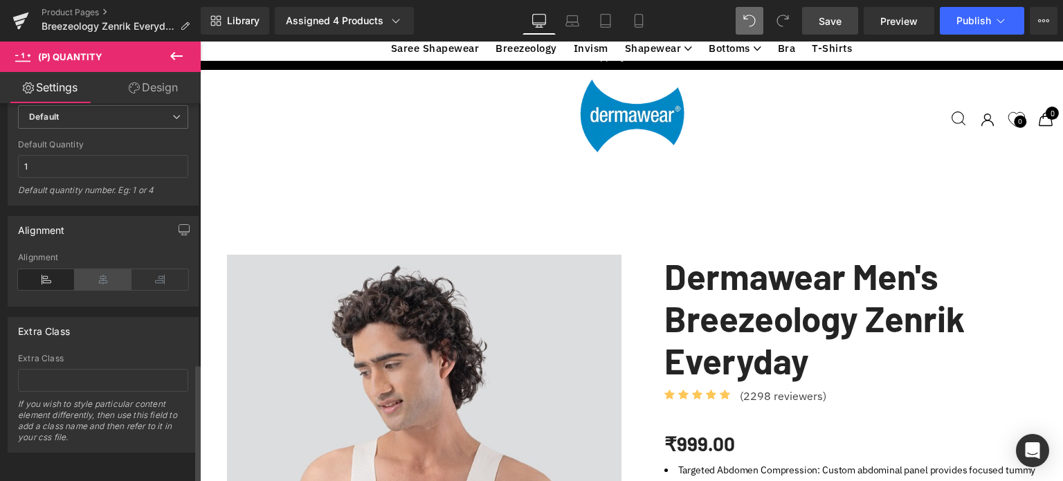
click at [102, 275] on icon at bounding box center [103, 279] width 57 height 21
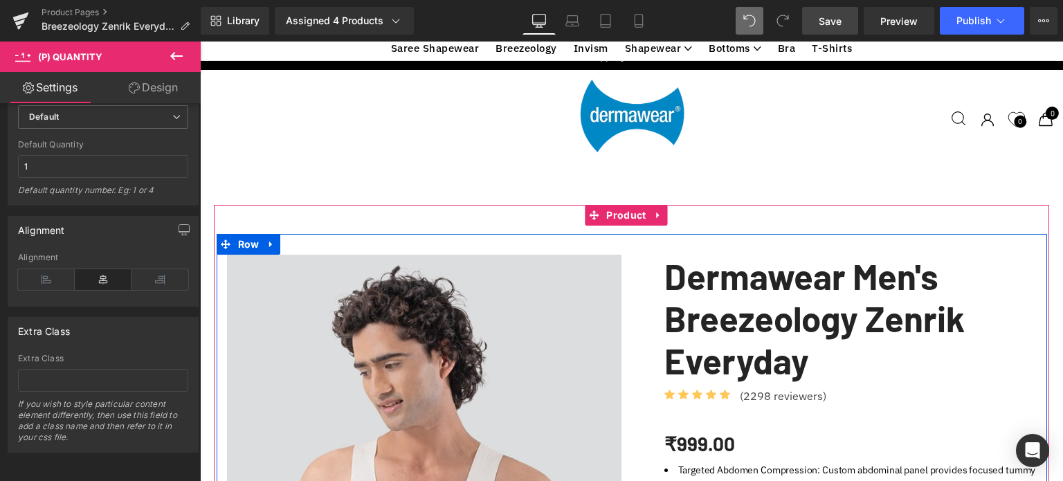
scroll to position [631, 0]
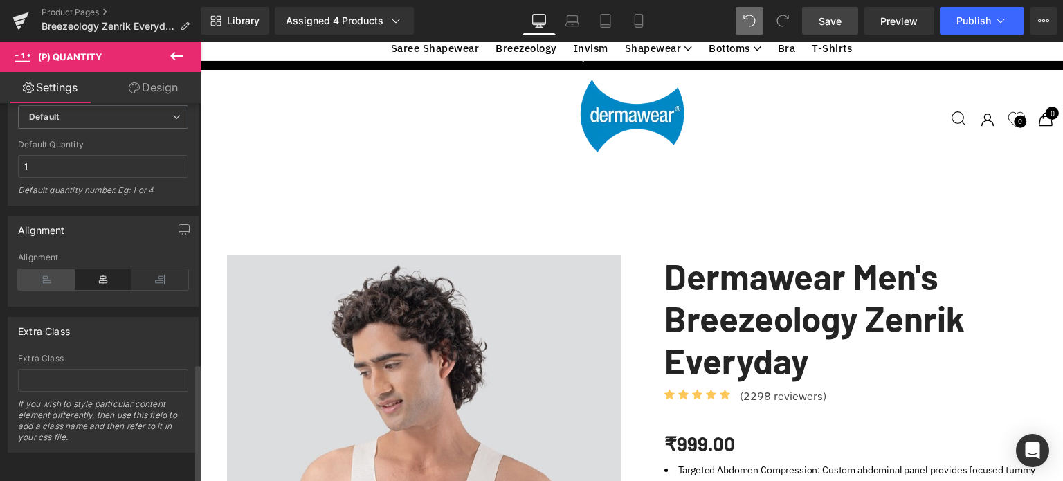
click at [50, 276] on icon at bounding box center [46, 279] width 57 height 21
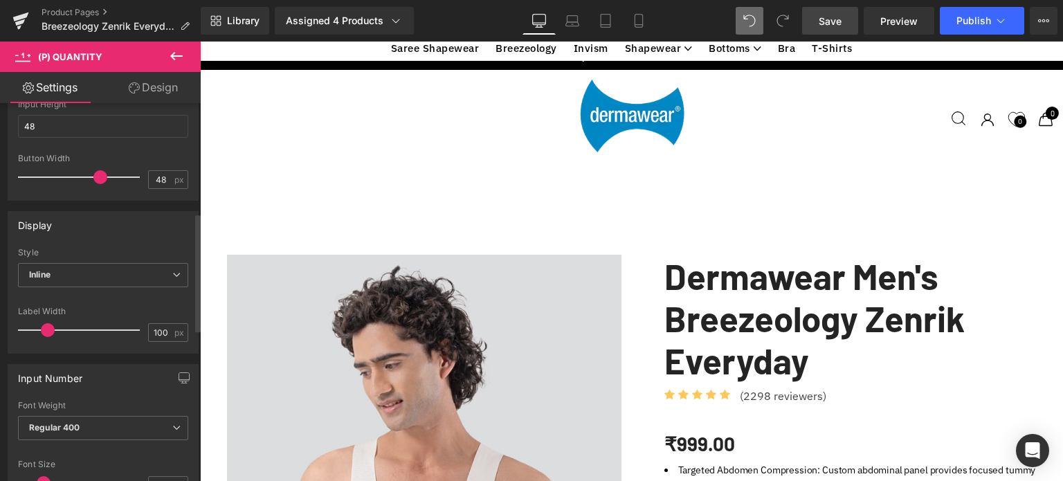
scroll to position [349, 0]
drag, startPoint x: 163, startPoint y: 179, endPoint x: 145, endPoint y: 174, distance: 18.5
click at [149, 174] on input "48" at bounding box center [161, 181] width 24 height 17
click at [87, 197] on div at bounding box center [103, 197] width 170 height 9
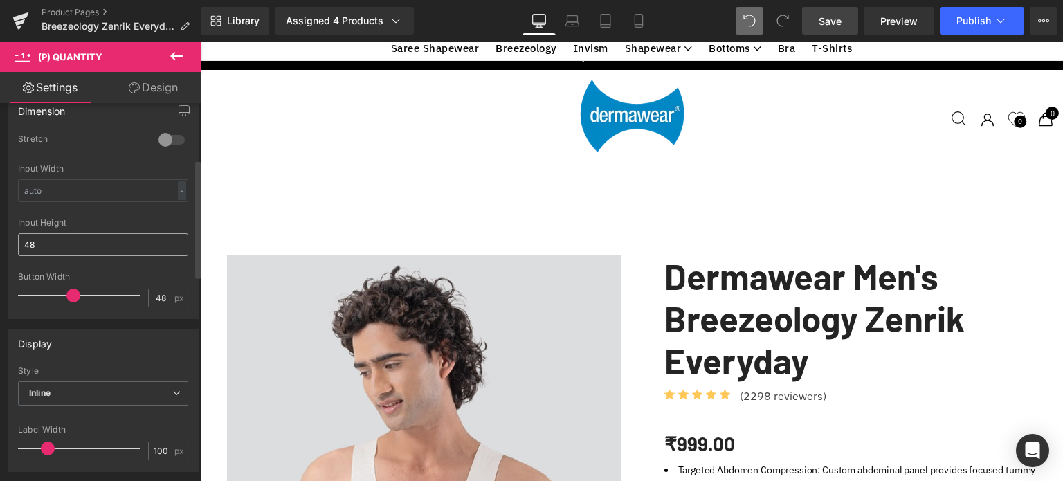
scroll to position [141, 0]
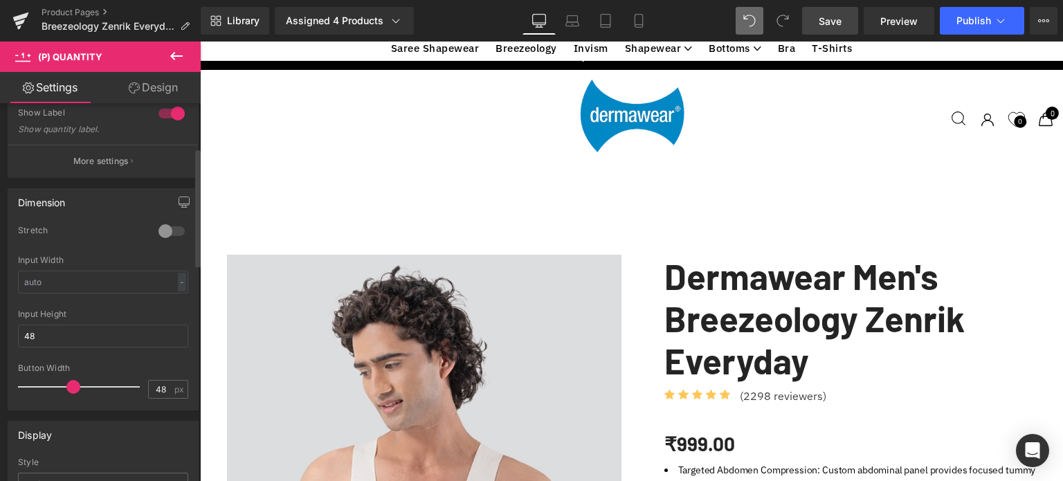
click at [108, 159] on p "More settings" at bounding box center [100, 161] width 55 height 12
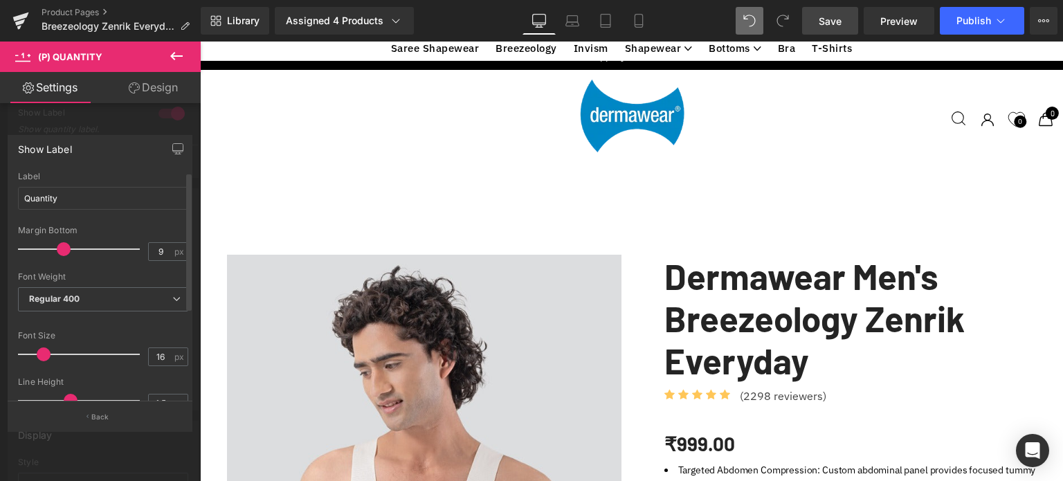
drag, startPoint x: 35, startPoint y: 253, endPoint x: 63, endPoint y: 252, distance: 28.4
click at [63, 252] on span at bounding box center [64, 249] width 14 height 14
click at [63, 252] on span at bounding box center [65, 249] width 14 height 14
type input "10"
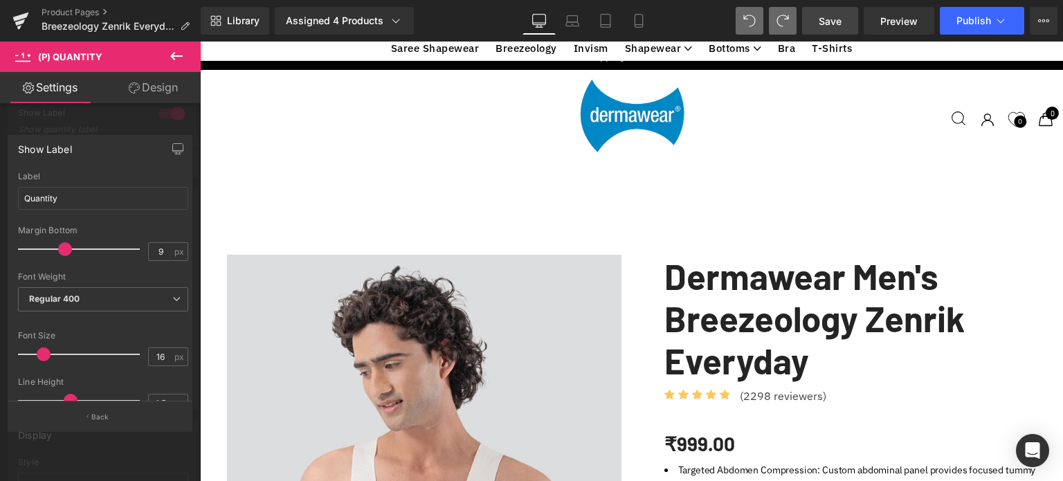
click at [827, 19] on span "Save" at bounding box center [830, 21] width 23 height 15
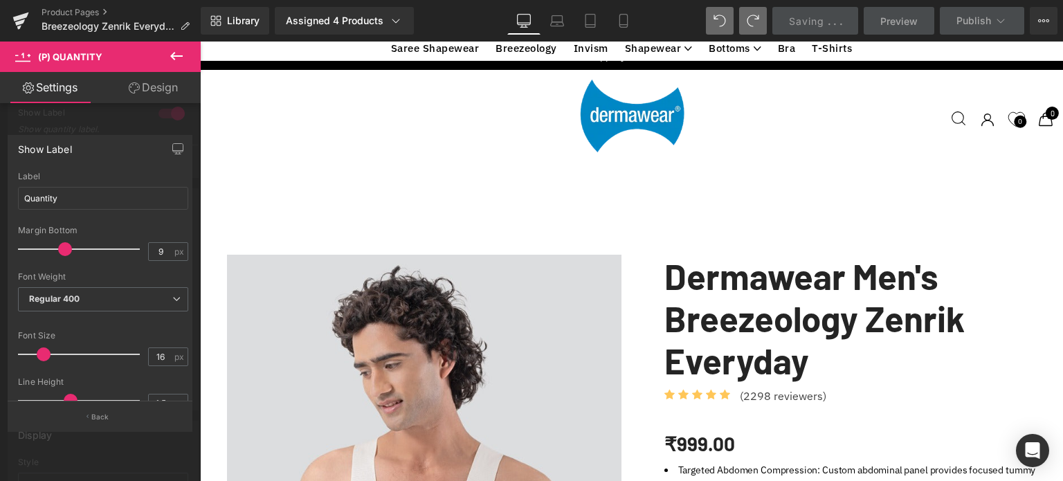
click at [176, 55] on icon at bounding box center [176, 56] width 17 height 17
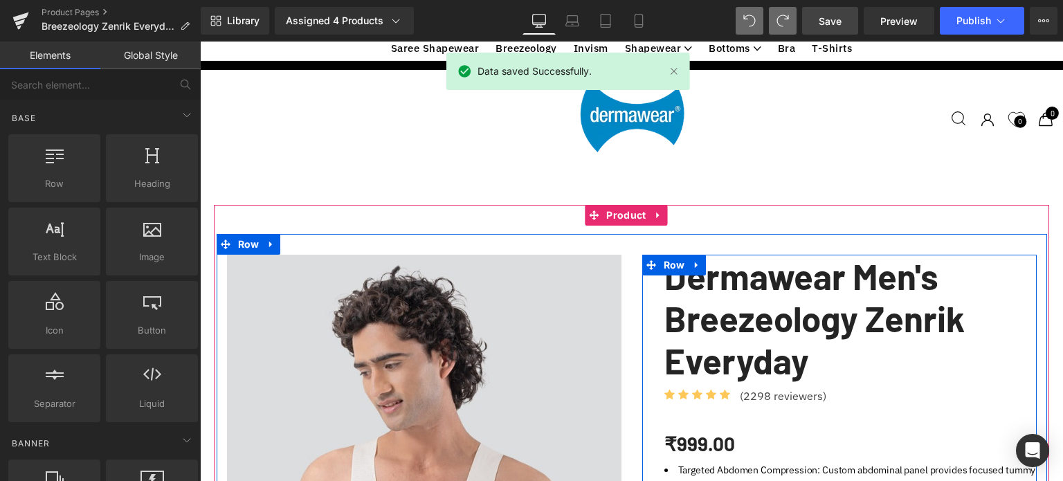
scroll to position [709, 0]
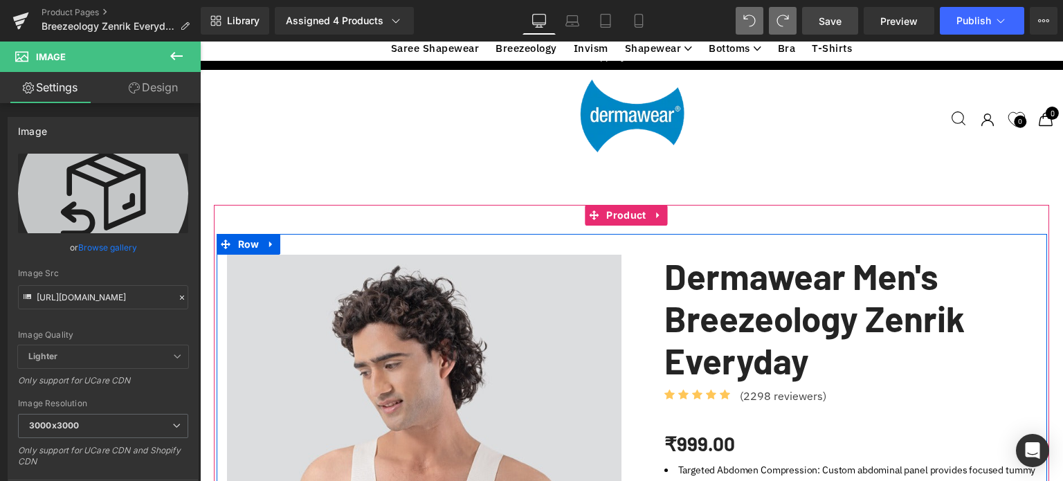
scroll to position [86, 0]
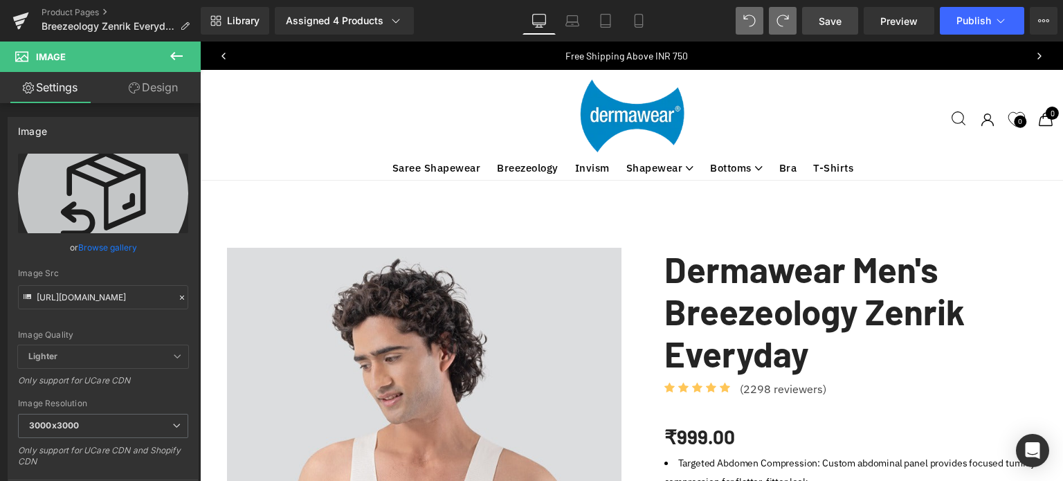
click at [180, 56] on icon at bounding box center [176, 56] width 12 height 8
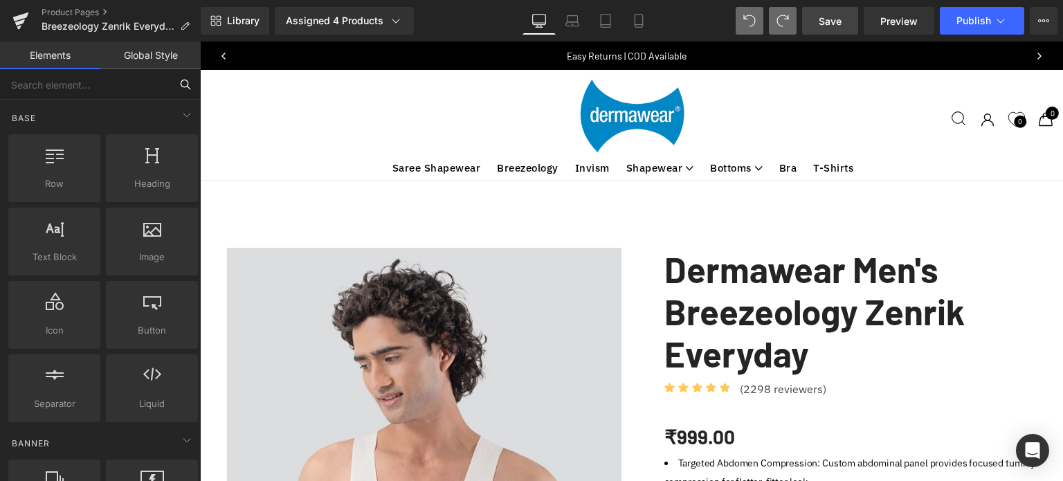
click at [113, 89] on input "text" at bounding box center [85, 84] width 170 height 30
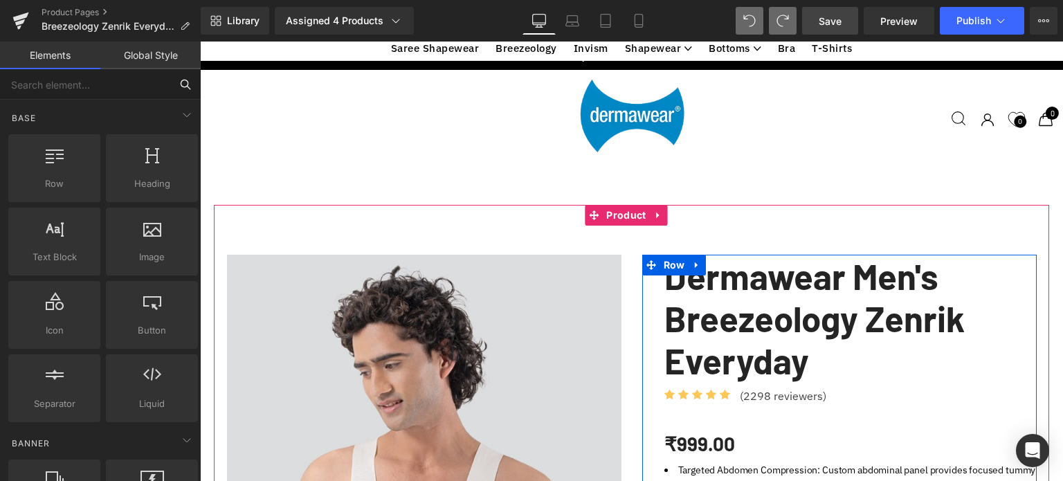
scroll to position [293, 0]
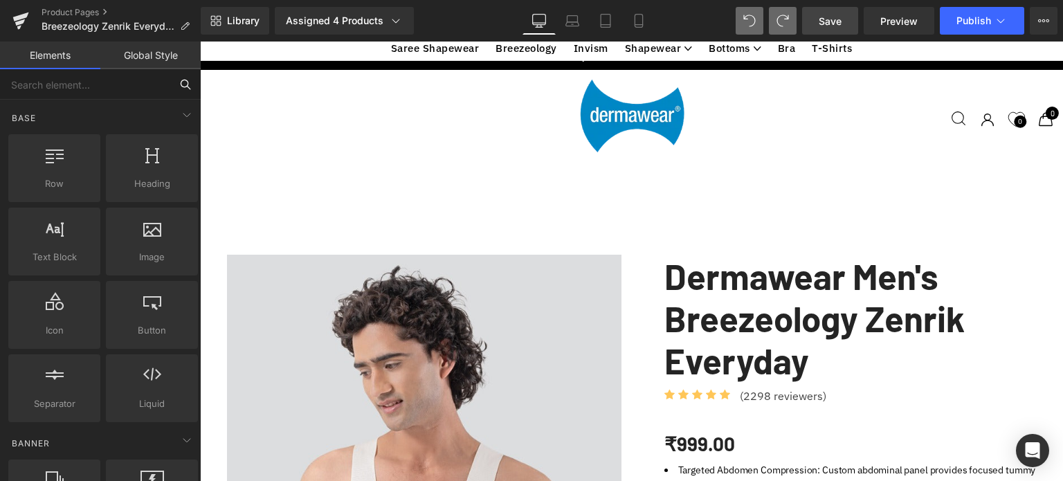
click at [98, 90] on input "text" at bounding box center [85, 84] width 170 height 30
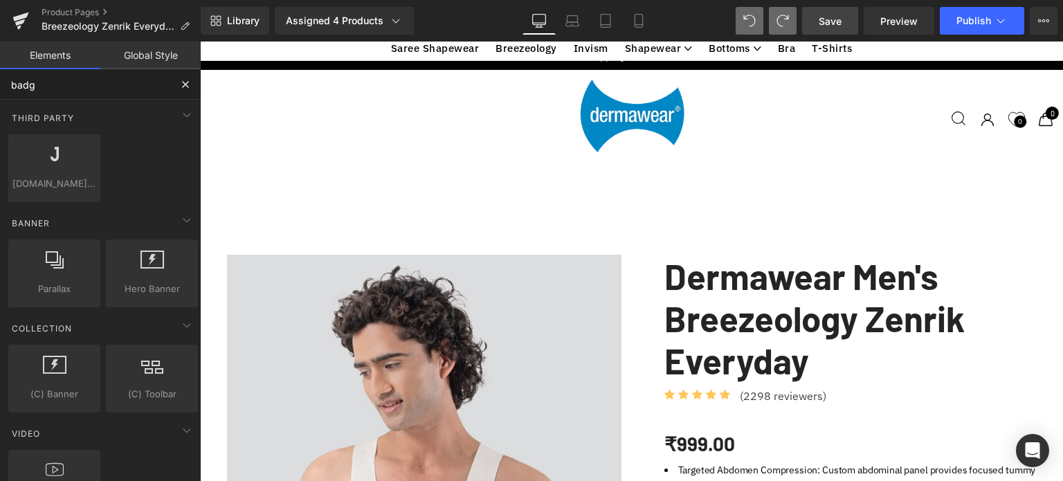
type input "badge"
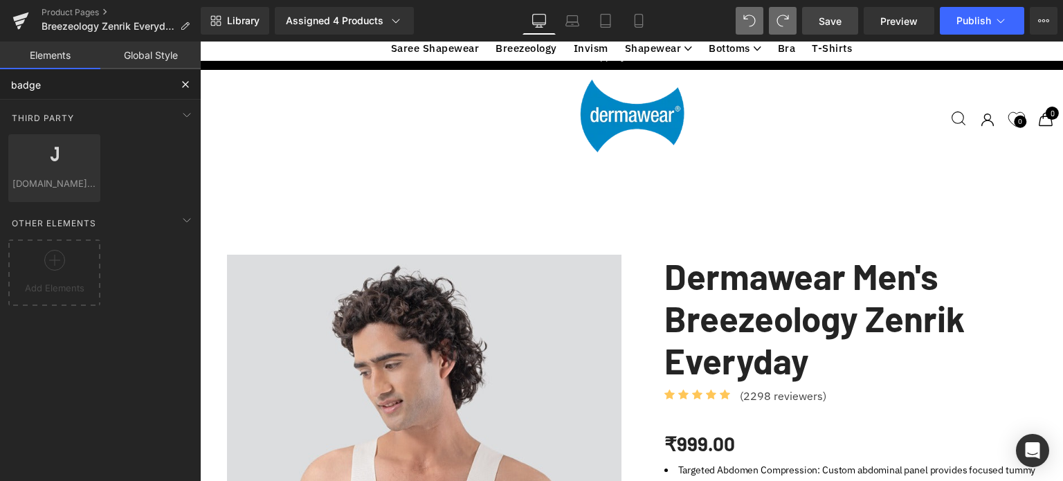
scroll to position [2438, 0]
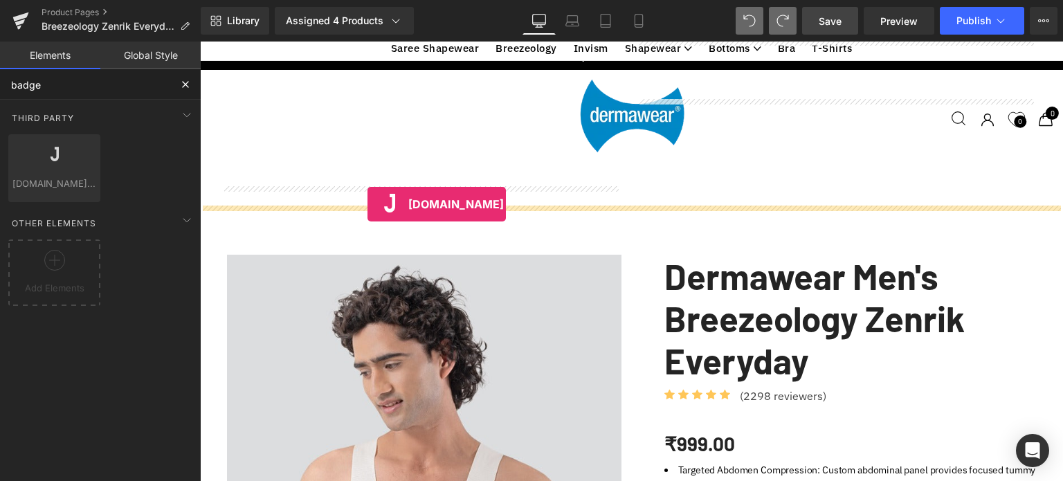
drag, startPoint x: 245, startPoint y: 171, endPoint x: 367, endPoint y: 204, distance: 126.9
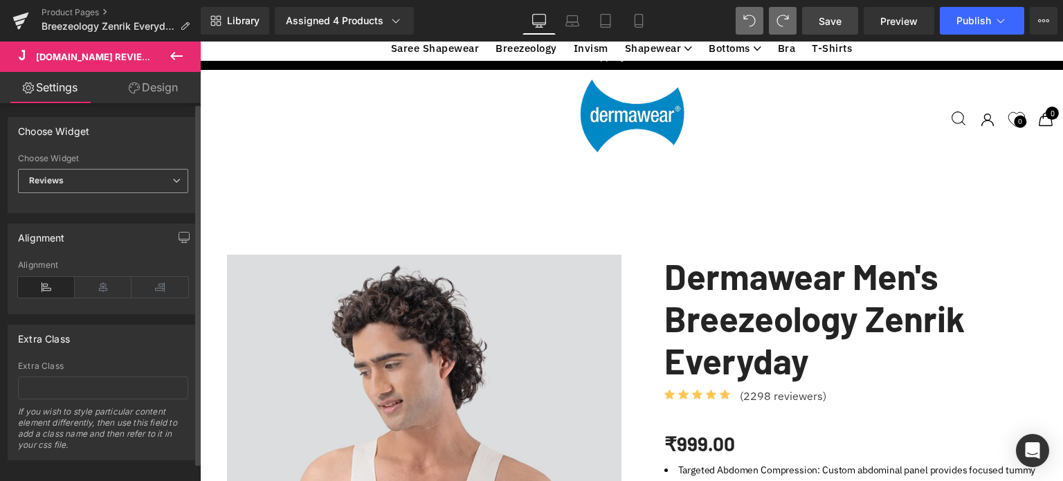
click at [93, 173] on span "Reviews" at bounding box center [103, 181] width 170 height 24
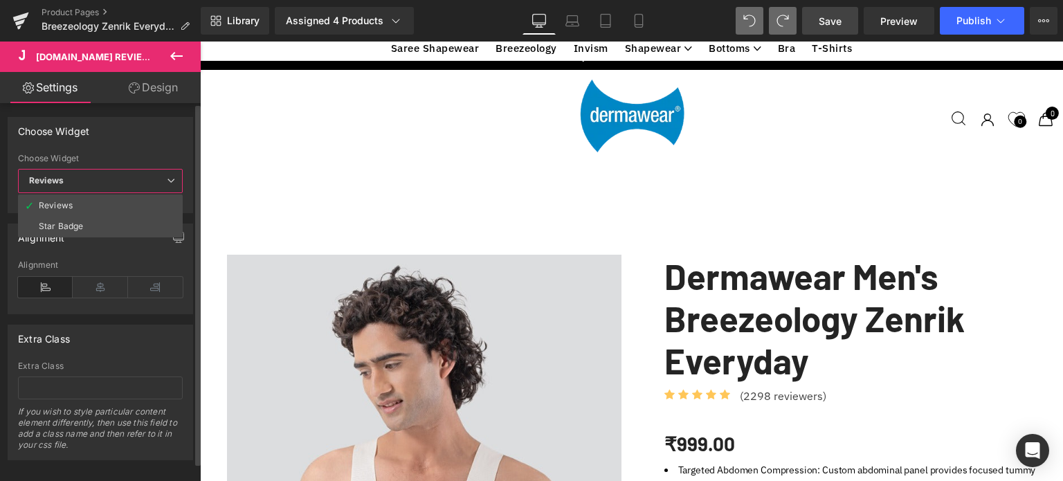
click at [94, 173] on span "Reviews" at bounding box center [100, 181] width 165 height 24
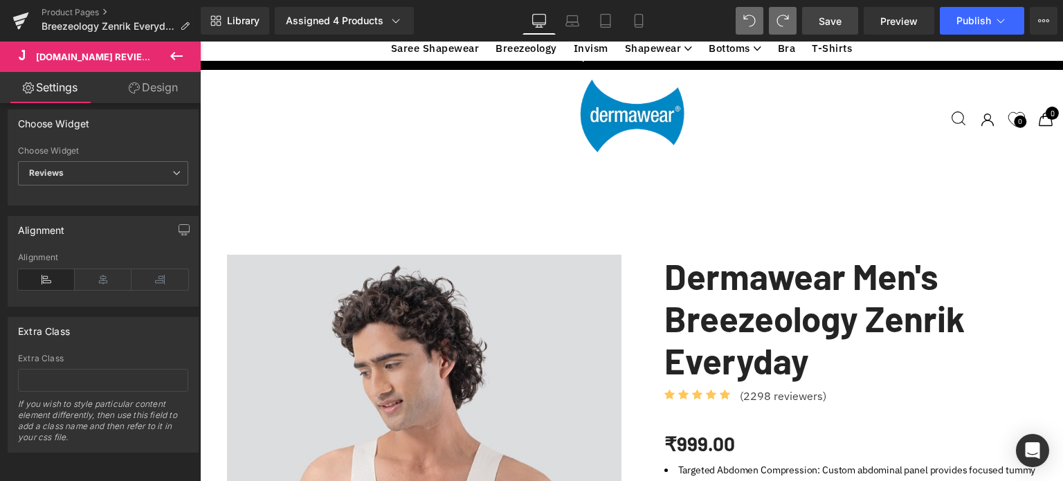
scroll to position [17, 0]
click at [837, 19] on span "Save" at bounding box center [830, 21] width 23 height 15
click at [176, 52] on icon at bounding box center [176, 56] width 17 height 17
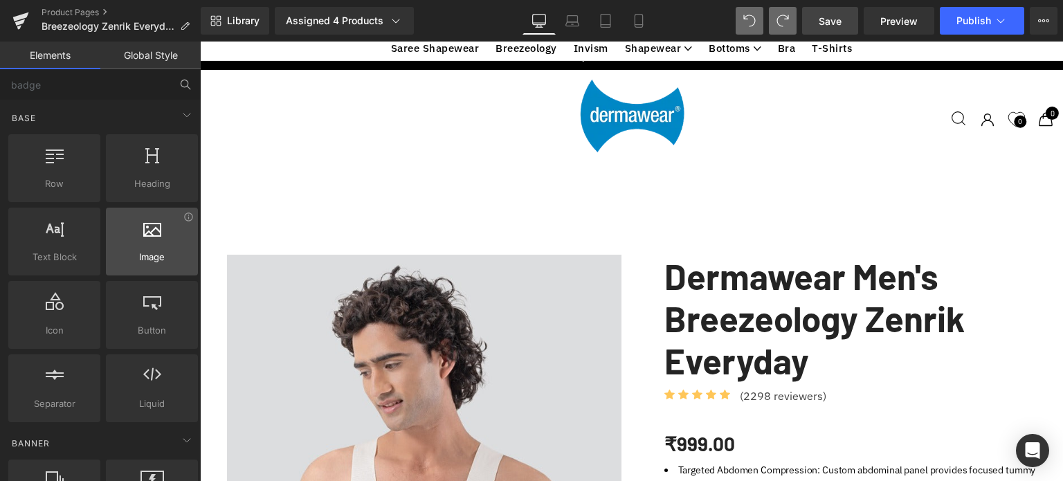
scroll to position [69, 0]
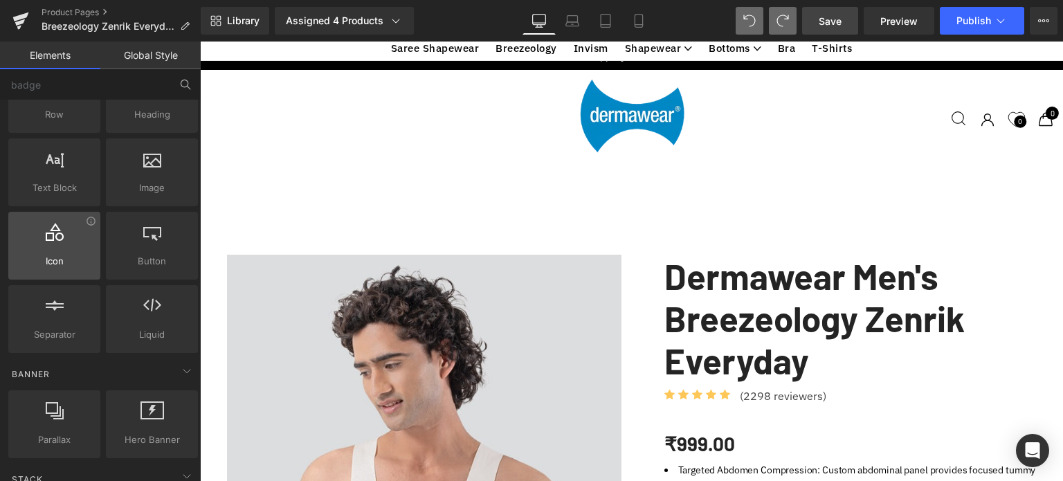
click at [75, 240] on div at bounding box center [54, 238] width 84 height 31
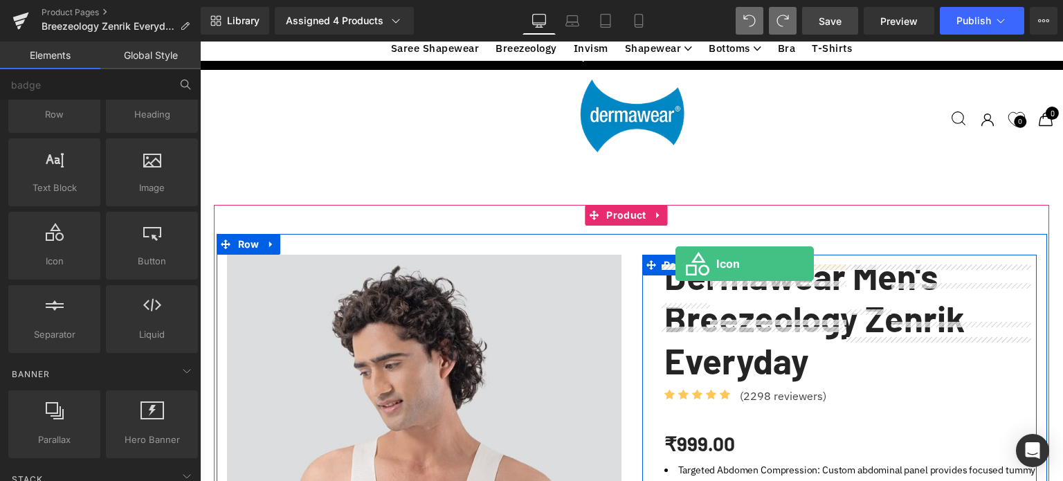
drag, startPoint x: 258, startPoint y: 295, endPoint x: 675, endPoint y: 264, distance: 418.5
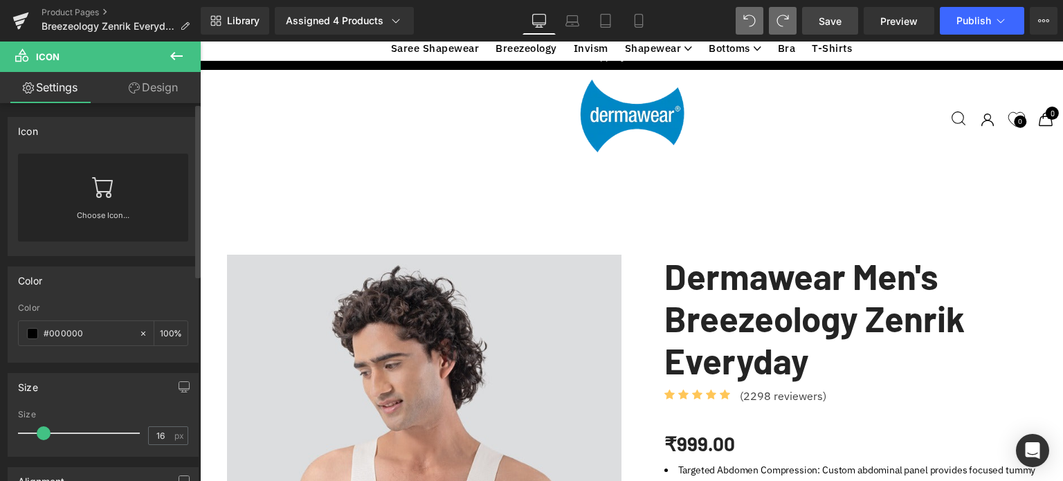
click at [100, 213] on link "Choose Icon..." at bounding box center [103, 225] width 170 height 33
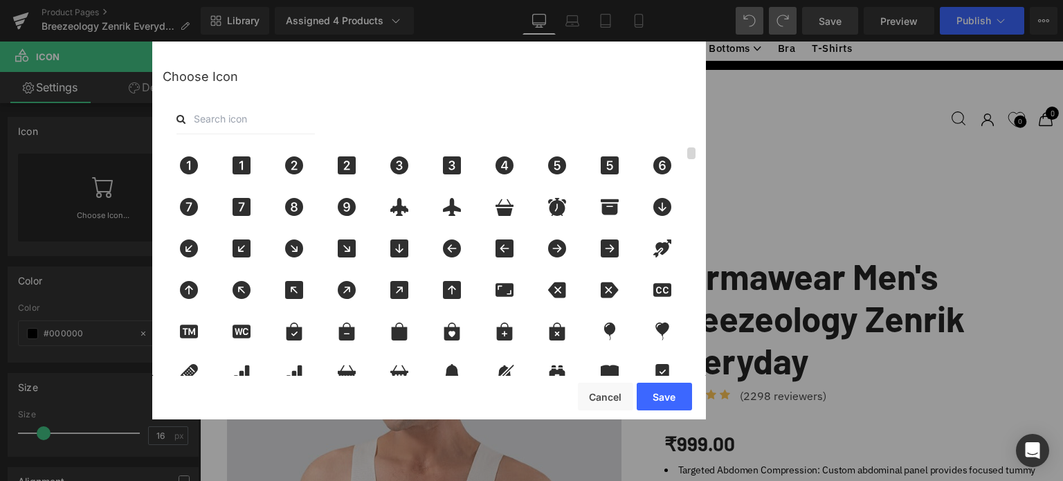
drag, startPoint x: 689, startPoint y: 159, endPoint x: 695, endPoint y: 180, distance: 21.5
click at [695, 180] on div at bounding box center [691, 265] width 8 height 237
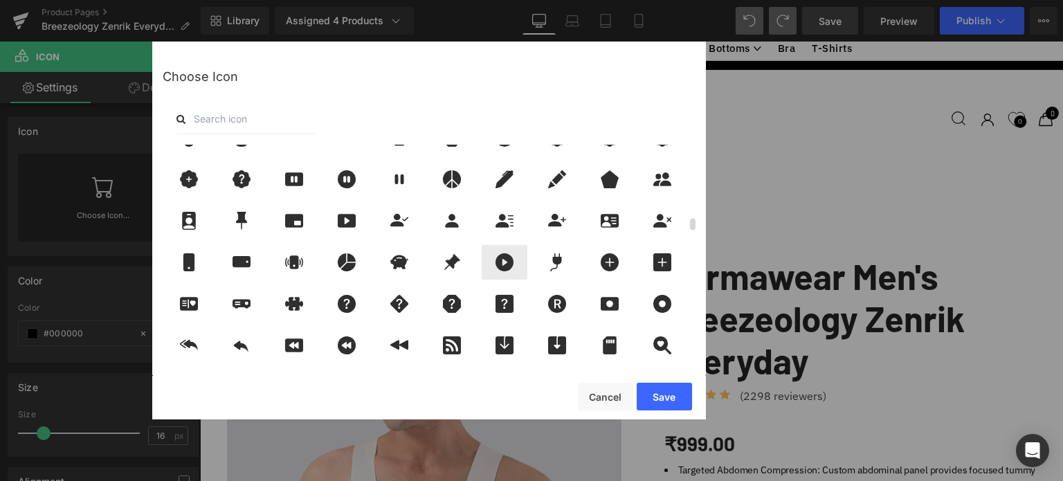
scroll to position [1661, 0]
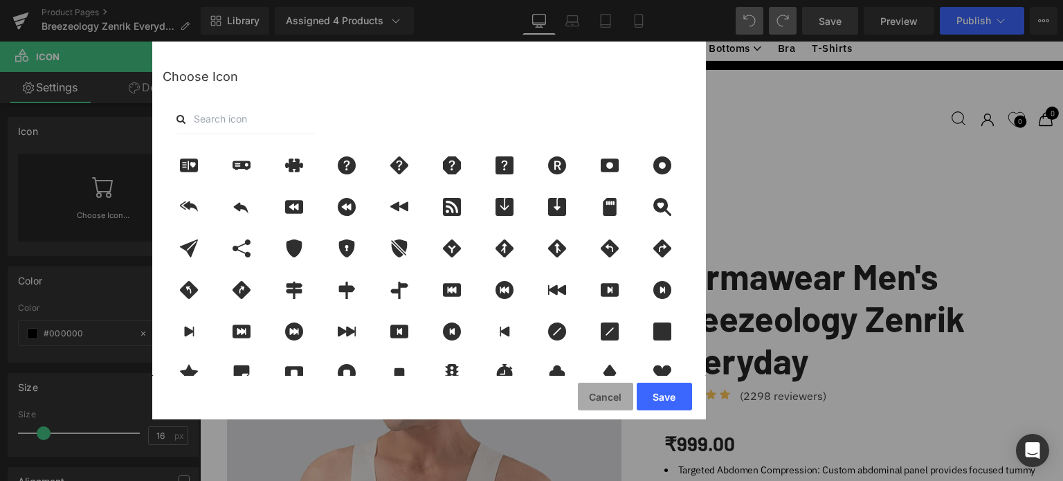
drag, startPoint x: 613, startPoint y: 395, endPoint x: 457, endPoint y: 310, distance: 177.4
click at [613, 395] on button "Cancel" at bounding box center [605, 397] width 55 height 28
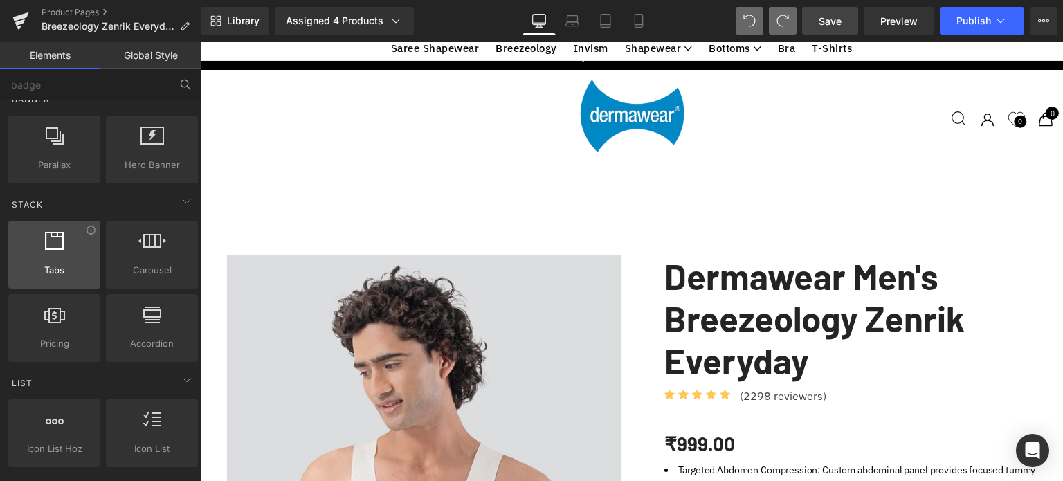
scroll to position [346, 0]
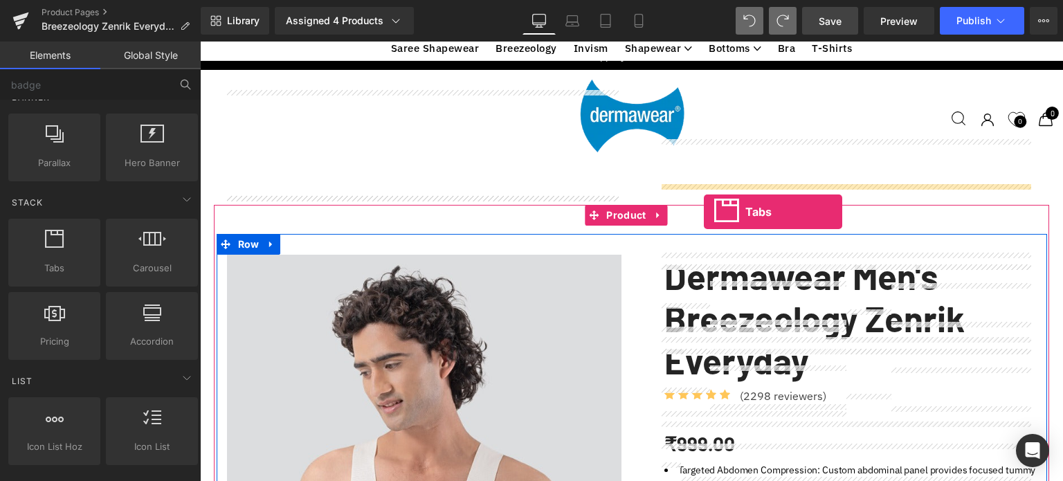
drag, startPoint x: 248, startPoint y: 291, endPoint x: 704, endPoint y: 212, distance: 462.1
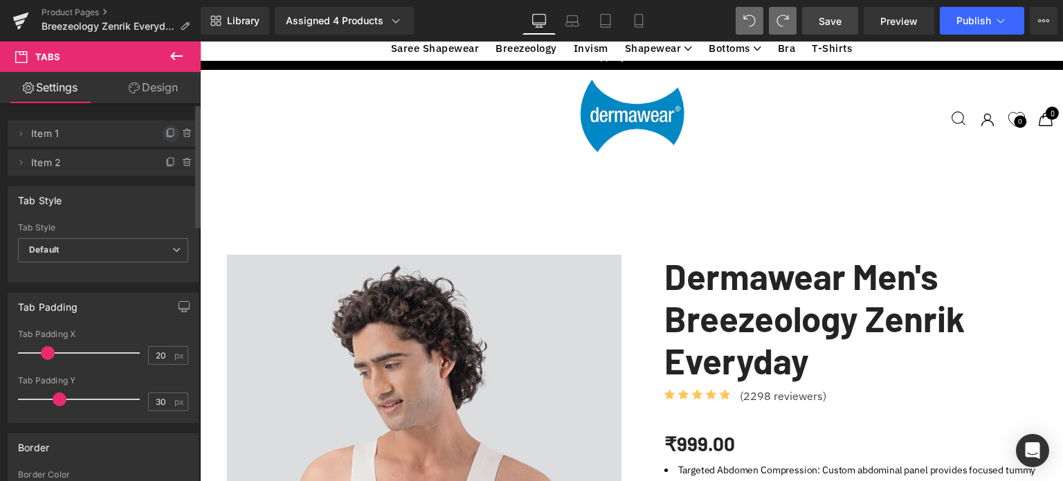
click at [165, 132] on icon at bounding box center [170, 133] width 11 height 11
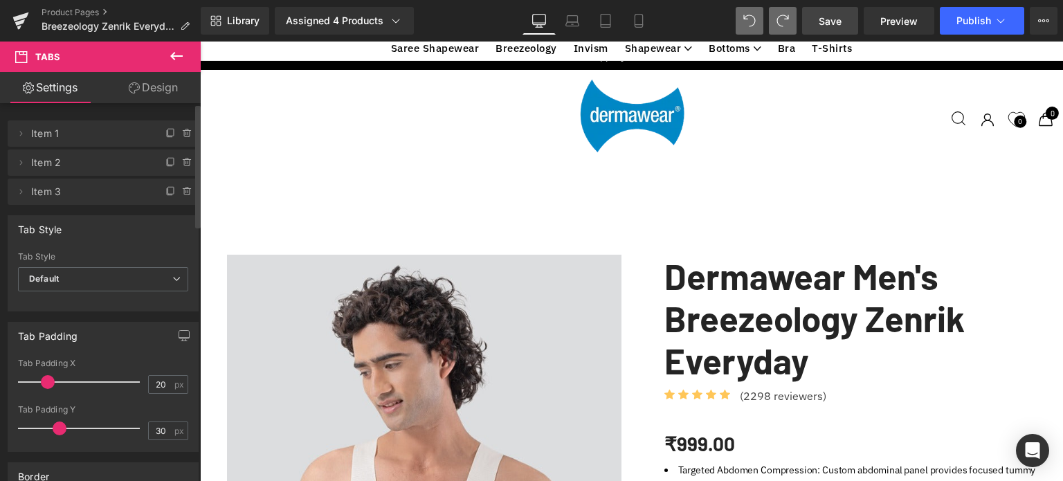
click at [165, 132] on icon at bounding box center [170, 133] width 11 height 11
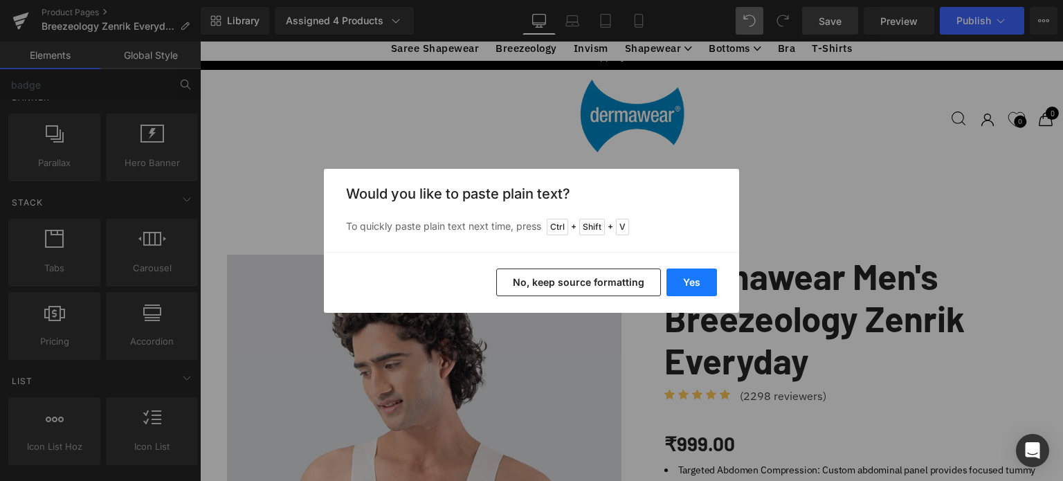
click at [685, 284] on button "Yes" at bounding box center [691, 282] width 51 height 28
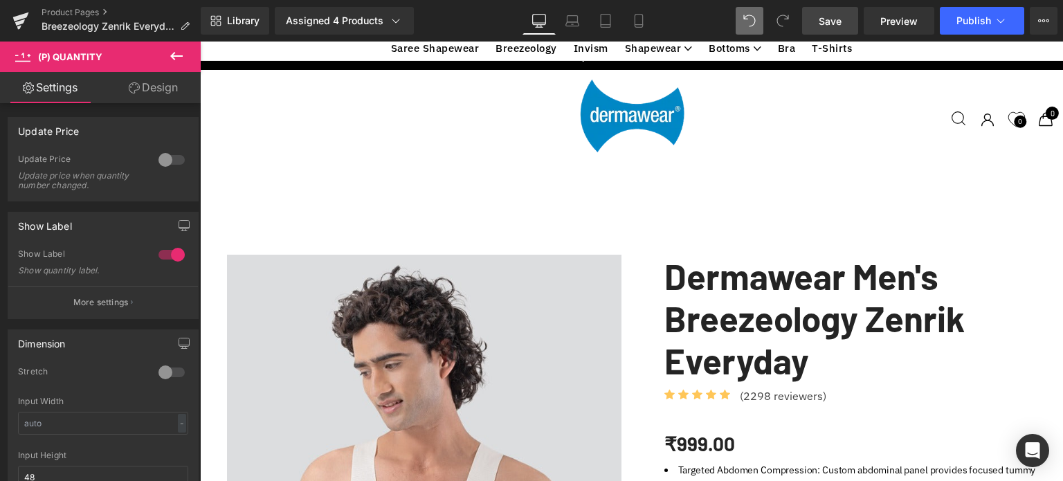
click at [178, 54] on icon at bounding box center [176, 56] width 17 height 17
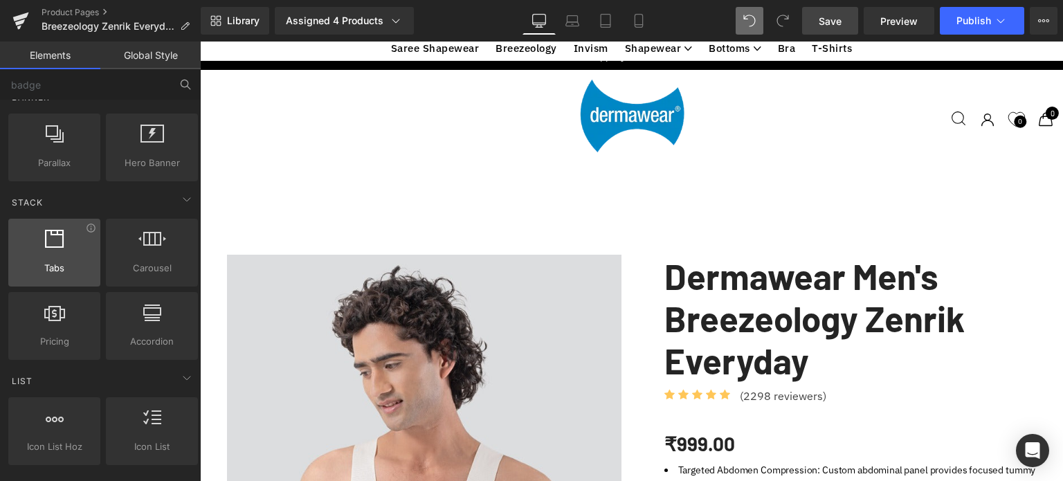
click at [67, 248] on div at bounding box center [54, 245] width 84 height 31
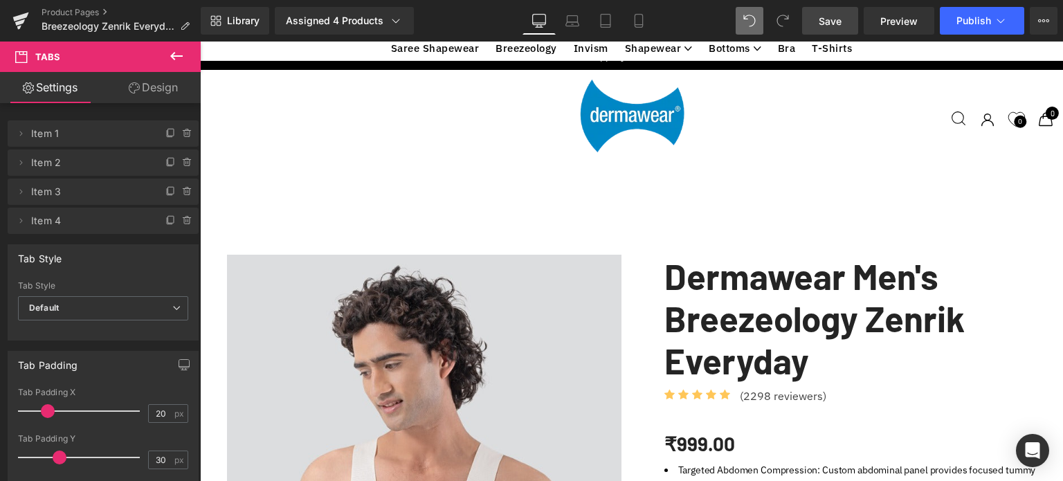
click at [158, 86] on link "Design" at bounding box center [153, 87] width 100 height 31
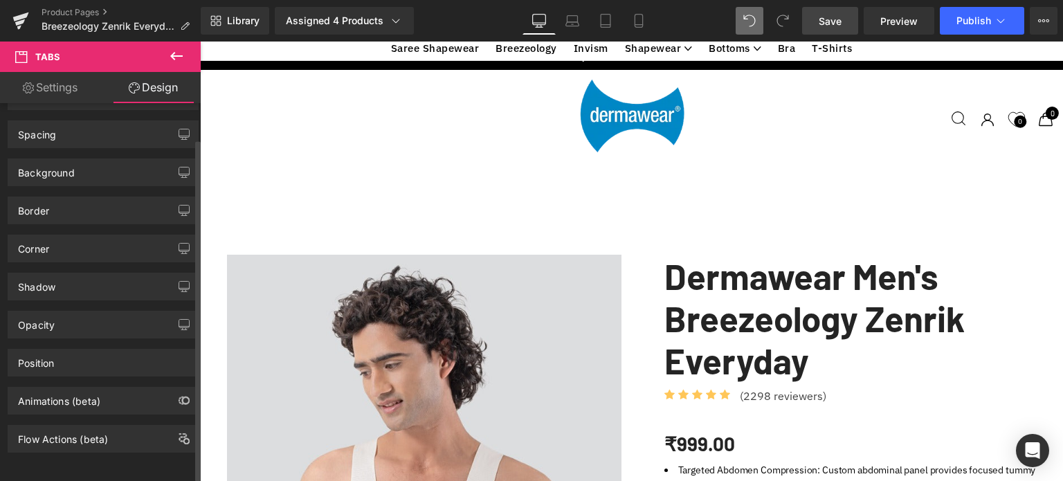
scroll to position [0, 0]
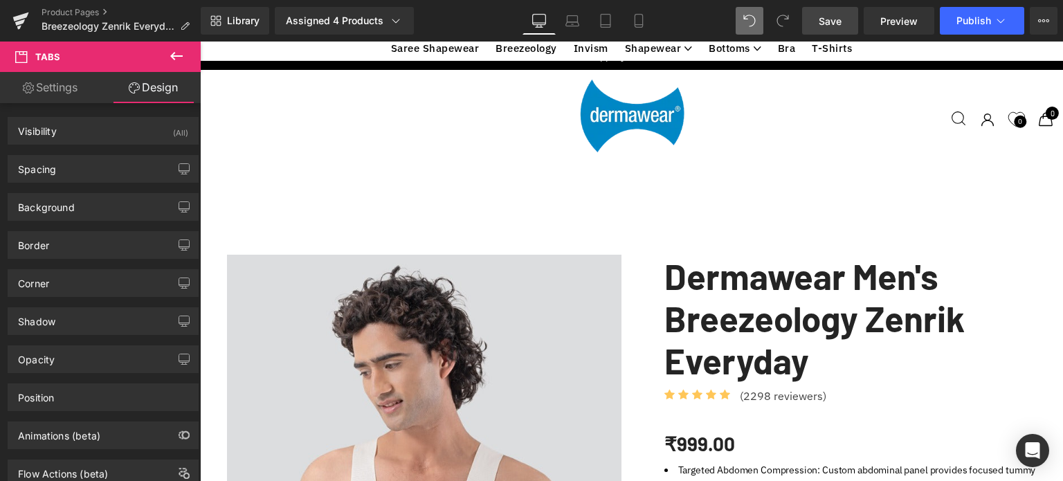
click at [63, 85] on link "Settings" at bounding box center [50, 87] width 100 height 31
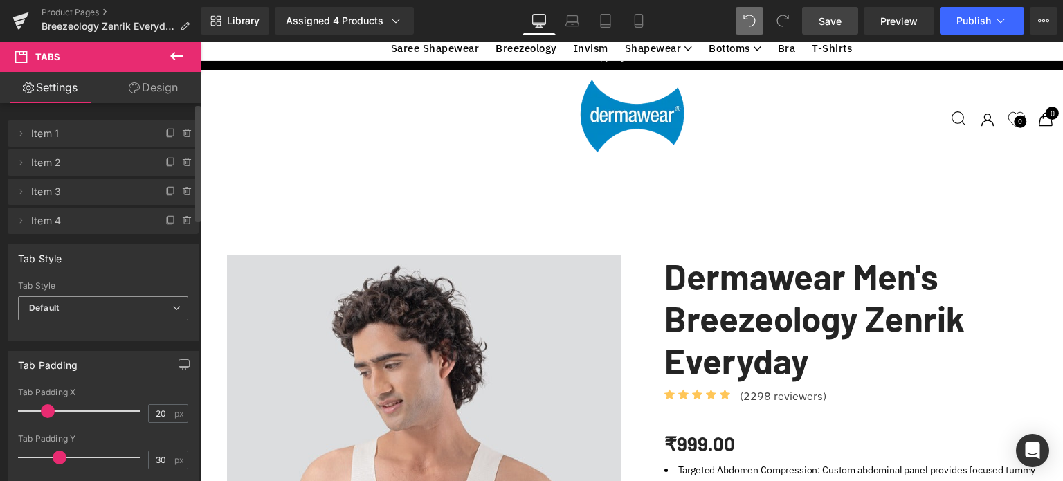
click at [89, 311] on span "Default" at bounding box center [103, 308] width 170 height 24
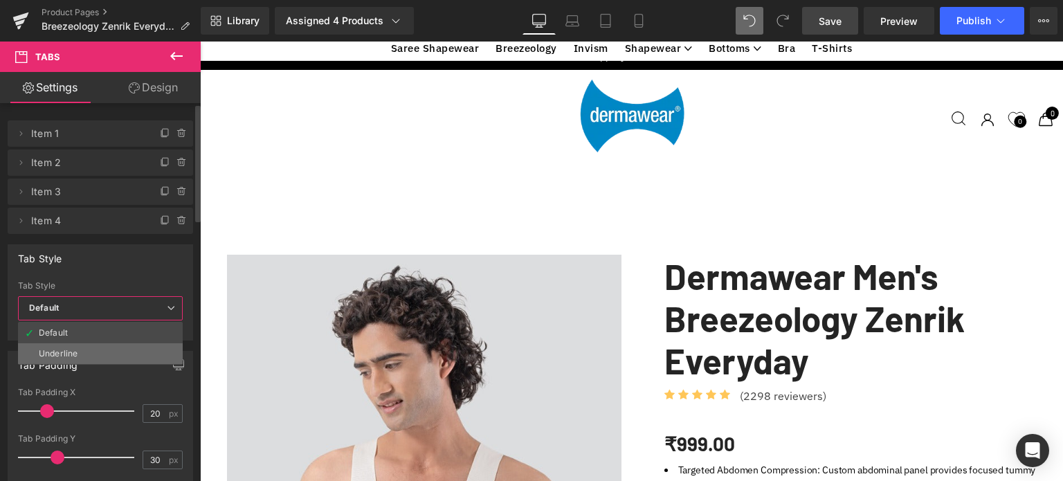
click at [64, 356] on div "Underline" at bounding box center [58, 354] width 39 height 10
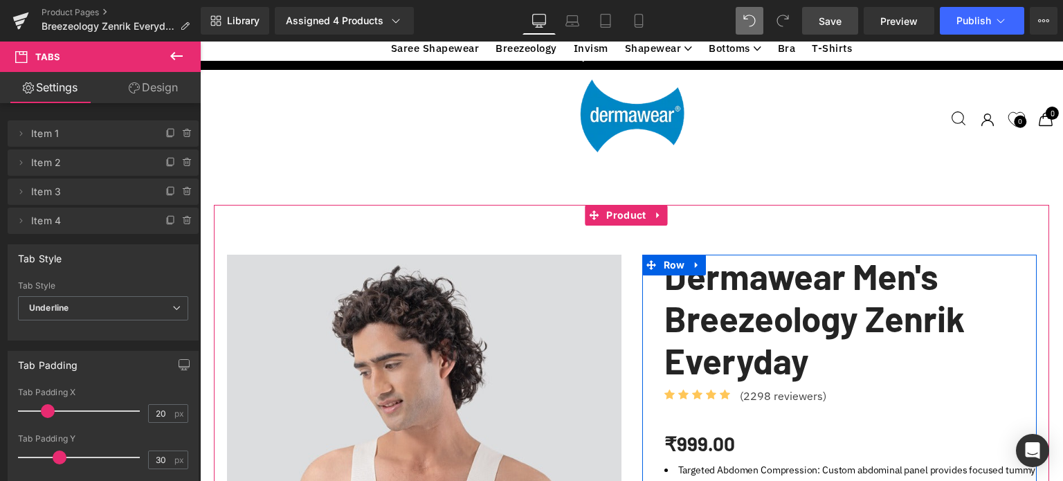
drag, startPoint x: 826, startPoint y: 226, endPoint x: 772, endPoint y: 240, distance: 56.4
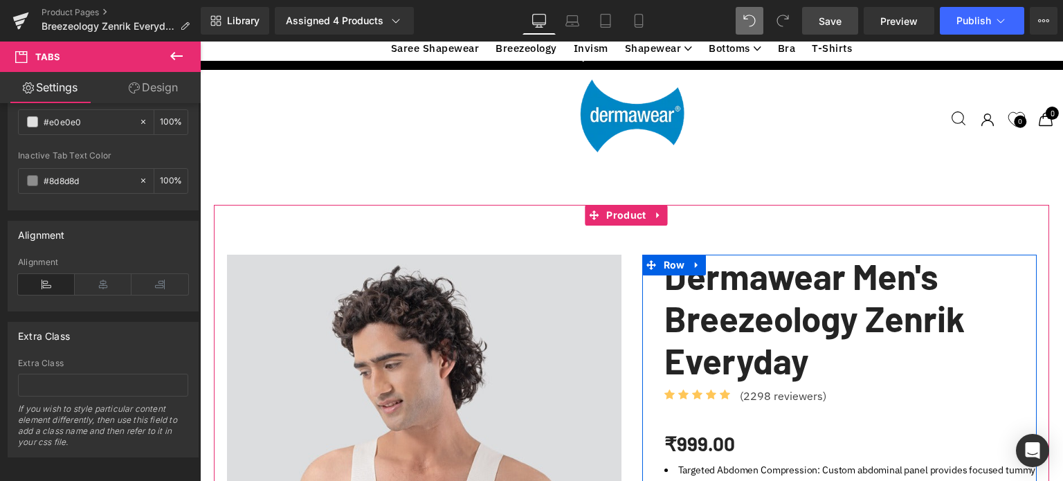
scroll to position [825, 0]
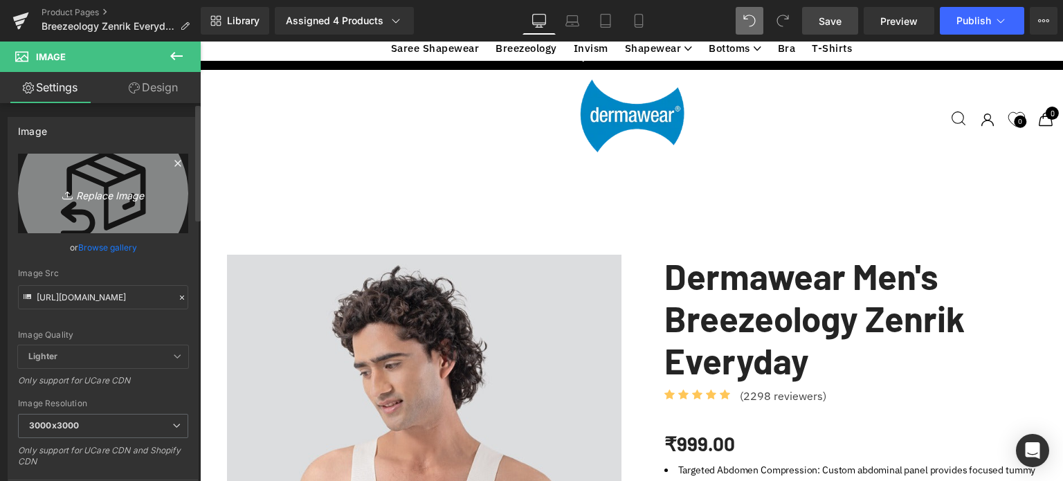
drag, startPoint x: 102, startPoint y: 179, endPoint x: 66, endPoint y: 192, distance: 37.9
click at [66, 192] on icon at bounding box center [69, 195] width 14 height 14
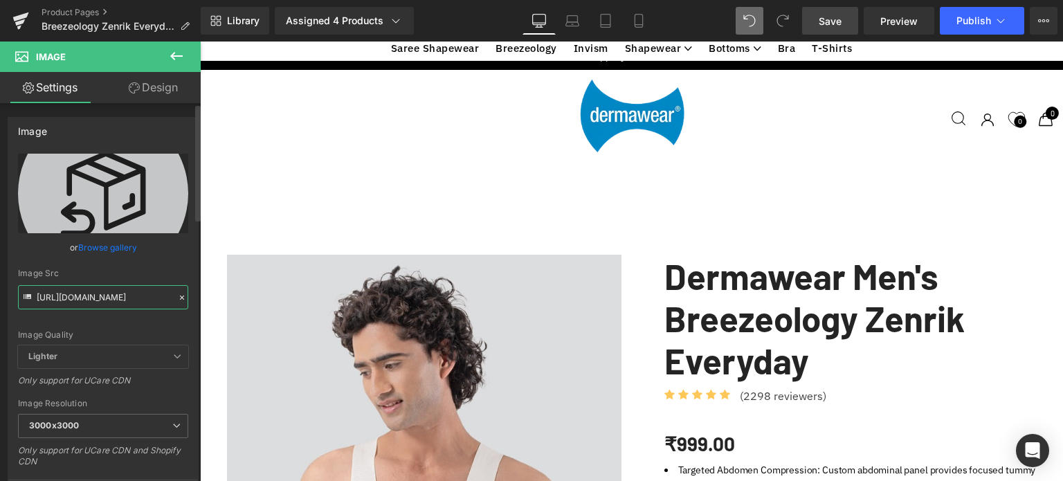
click at [120, 302] on input "[URL][DOMAIN_NAME]" at bounding box center [103, 297] width 170 height 24
click at [178, 57] on icon at bounding box center [176, 56] width 17 height 17
click at [182, 58] on icon at bounding box center [176, 56] width 17 height 17
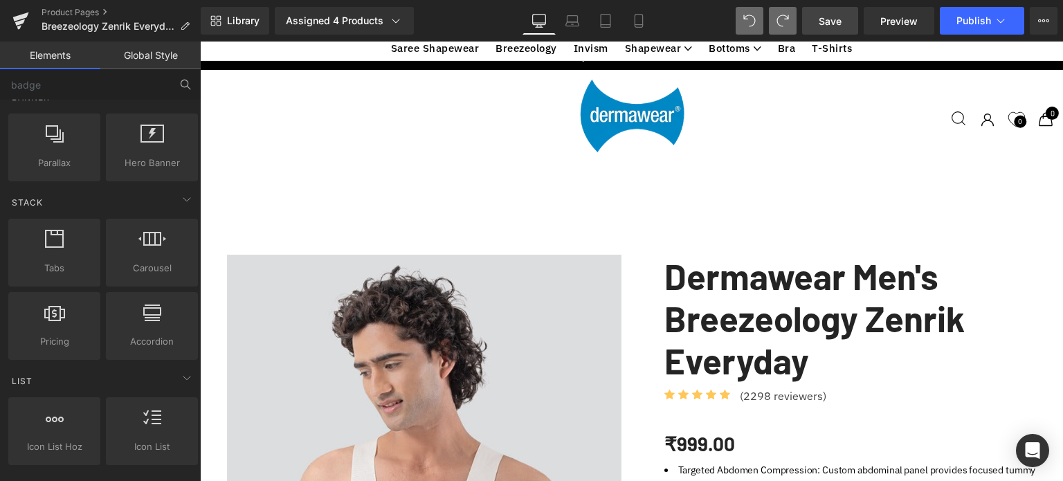
scroll to position [556, 0]
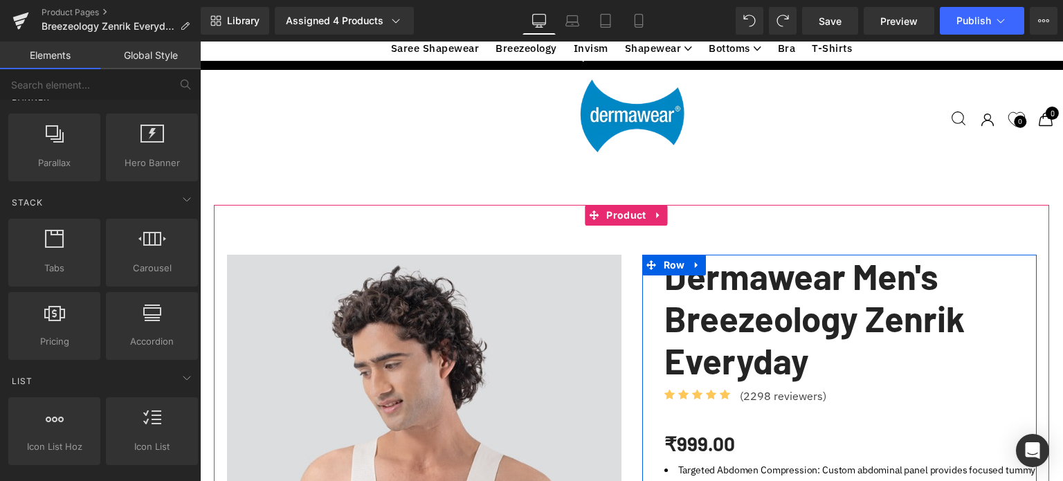
scroll to position [210, 0]
click at [700, 387] on span "Icon List Hoz" at bounding box center [701, 397] width 71 height 21
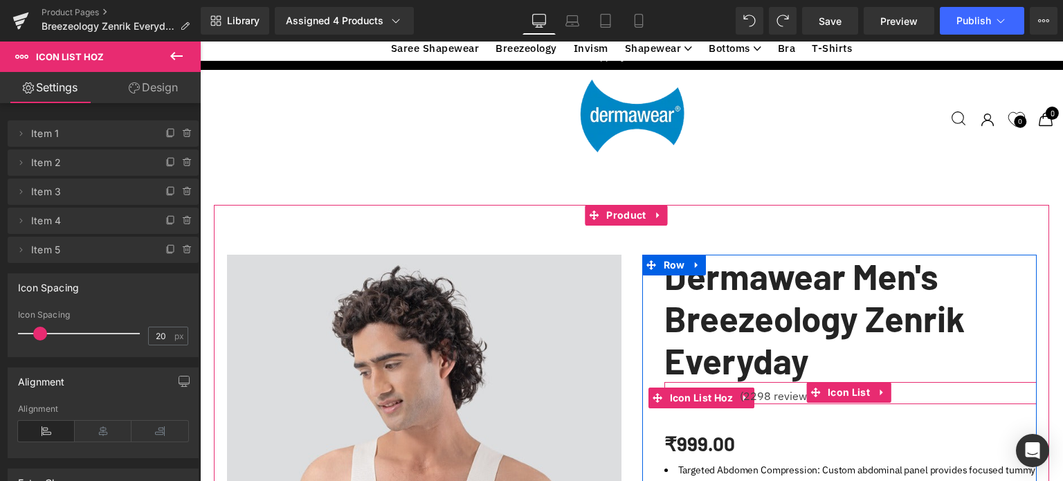
click at [700, 387] on span "Icon List Hoz" at bounding box center [701, 397] width 71 height 21
click at [767, 387] on span "Text Block" at bounding box center [774, 395] width 46 height 17
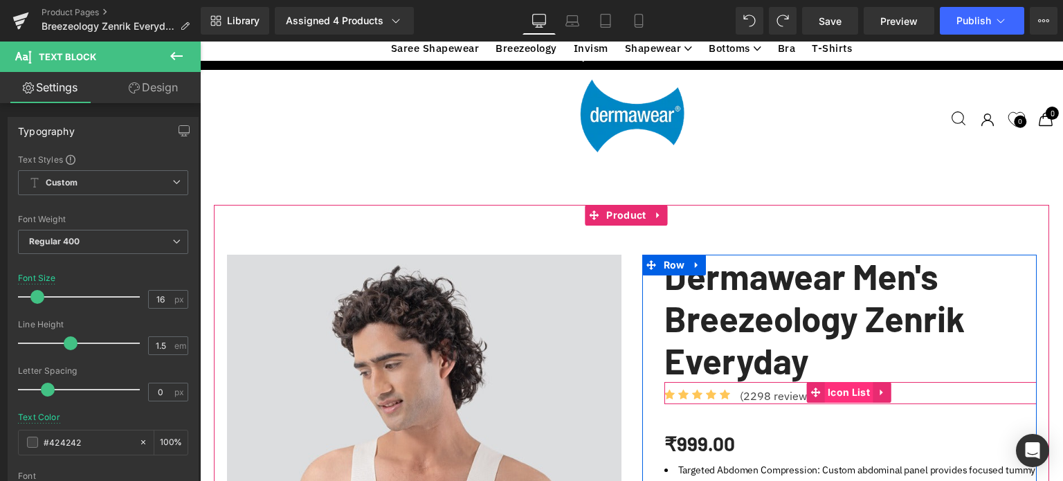
click at [841, 382] on span "Icon List" at bounding box center [848, 392] width 49 height 21
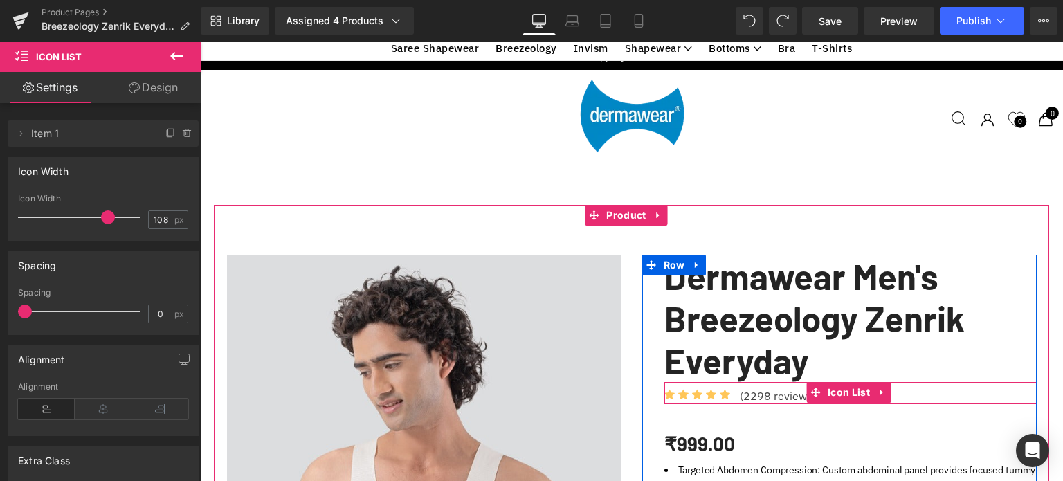
click at [933, 387] on div "Icon Icon Icon Icon Icon Icon List Hoz (2298 reviewers) Text Block" at bounding box center [850, 395] width 372 height 17
click at [670, 387] on span "Icon List Hoz" at bounding box center [701, 397] width 71 height 21
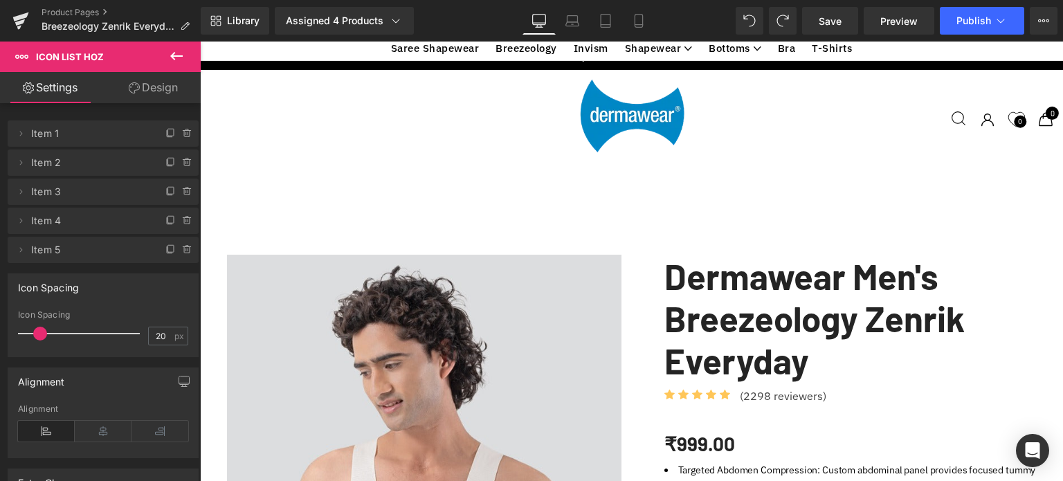
click at [165, 53] on button at bounding box center [176, 57] width 48 height 30
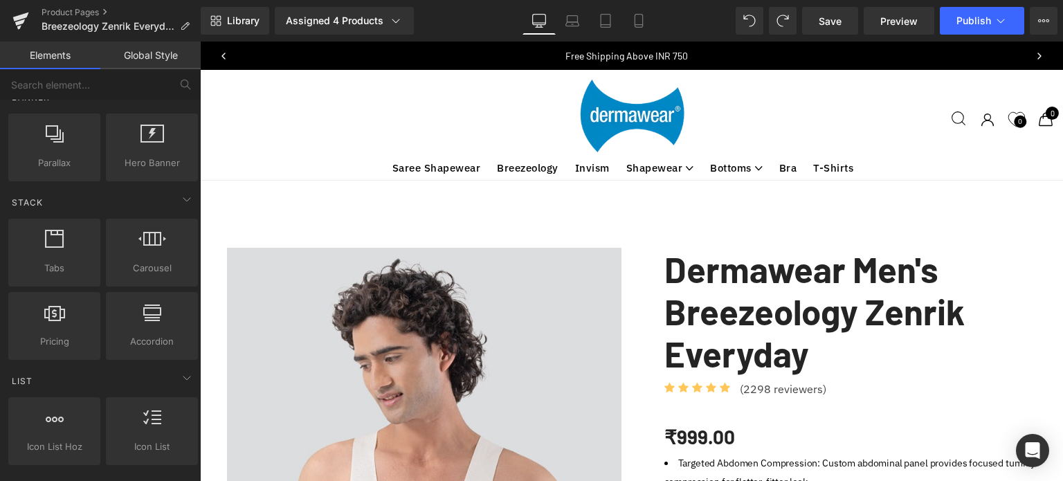
scroll to position [2493, 0]
